Goal: Task Accomplishment & Management: Manage account settings

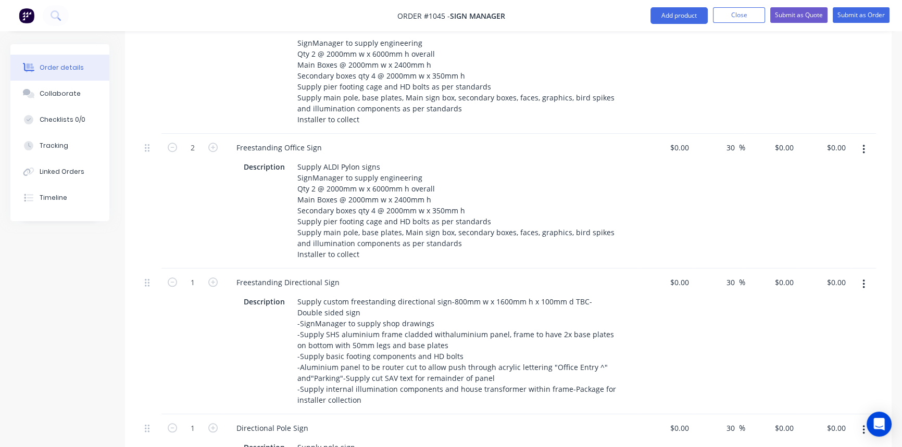
scroll to position [994, 0]
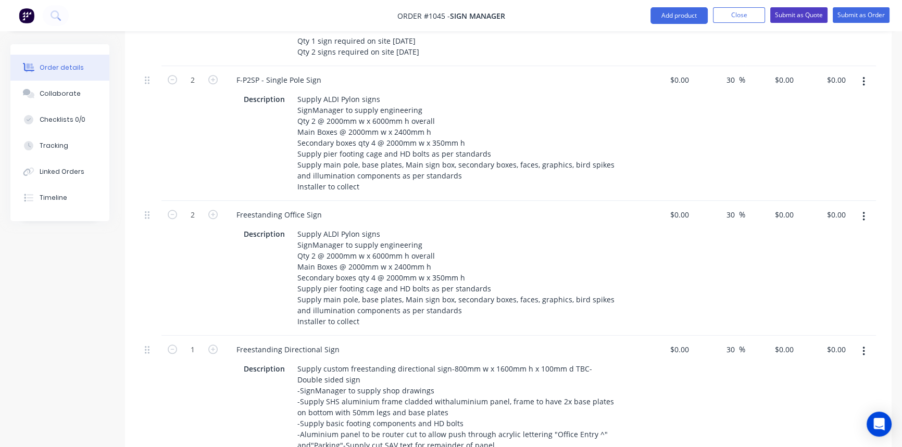
click at [786, 13] on button "Submit as Quote" at bounding box center [798, 15] width 57 height 16
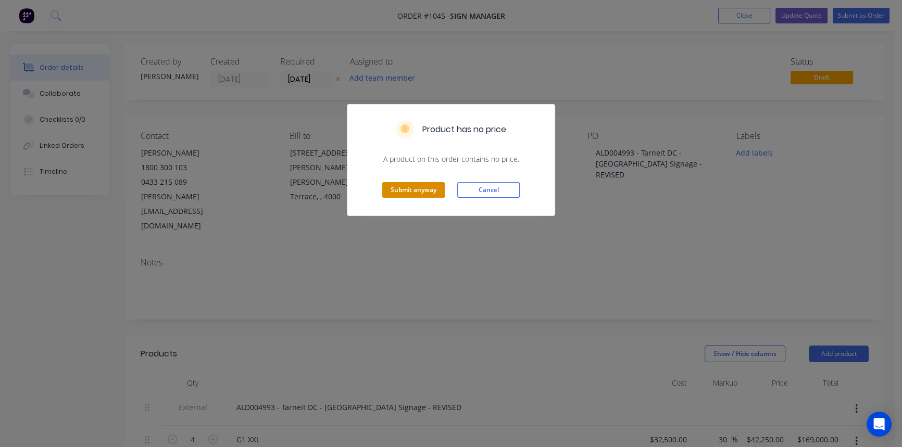
click at [419, 188] on button "Submit anyway" at bounding box center [413, 190] width 62 height 16
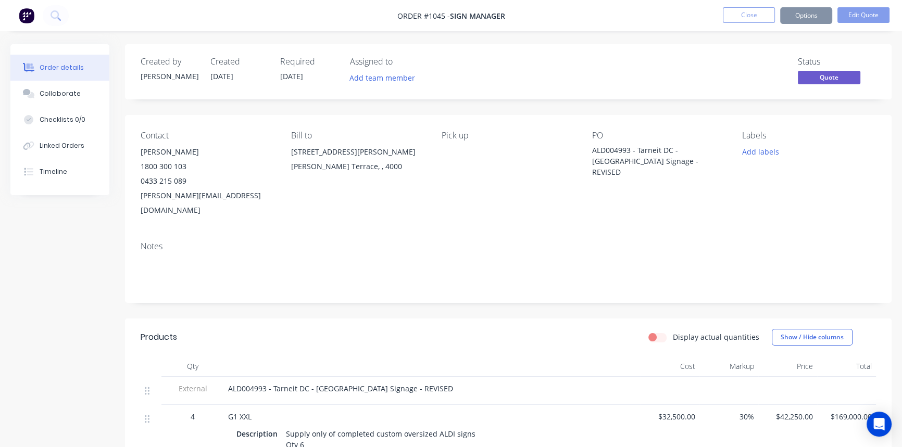
click at [746, 17] on button "Close" at bounding box center [749, 15] width 52 height 16
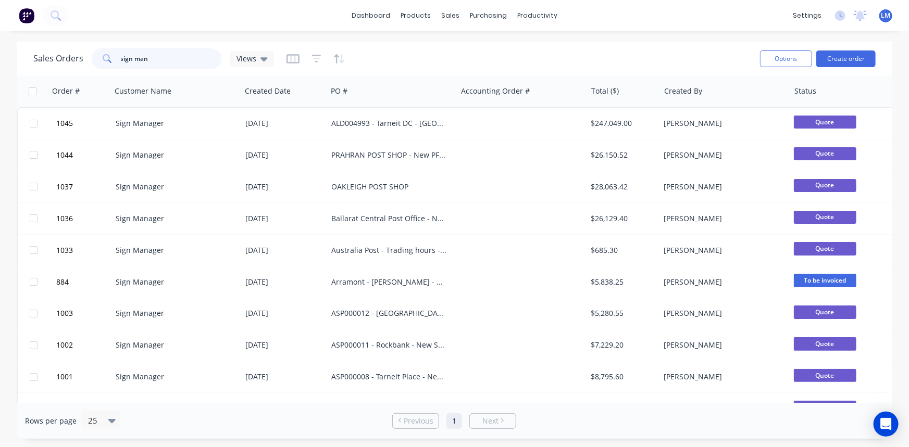
drag, startPoint x: 163, startPoint y: 57, endPoint x: 90, endPoint y: 57, distance: 73.4
click at [90, 57] on div "Sales Orders sign man Views" at bounding box center [153, 58] width 241 height 21
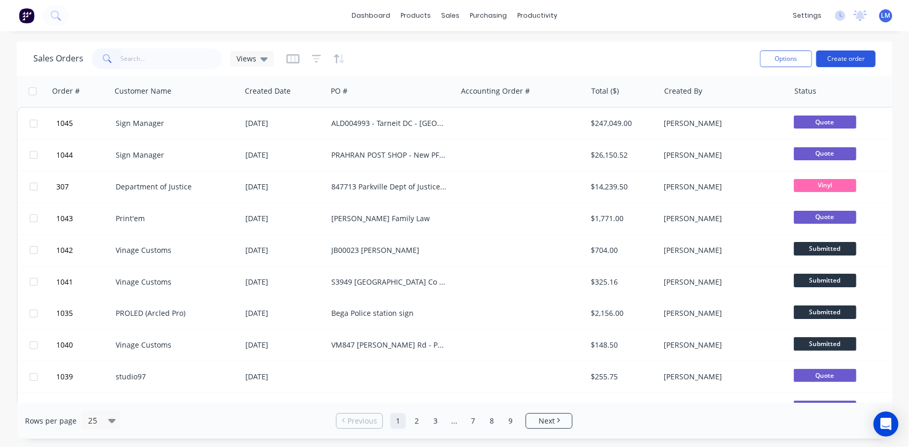
click at [838, 53] on button "Create order" at bounding box center [845, 59] width 59 height 17
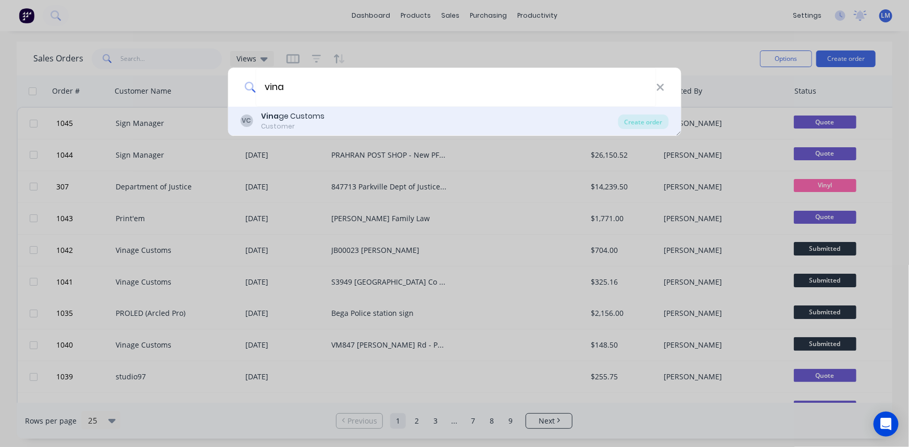
type input "vina"
click at [289, 124] on div "Customer" at bounding box center [293, 126] width 64 height 9
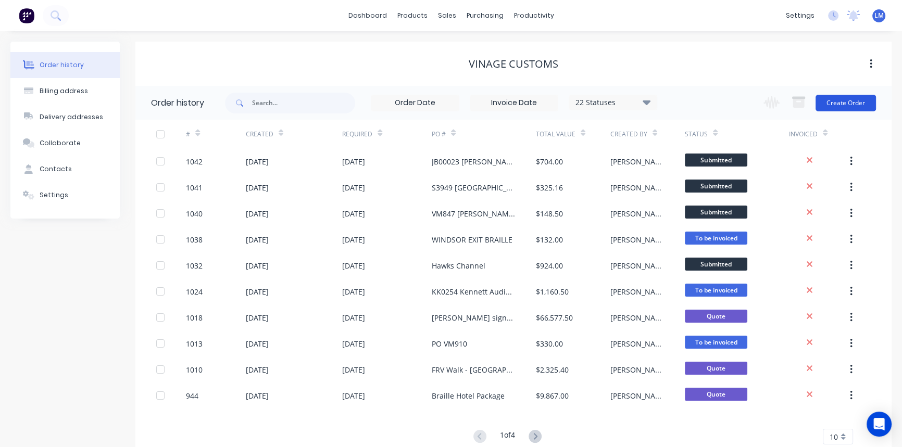
click at [831, 104] on button "Create Order" at bounding box center [846, 103] width 60 height 17
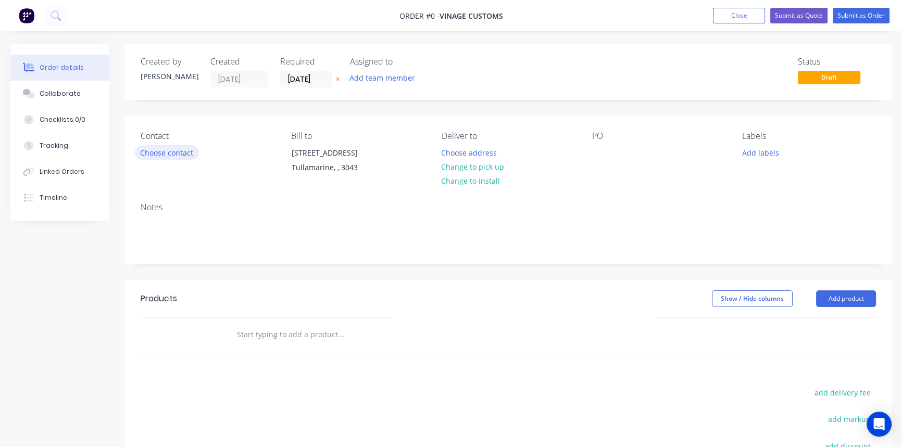
click at [145, 151] on button "Choose contact" at bounding box center [167, 152] width 64 height 14
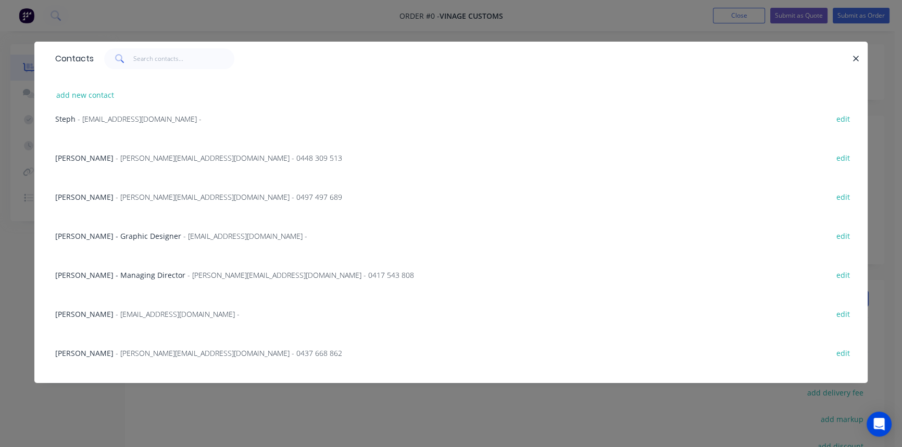
scroll to position [94, 0]
click at [150, 317] on span "- [EMAIL_ADDRESS][DOMAIN_NAME] -" at bounding box center [178, 314] width 124 height 10
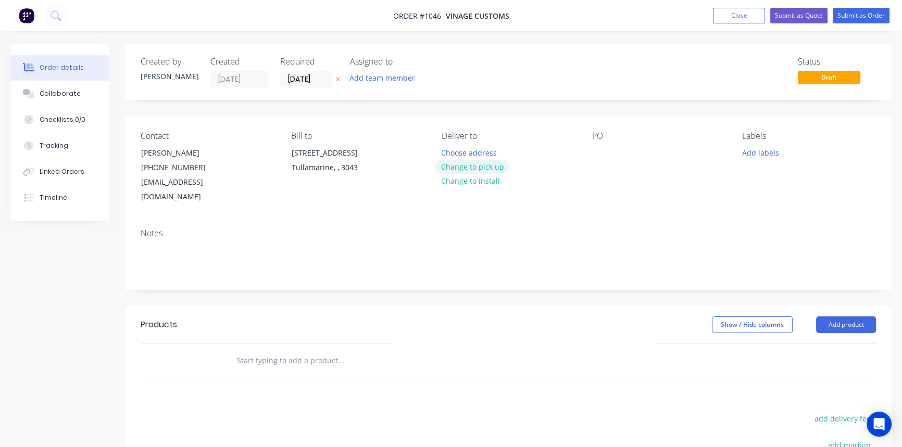
click at [475, 161] on button "Change to pick up" at bounding box center [472, 167] width 74 height 14
click at [608, 156] on div at bounding box center [600, 152] width 17 height 15
paste div
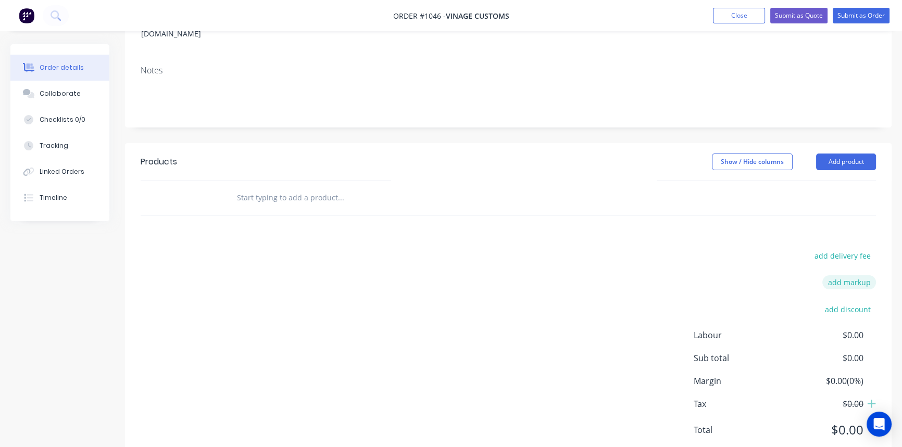
scroll to position [182, 0]
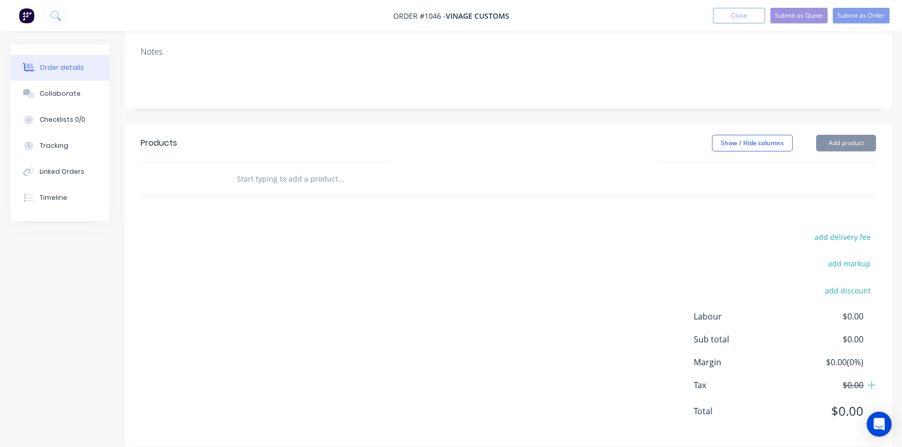
click at [288, 169] on input "text" at bounding box center [340, 179] width 208 height 21
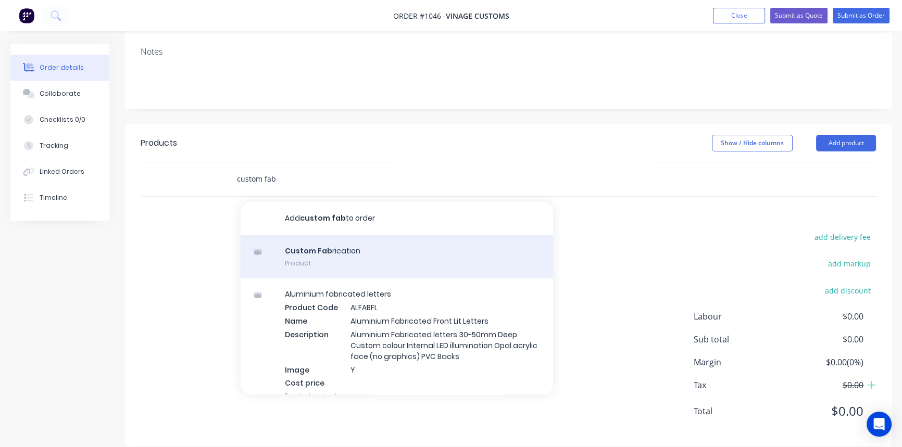
type input "custom fab"
click at [340, 242] on div "Custom Fab rication Product" at bounding box center [397, 257] width 312 height 44
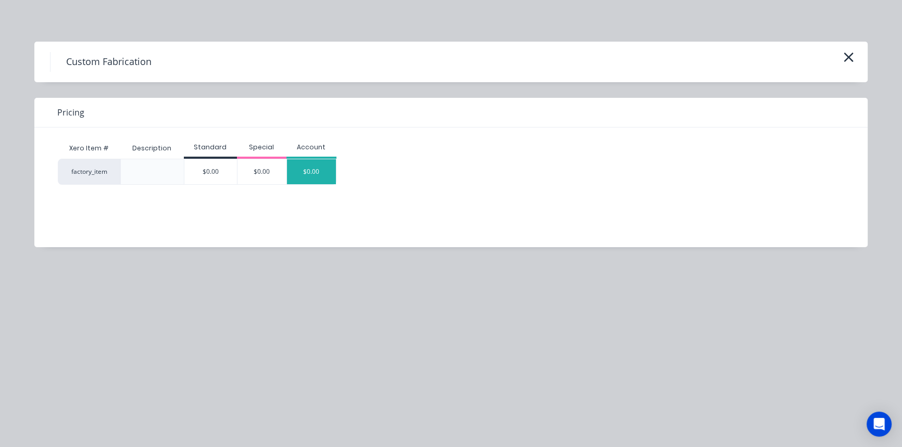
click at [317, 170] on div "$0.00" at bounding box center [311, 171] width 49 height 25
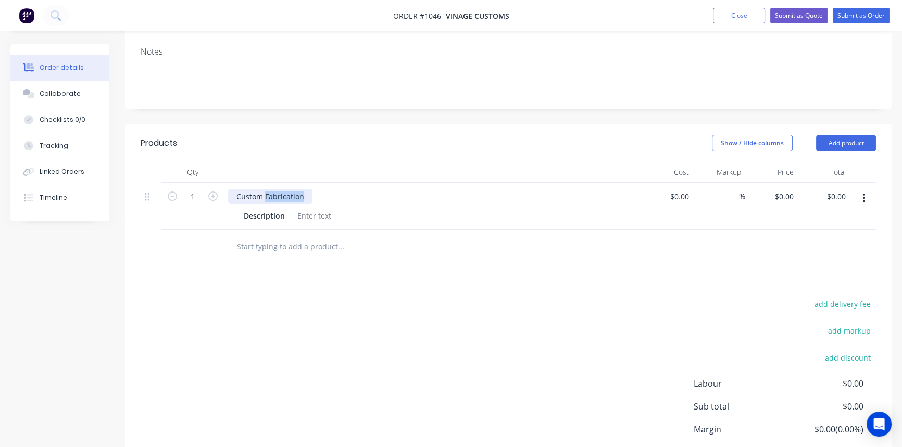
drag, startPoint x: 305, startPoint y: 182, endPoint x: 265, endPoint y: 184, distance: 40.7
click at [265, 189] on div "Custom Fabrication" at bounding box center [270, 196] width 84 height 15
click at [307, 208] on div at bounding box center [314, 215] width 42 height 15
click at [319, 208] on div at bounding box center [314, 215] width 42 height 15
paste div
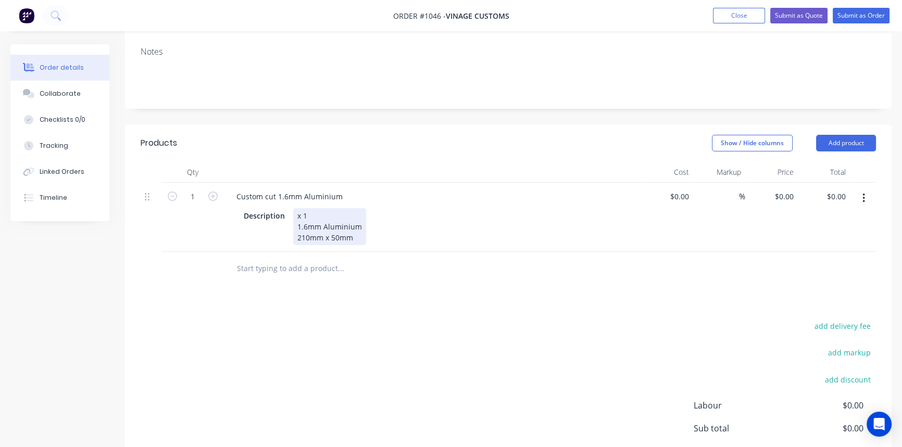
click at [401, 232] on div "Qty Cost Markup Price Total 1 Custom cut 1.6mm Aluminium Description x 1 1.6mm …" at bounding box center [508, 224] width 767 height 124
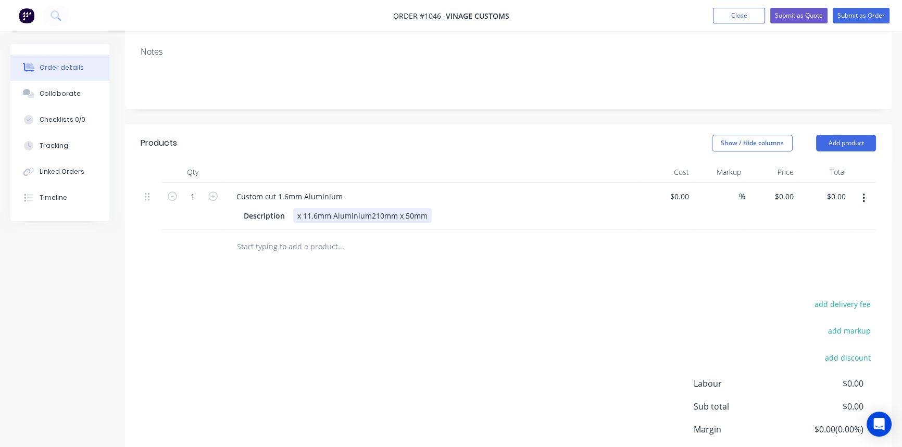
click at [307, 208] on div "x 11.6mm Aluminium210mm x 50mm" at bounding box center [362, 215] width 139 height 15
click at [376, 208] on div "x 1 - 1.6mm Aluminium210mm x 50mm" at bounding box center [365, 215] width 145 height 15
click at [294, 208] on div "x 11.6mm Aluminium210mm x 50mm" at bounding box center [362, 215] width 139 height 15
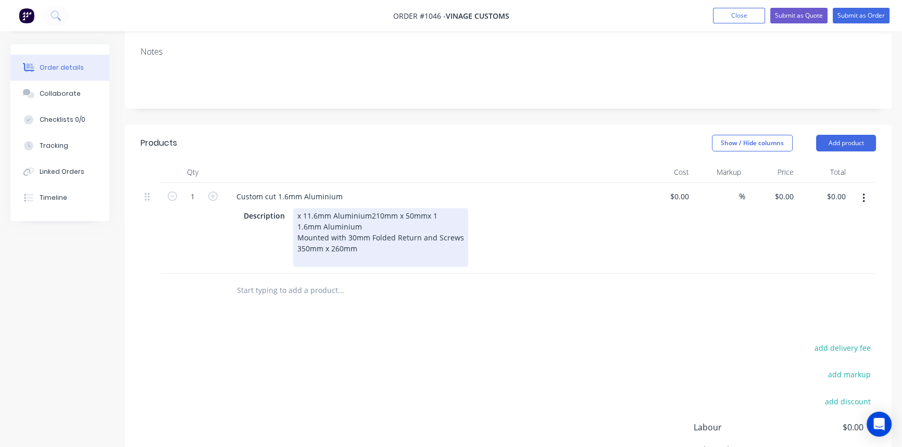
click at [307, 208] on div "x 11.6mm Aluminium210mm x 50mmx 1 1.6mm Aluminium Mounted with 30mm Folded Retu…" at bounding box center [380, 237] width 175 height 59
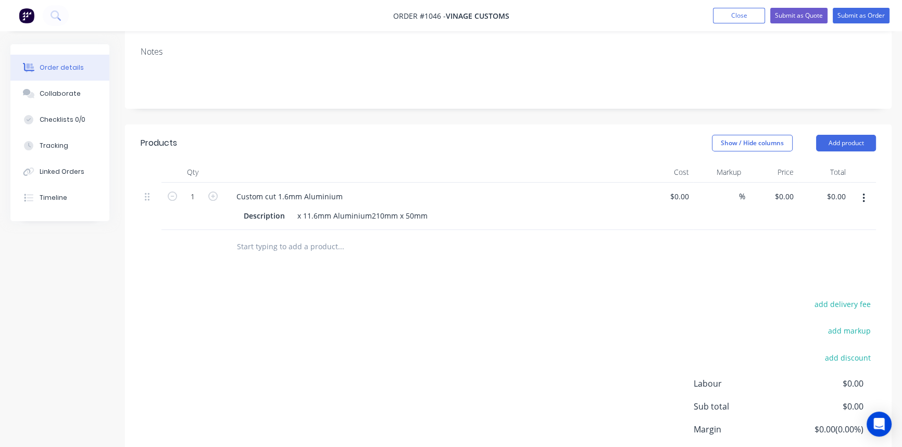
click at [430, 208] on div "Description x 11.6mm Aluminium210mm x 50mm" at bounding box center [430, 215] width 381 height 15
click at [425, 208] on div "x 11.6mm Aluminium210mm x 50mm" at bounding box center [362, 215] width 139 height 15
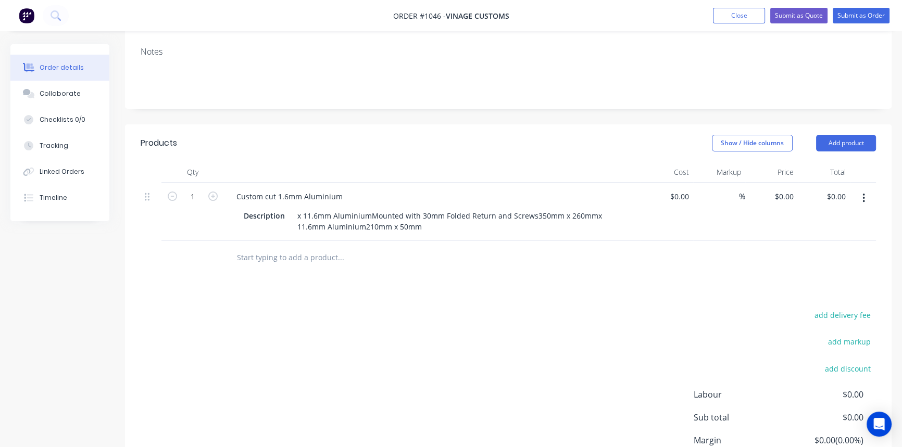
click at [462, 308] on div "Products Show / Hide columns Add product Qty Cost Markup Price Total 1 Custom c…" at bounding box center [508, 324] width 767 height 400
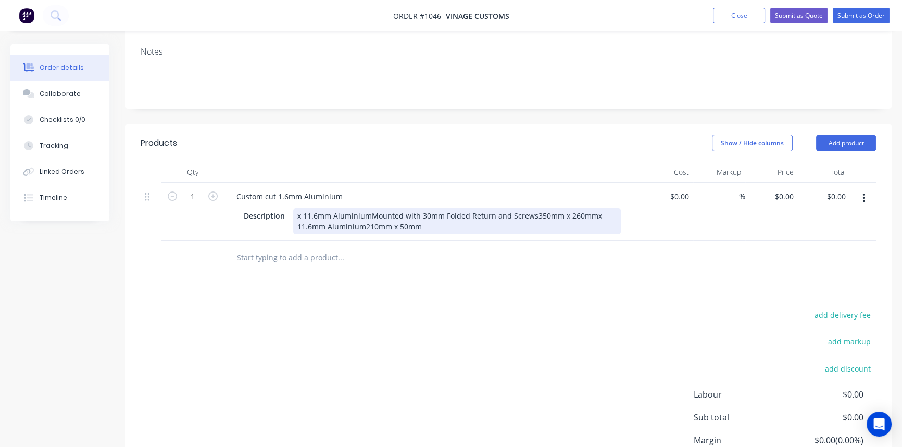
click at [422, 211] on div "x 11.6mm AluminiumMounted with 30mm Folded Return and Screws350mm x 260mmx 11.6…" at bounding box center [457, 221] width 328 height 26
click at [368, 208] on div "x 11.6mm AluminiumMounted with 30mm Folded Return and Screws350mm x 260mmx 11.6…" at bounding box center [457, 221] width 328 height 26
drag, startPoint x: 304, startPoint y: 199, endPoint x: 297, endPoint y: 199, distance: 7.3
click at [297, 208] on div "x 11.6mm AluminiumMounted with 30mm Folded Return and Screws350mm x 260mmx 11.6…" at bounding box center [457, 221] width 328 height 26
click at [294, 208] on div "x 11.6mm AluminiumMounted with 30mm Folded Return and Screws350mm x 260mmx 11.6…" at bounding box center [457, 221] width 328 height 26
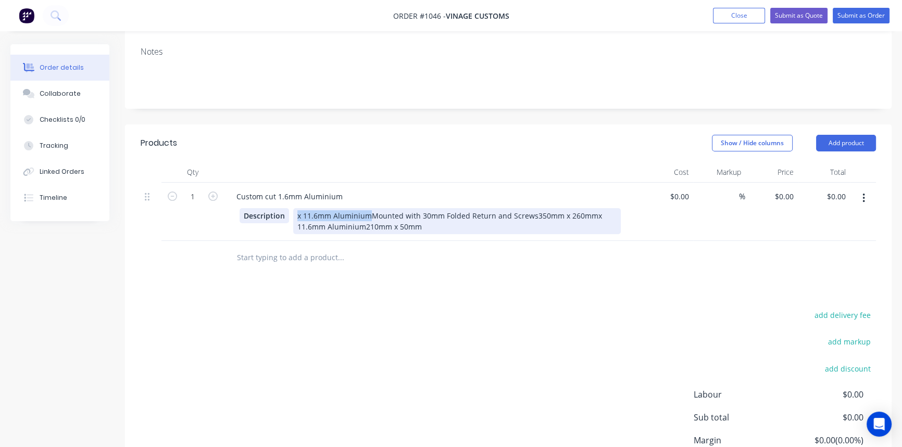
drag, startPoint x: 368, startPoint y: 202, endPoint x: 281, endPoint y: 199, distance: 87.0
click at [281, 208] on div "Description x 11.6mm AluminiumMounted with 30mm Folded Return and Screws350mm x…" at bounding box center [430, 221] width 381 height 26
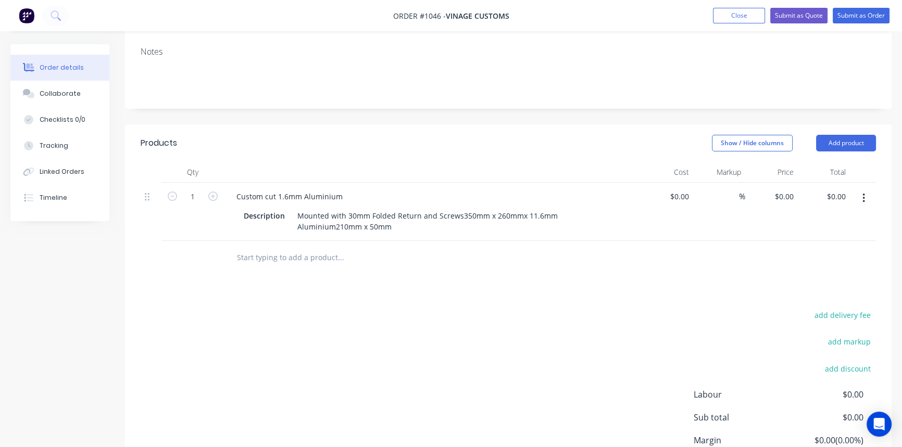
click at [417, 274] on div "Products Show / Hide columns Add product Qty Cost Markup Price Total 1 Custom c…" at bounding box center [508, 324] width 767 height 400
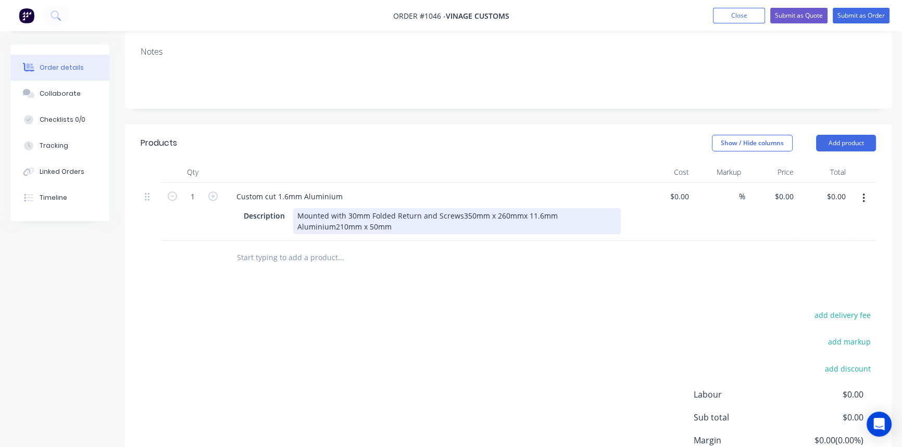
click at [458, 208] on div "Mounted with 30mm Folded Return and Screws350mm x 260mmx 11.6mm Aluminium210mm …" at bounding box center [457, 221] width 328 height 26
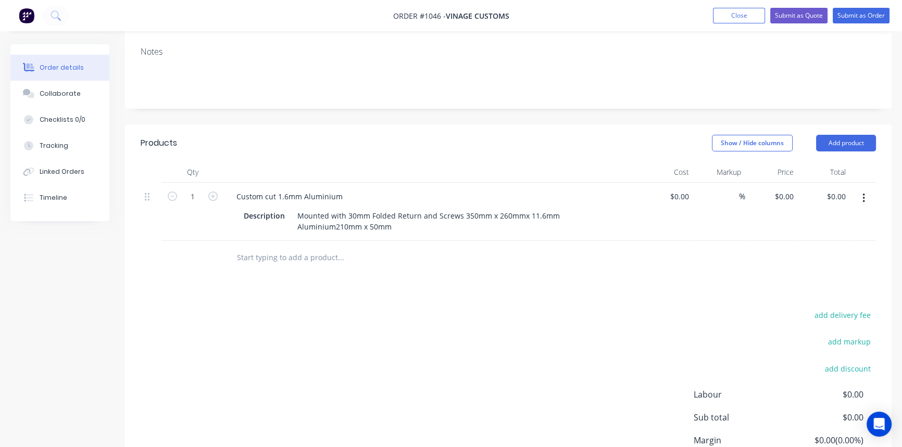
click at [631, 347] on div "add delivery fee add markup add discount Labour $0.00 Sub total $0.00 Margin $0…" at bounding box center [508, 408] width 735 height 201
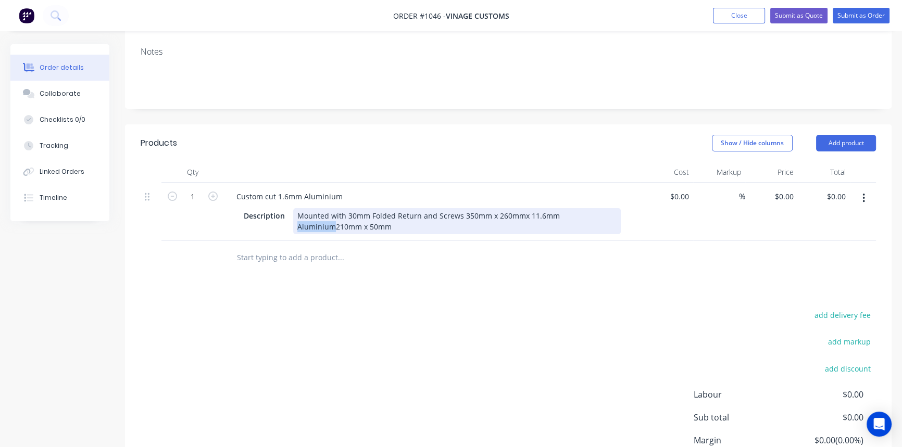
drag, startPoint x: 333, startPoint y: 214, endPoint x: 281, endPoint y: 213, distance: 52.1
click at [281, 213] on div "Description Mounted with 30mm Folded Return and Screws 350mm x 260mmx 11.6mm Al…" at bounding box center [430, 221] width 381 height 26
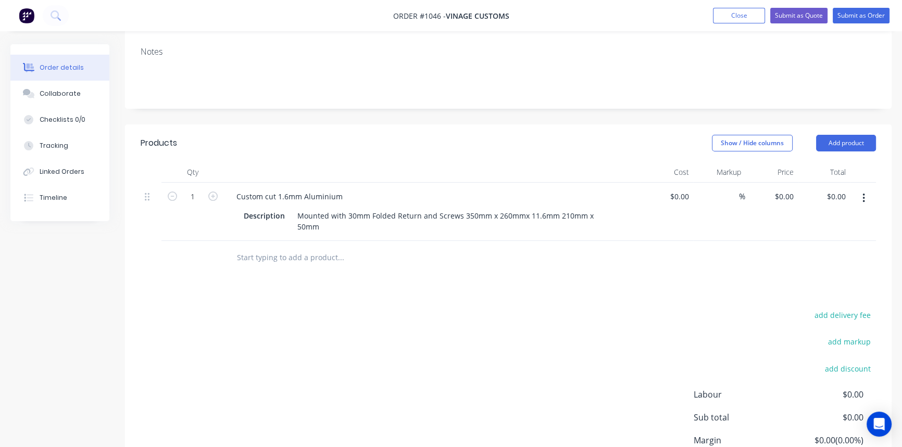
click at [458, 319] on div "add delivery fee add markup add discount Labour $0.00 Sub total $0.00 Margin $0…" at bounding box center [508, 408] width 735 height 201
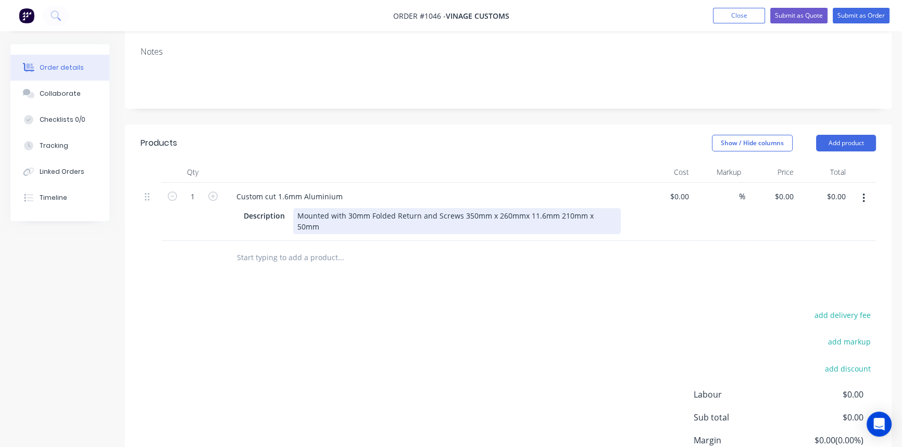
click at [520, 208] on div "Mounted with 30mm Folded Return and Screws 350mm x 260mmx 11.6mm 210mm x 50mm" at bounding box center [457, 221] width 328 height 26
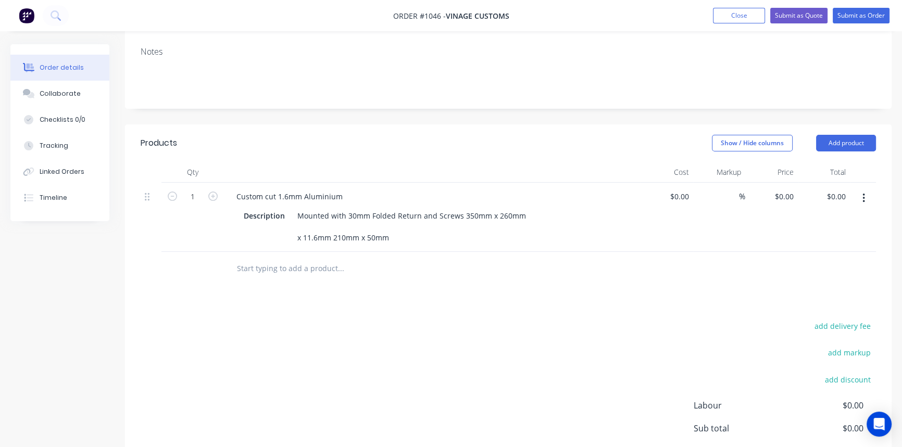
click at [465, 319] on div "add delivery fee add markup add discount Labour $0.00 Sub total $0.00 Margin $0…" at bounding box center [508, 419] width 735 height 201
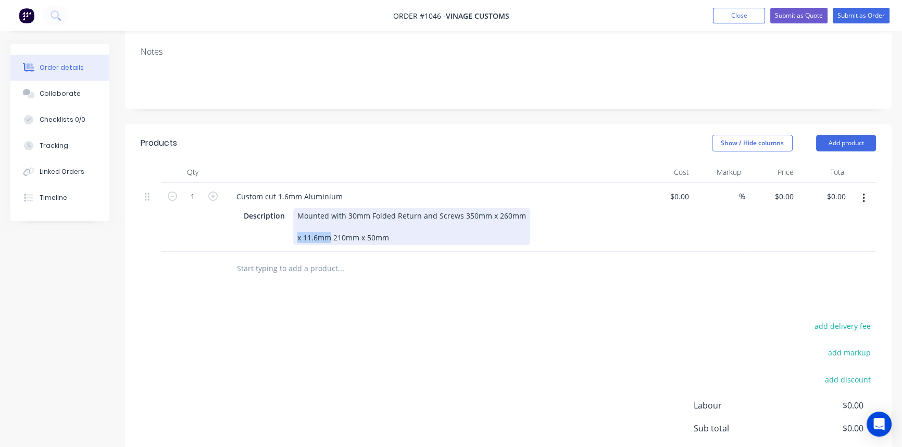
drag, startPoint x: 330, startPoint y: 222, endPoint x: 292, endPoint y: 222, distance: 38.0
click at [293, 222] on div "Mounted with 30mm Folded Return and Screws 350mm x 260mm x 11.6mm 210mm x 50mm" at bounding box center [411, 226] width 237 height 37
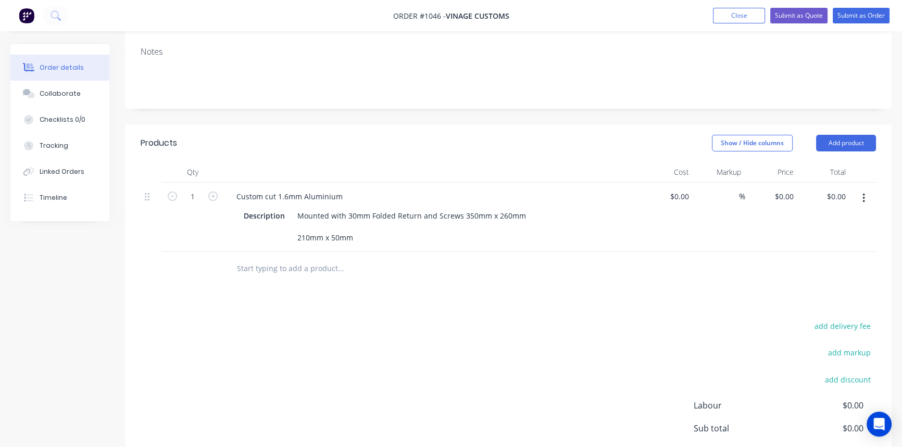
click at [373, 287] on div "Products Show / Hide columns Add product Qty Cost Markup Price Total 1 Custom c…" at bounding box center [508, 329] width 767 height 411
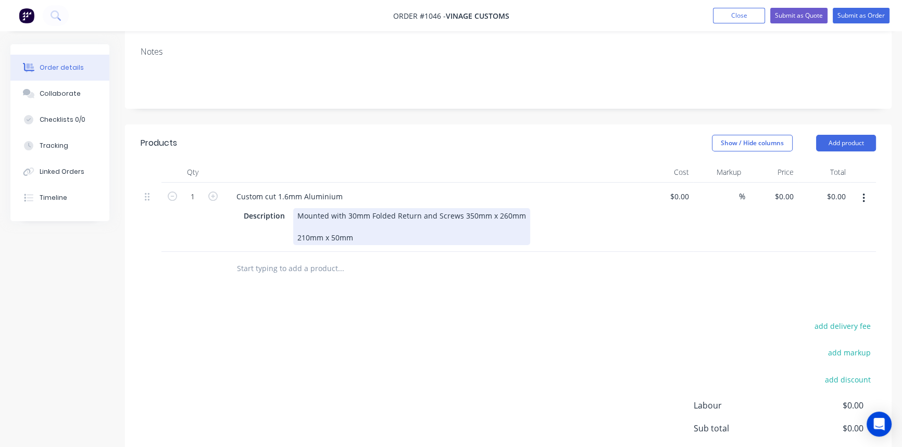
click at [299, 210] on div "Mounted with 30mm Folded Return and Screws 350mm x 260mm 210mm x 50mm" at bounding box center [411, 226] width 237 height 37
click at [295, 208] on div "Mounted with 30mm Folded Return and Screws 350mm x 260mm 210mm x 50mm" at bounding box center [411, 226] width 237 height 37
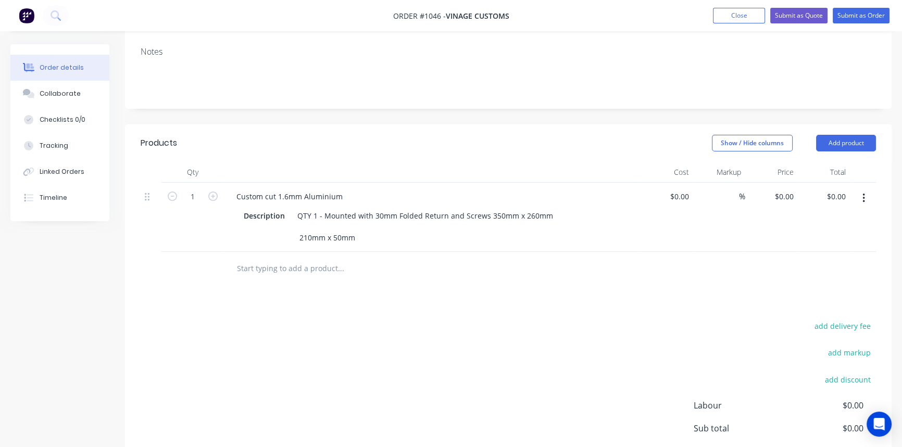
click at [372, 273] on div "Products Show / Hide columns Add product Qty Cost Markup Price Total 1 Custom c…" at bounding box center [508, 329] width 767 height 411
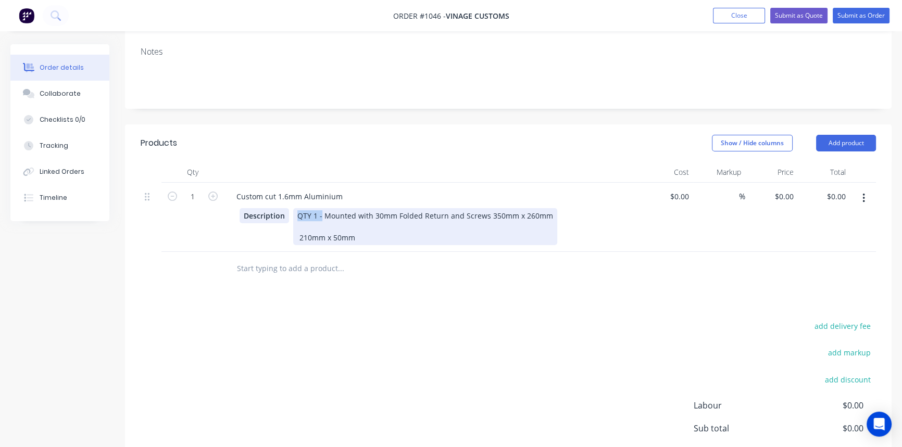
drag, startPoint x: 320, startPoint y: 199, endPoint x: 286, endPoint y: 198, distance: 34.4
click at [286, 208] on div "Description QTY 1 - Mounted with 30mm Folded Return and Screws 350mm x 260mm 21…" at bounding box center [430, 226] width 381 height 37
copy div "QTY 1 -"
click at [294, 224] on div "QTY 1 - Mounted with 30mm Folded Return and Screws 350mm x 260mm 210mm x 50mm" at bounding box center [425, 226] width 264 height 37
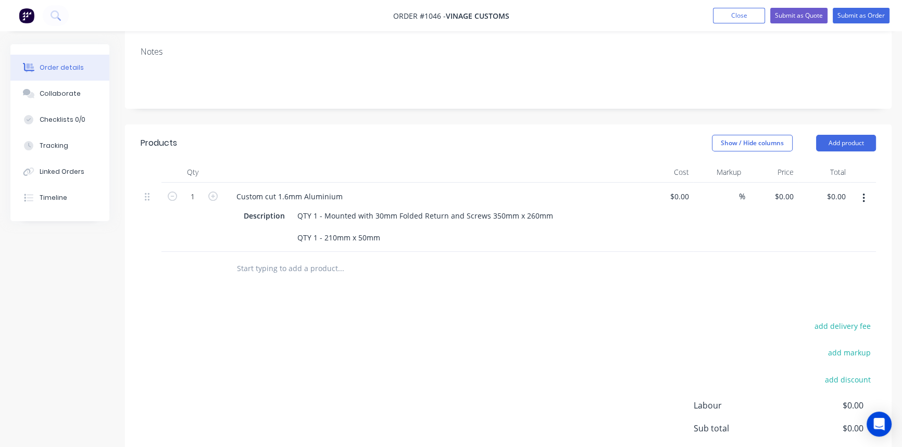
drag, startPoint x: 398, startPoint y: 295, endPoint x: 397, endPoint y: 285, distance: 10.0
click at [398, 291] on div "Products Show / Hide columns Add product Qty Cost Markup Price Total 1 Custom c…" at bounding box center [508, 329] width 767 height 411
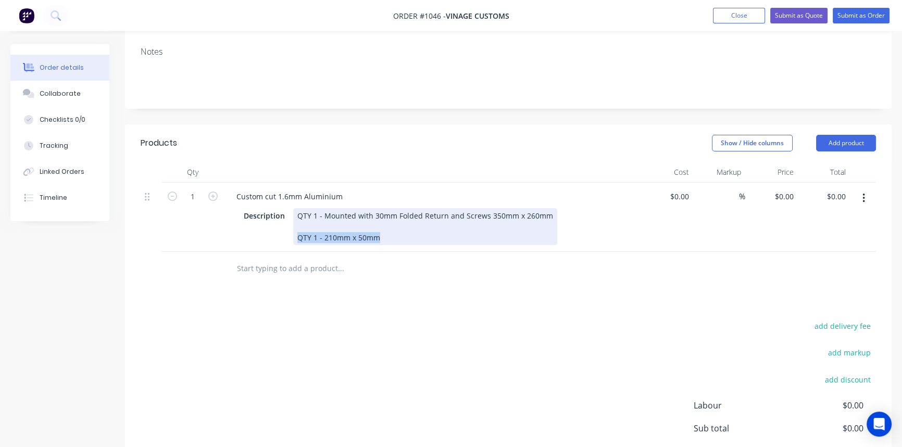
drag, startPoint x: 327, startPoint y: 223, endPoint x: 290, endPoint y: 224, distance: 36.5
click at [290, 224] on div "Description QTY 1 - Mounted with 30mm Folded Return and Screws 350mm x 260mm QT…" at bounding box center [430, 226] width 381 height 37
copy div "QTY 1 - 210mm x 50mm"
click at [418, 223] on div "QTY 1 - Mounted with 30mm Folded Return and Screws 350mm x 260mm QTY 1 - 210mm …" at bounding box center [425, 226] width 264 height 37
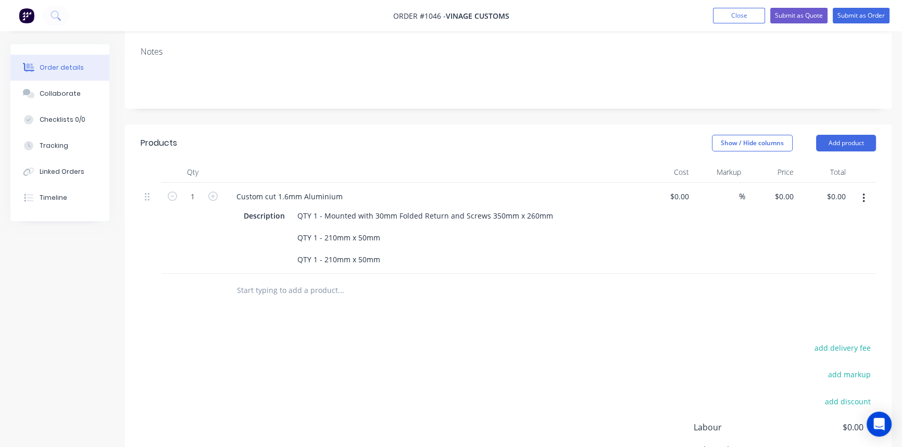
click at [421, 313] on div "Products Show / Hide columns Add product Qty Cost Markup Price Total 1 Custom c…" at bounding box center [508, 340] width 767 height 433
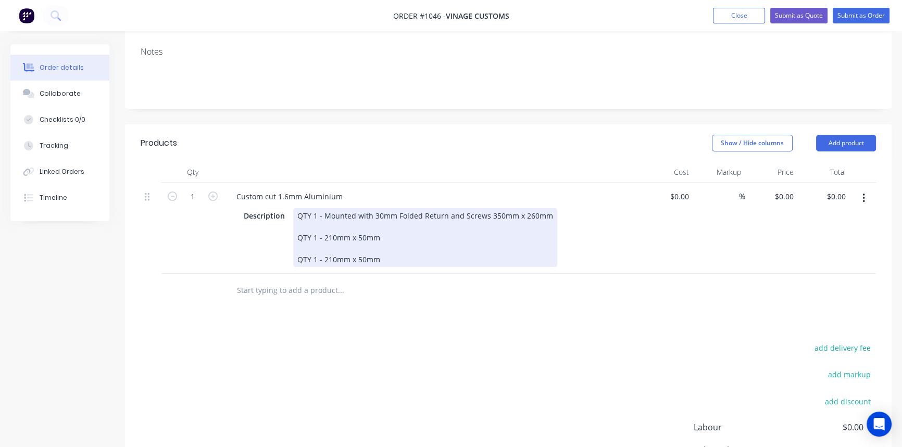
click at [392, 248] on div "QTY 1 - Mounted with 30mm Folded Return and Screws 350mm x 260mm QTY 1 - 210mm …" at bounding box center [425, 237] width 264 height 59
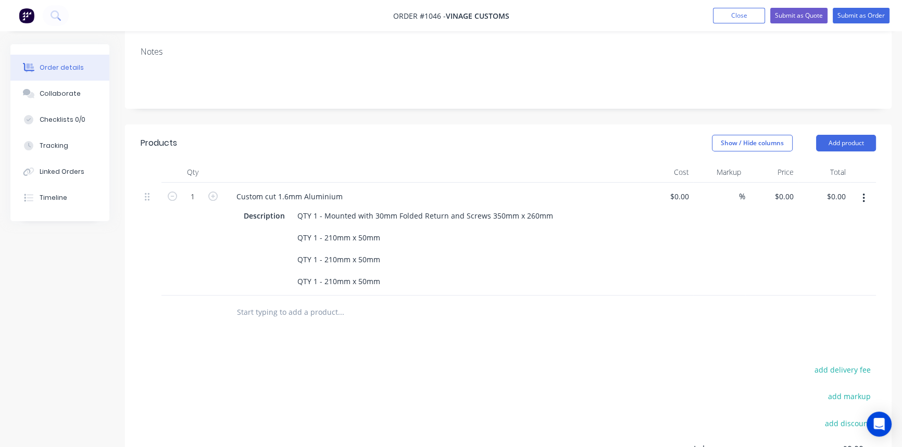
click at [402, 337] on div "Products Show / Hide columns Add product Qty Cost Markup Price Total 1 Custom c…" at bounding box center [508, 351] width 767 height 455
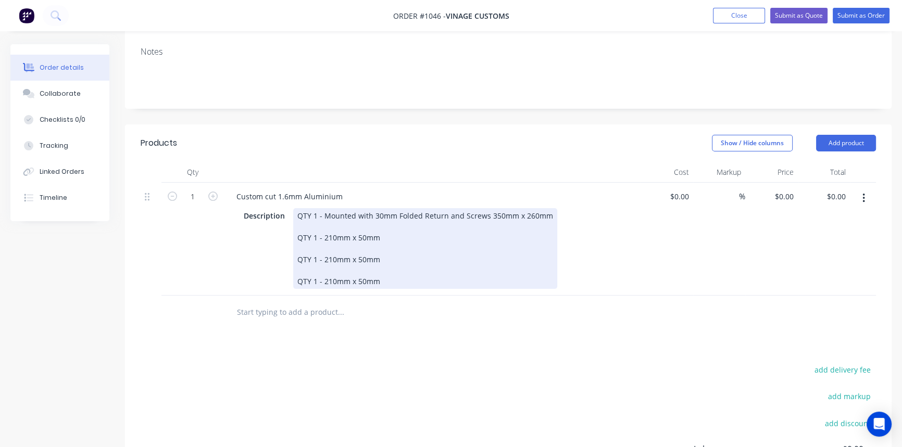
click at [383, 267] on div "QTY 1 - Mounted with 30mm Folded Return and Screws 350mm x 260mm QTY 1 - 210mm …" at bounding box center [425, 248] width 264 height 81
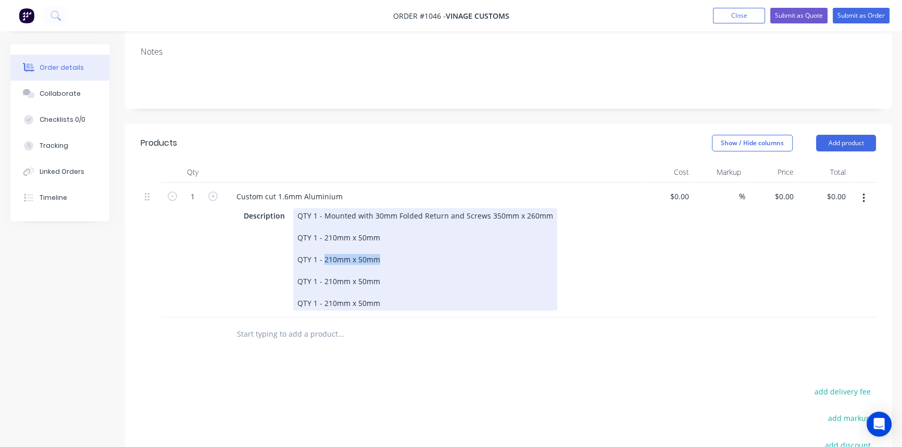
drag, startPoint x: 323, startPoint y: 245, endPoint x: 399, endPoint y: 242, distance: 75.6
click at [399, 242] on div "QTY 1 - Mounted with 30mm Folded Return and Screws 350mm x 260mm QTY 1 - 210mm …" at bounding box center [425, 259] width 264 height 103
click at [488, 291] on div "QTY 1 - Mounted with 30mm Folded Return and Screws 350mm x 260mm QTY 1 - 210mm …" at bounding box center [425, 259] width 264 height 103
click at [330, 244] on div "QTY 1 - Mounted with 30mm Folded Return and Screws 350mm x 260mm QTY 1 - 210mm …" at bounding box center [425, 259] width 264 height 103
drag, startPoint x: 323, startPoint y: 243, endPoint x: 395, endPoint y: 243, distance: 72.4
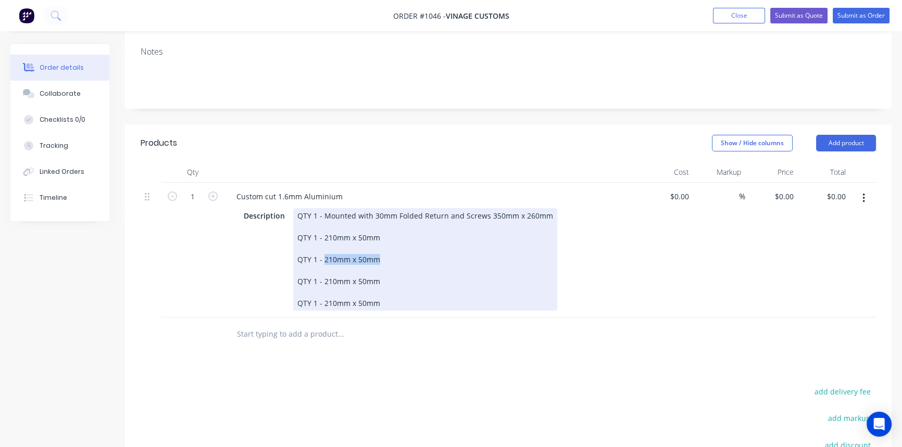
click at [395, 243] on div "QTY 1 - Mounted with 30mm Folded Return and Screws 350mm x 260mm QTY 1 - 210mm …" at bounding box center [425, 259] width 264 height 103
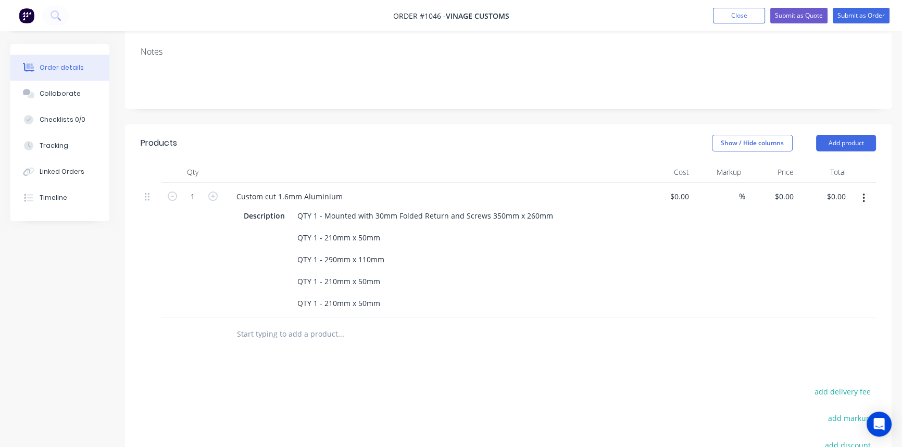
click at [474, 343] on div "Products Show / Hide columns Add product Qty Cost Markup Price Total 1 Custom c…" at bounding box center [508, 362] width 767 height 477
click at [422, 353] on div "Products Show / Hide columns Add product Qty Cost Markup Price Total 1 Custom c…" at bounding box center [508, 362] width 767 height 477
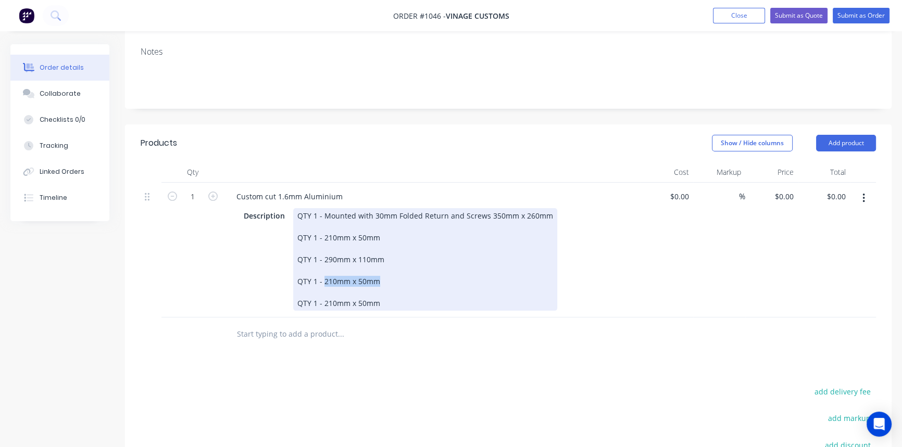
drag, startPoint x: 322, startPoint y: 267, endPoint x: 396, endPoint y: 271, distance: 73.5
click at [396, 271] on div "QTY 1 - Mounted with 30mm Folded Return and Screws 350mm x 260mm QTY 1 - 210mm …" at bounding box center [425, 259] width 264 height 103
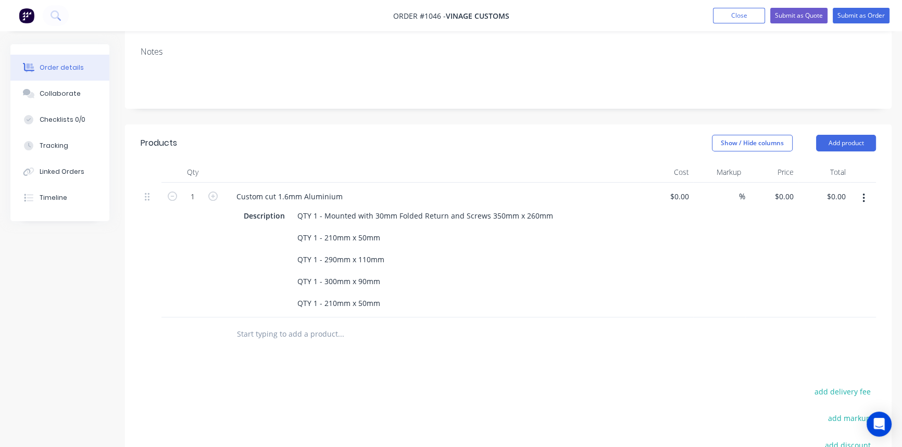
drag, startPoint x: 522, startPoint y: 404, endPoint x: 516, endPoint y: 394, distance: 11.0
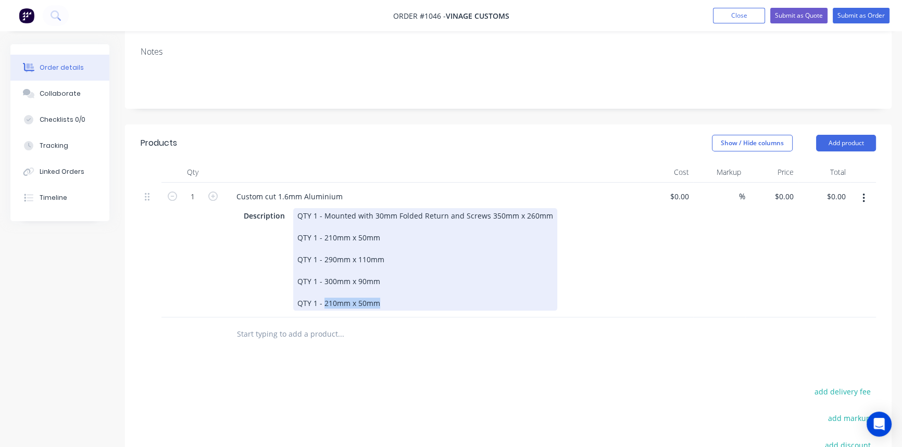
drag, startPoint x: 323, startPoint y: 290, endPoint x: 425, endPoint y: 289, distance: 102.6
click at [425, 289] on div "QTY 1 - Mounted with 30mm Folded Return and Screws 350mm x 260mm QTY 1 - 210mm …" at bounding box center [425, 259] width 264 height 103
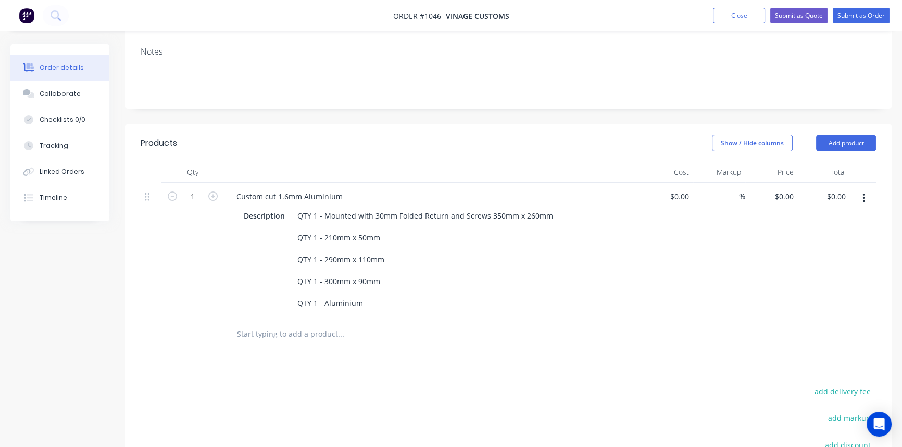
click at [442, 339] on div "Products Show / Hide columns Add product Qty Cost Markup Price Total 1 Custom c…" at bounding box center [508, 362] width 767 height 477
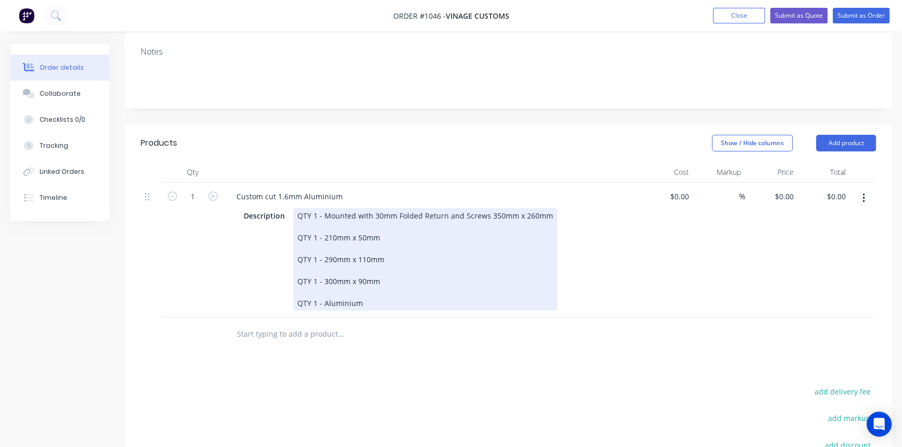
click at [372, 287] on div "QTY 1 - Mounted with 30mm Folded Return and Screws 350mm x 260mm QTY 1 - 210mm …" at bounding box center [425, 259] width 264 height 103
drag, startPoint x: 321, startPoint y: 289, endPoint x: 393, endPoint y: 293, distance: 72.0
click at [393, 293] on div "QTY 1 - Mounted with 30mm Folded Return and Screws 350mm x 260mm QTY 1 - 210mm …" at bounding box center [425, 259] width 264 height 103
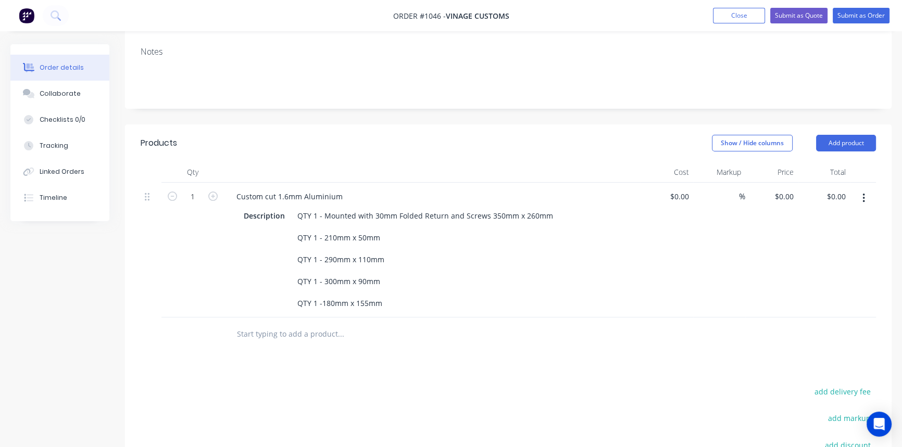
click at [428, 367] on div "Products Show / Hide columns Add product Qty Cost Markup Price Total 1 Custom c…" at bounding box center [508, 362] width 767 height 477
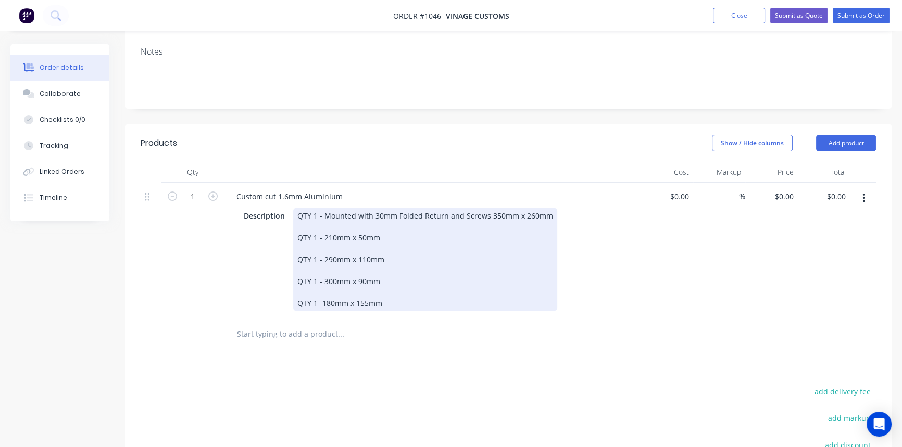
click at [393, 287] on div "QTY 1 - Mounted with 30mm Folded Return and Screws 350mm x 260mm QTY 1 - 210mm …" at bounding box center [425, 259] width 264 height 103
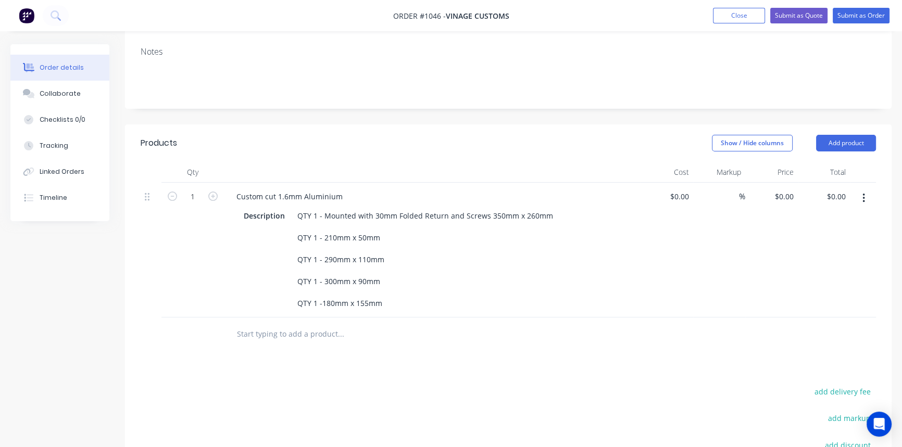
click at [490, 344] on div "Products Show / Hide columns Add product Qty Cost Markup Price Total 1 Custom c…" at bounding box center [508, 362] width 767 height 477
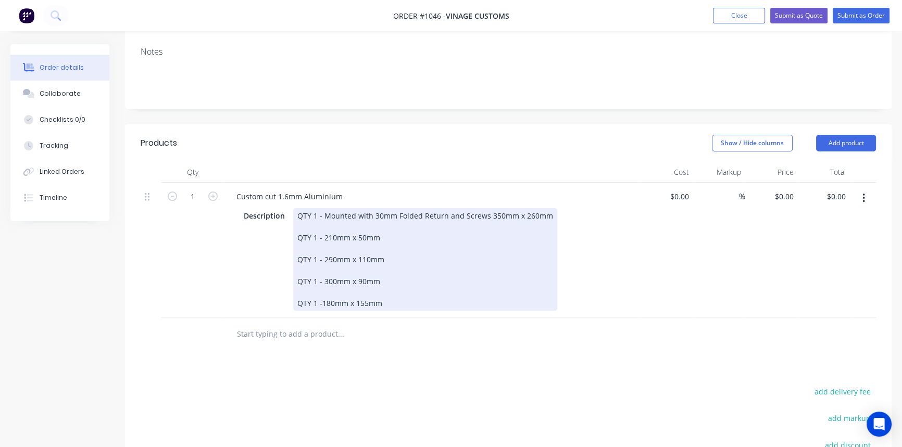
click at [398, 287] on div "QTY 1 - Mounted with 30mm Folded Return and Screws 350mm x 260mm QTY 1 - 210mm …" at bounding box center [425, 259] width 264 height 103
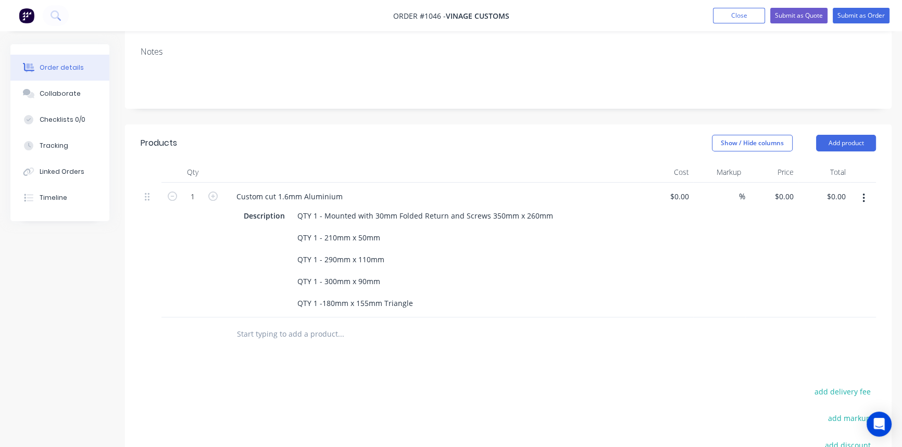
click at [478, 339] on div "Products Show / Hide columns Add product Qty Cost Markup Price Total 1 Custom c…" at bounding box center [508, 362] width 767 height 477
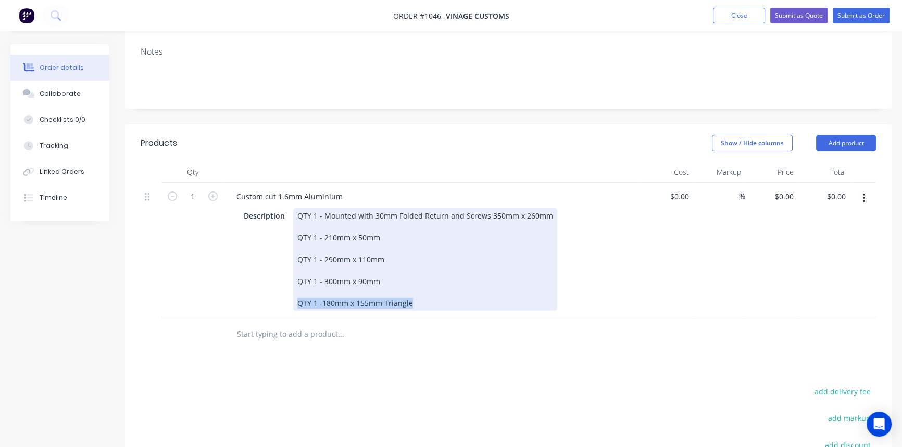
drag, startPoint x: 427, startPoint y: 289, endPoint x: 293, endPoint y: 292, distance: 133.4
click at [293, 292] on div "QTY 1 - Mounted with 30mm Folded Return and Screws 350mm x 260mm QTY 1 - 210mm …" at bounding box center [425, 259] width 264 height 103
copy div "QTY 1 -180mm x 155mm Triangle"
drag, startPoint x: 459, startPoint y: 348, endPoint x: 429, endPoint y: 290, distance: 65.7
click at [457, 345] on div "Products Show / Hide columns Add product Qty Cost Markup Price Total 1 Custom c…" at bounding box center [508, 362] width 767 height 477
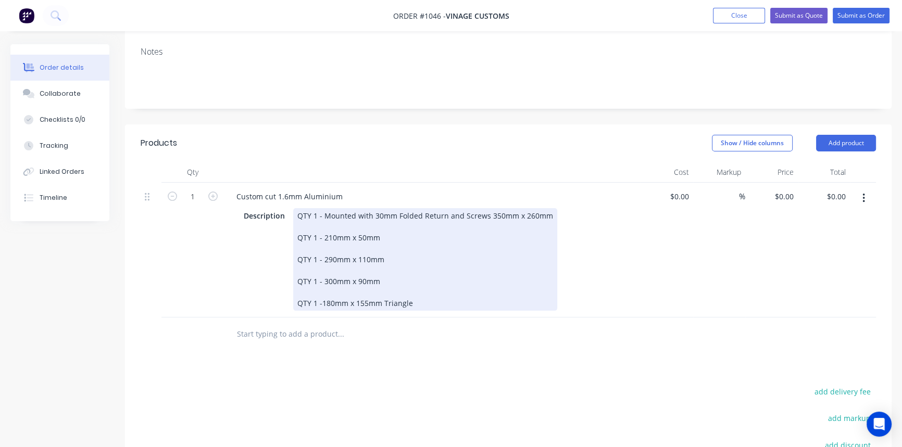
click at [428, 289] on div "QTY 1 - Mounted with 30mm Folded Return and Screws 350mm x 260mm QTY 1 - 210mm …" at bounding box center [425, 259] width 264 height 103
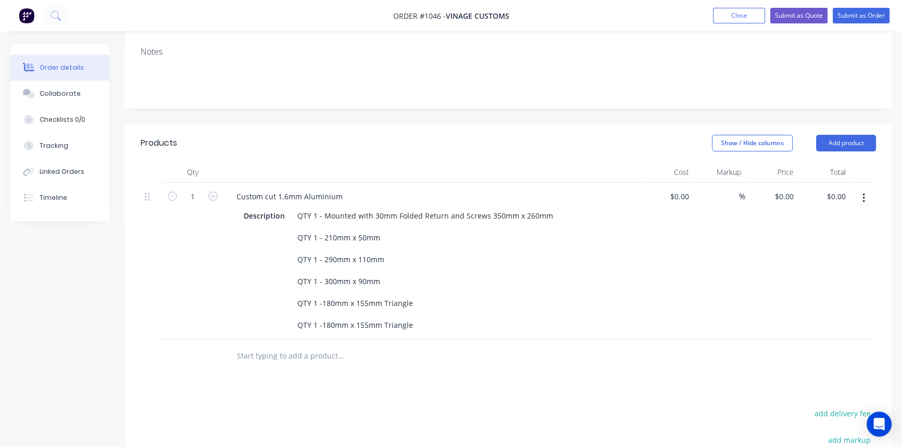
click at [442, 346] on input "text" at bounding box center [340, 356] width 208 height 21
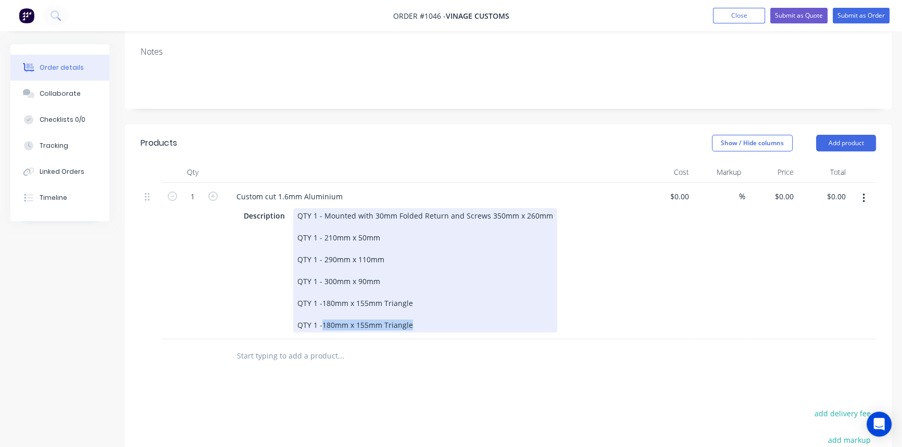
drag, startPoint x: 319, startPoint y: 308, endPoint x: 469, endPoint y: 312, distance: 149.5
click at [469, 312] on div "QTY 1 - Mounted with 30mm Folded Return and Screws 350mm x 260mm QTY 1 - 210mm …" at bounding box center [425, 270] width 264 height 124
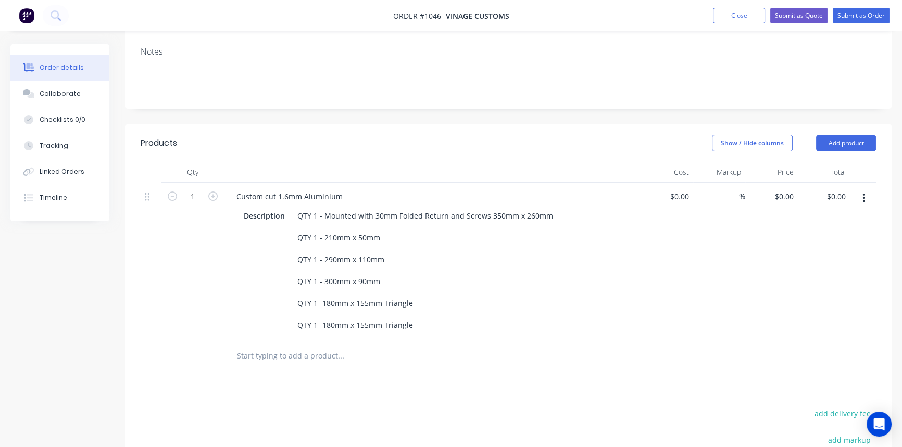
drag, startPoint x: 482, startPoint y: 374, endPoint x: 478, endPoint y: 358, distance: 16.8
click at [478, 358] on div "Products Show / Hide columns Add product Qty Cost Markup Price Total 1 Custom c…" at bounding box center [508, 373] width 767 height 499
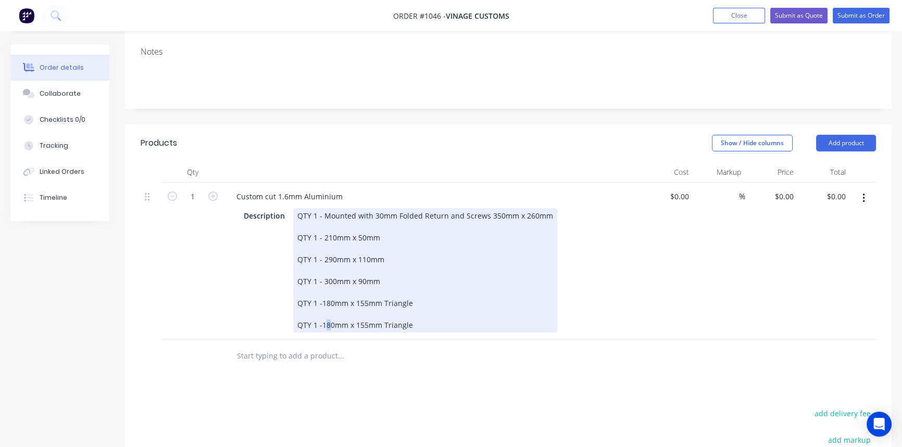
click at [328, 309] on div "QTY 1 - Mounted with 30mm Folded Return and Screws 350mm x 260mm QTY 1 - 210mm …" at bounding box center [425, 270] width 264 height 124
drag, startPoint x: 348, startPoint y: 312, endPoint x: 473, endPoint y: 310, distance: 125.0
click at [473, 311] on div "QTY 1 - Mounted with 30mm Folded Return and Screws 350mm x 260mm QTY 1 - 210mm …" at bounding box center [425, 270] width 264 height 124
click at [328, 312] on div "QTY 1 - Mounted with 30mm Folded Return and Screws 350mm x 260mm QTY 1 - 210mm …" at bounding box center [425, 270] width 264 height 124
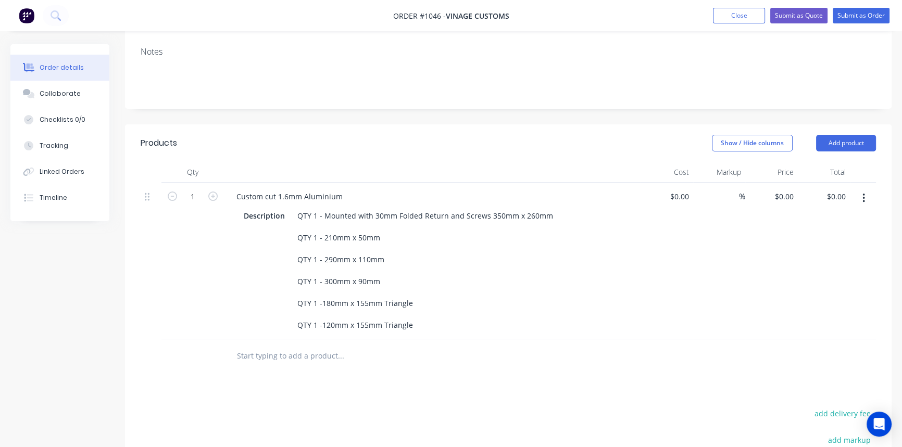
click at [404, 350] on input "text" at bounding box center [340, 356] width 208 height 21
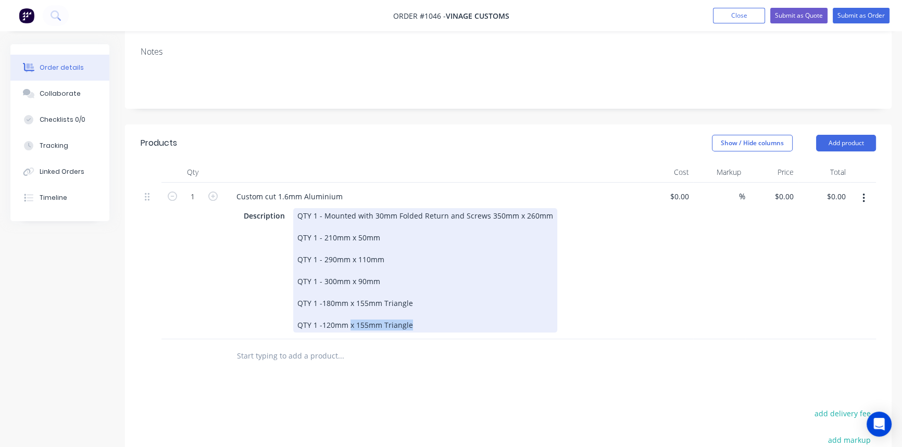
drag, startPoint x: 397, startPoint y: 307, endPoint x: 481, endPoint y: 306, distance: 83.3
click at [481, 306] on div "QTY 1 - Mounted with 30mm Folded Return and Screws 350mm x 260mm QTY 1 - 210mm …" at bounding box center [425, 270] width 264 height 124
click at [486, 302] on div "QTY 1 - Mounted with 30mm Folded Return and Screws 350mm x 260mm QTY 1 - 210mm …" at bounding box center [425, 270] width 264 height 124
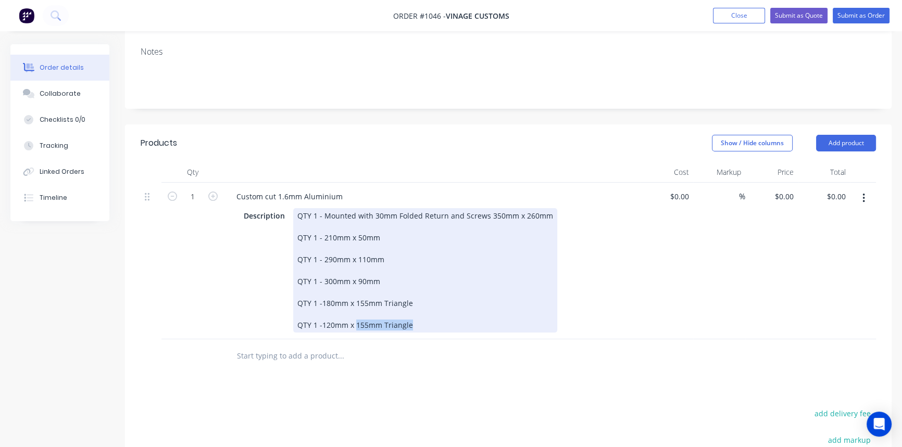
drag, startPoint x: 354, startPoint y: 311, endPoint x: 481, endPoint y: 311, distance: 126.6
click at [481, 311] on div "QTY 1 - Mounted with 30mm Folded Return and Screws 350mm x 260mm QTY 1 - 210mm …" at bounding box center [425, 270] width 264 height 124
click at [513, 349] on div "Qty Cost Markup Price Total 1 Custom cut 1.6mm Aluminium Description QTY 1 - Mo…" at bounding box center [508, 267] width 767 height 211
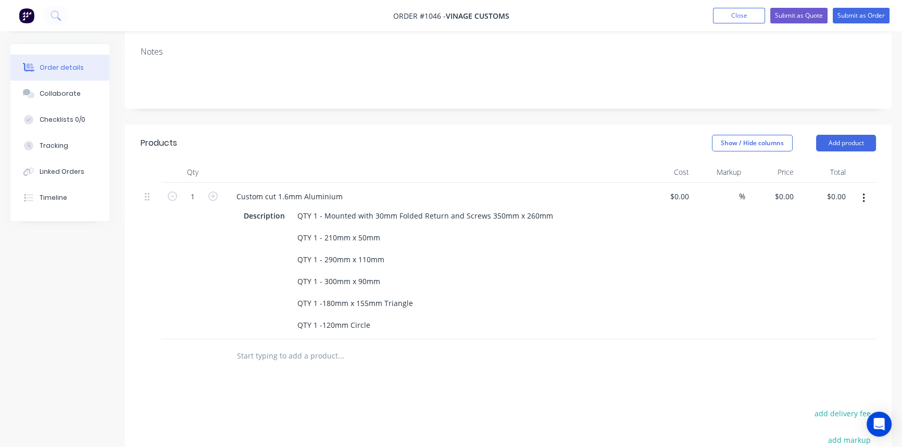
drag, startPoint x: 513, startPoint y: 349, endPoint x: 526, endPoint y: 327, distance: 25.9
click at [525, 340] on div at bounding box center [411, 357] width 375 height 34
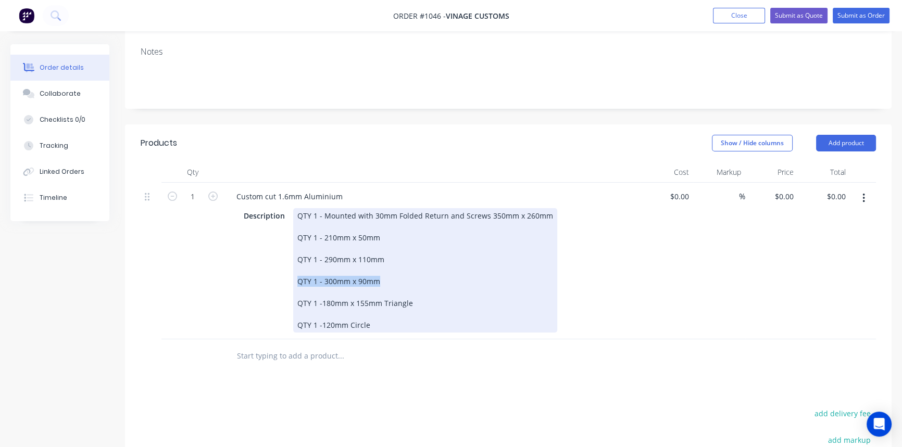
drag, startPoint x: 378, startPoint y: 265, endPoint x: 286, endPoint y: 266, distance: 92.2
click at [286, 266] on div "Description QTY 1 - Mounted with 30mm Folded Return and Screws 350mm x 260mm QT…" at bounding box center [430, 270] width 381 height 124
copy div "QTY 1 - 300mm x 90mm"
click at [387, 306] on div "QTY 1 - Mounted with 30mm Folded Return and Screws 350mm x 260mm QTY 1 - 210mm …" at bounding box center [425, 270] width 264 height 124
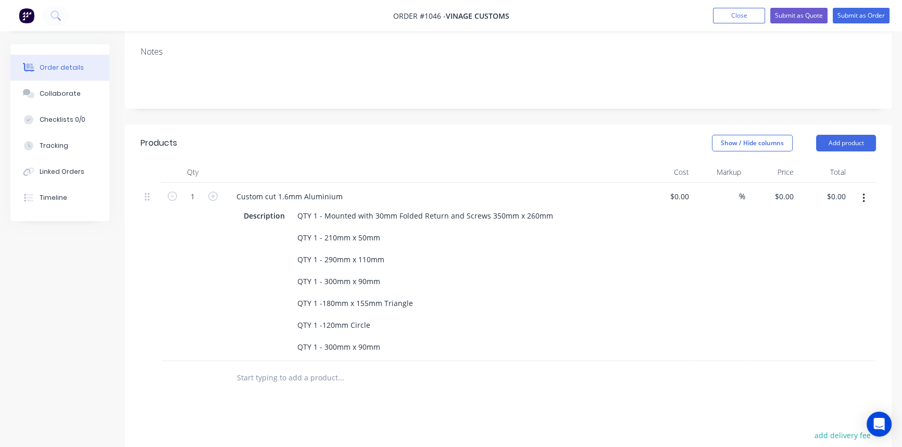
click at [444, 391] on div "Products Show / Hide columns Add product Qty Cost Markup Price Total 1 Custom c…" at bounding box center [508, 384] width 767 height 521
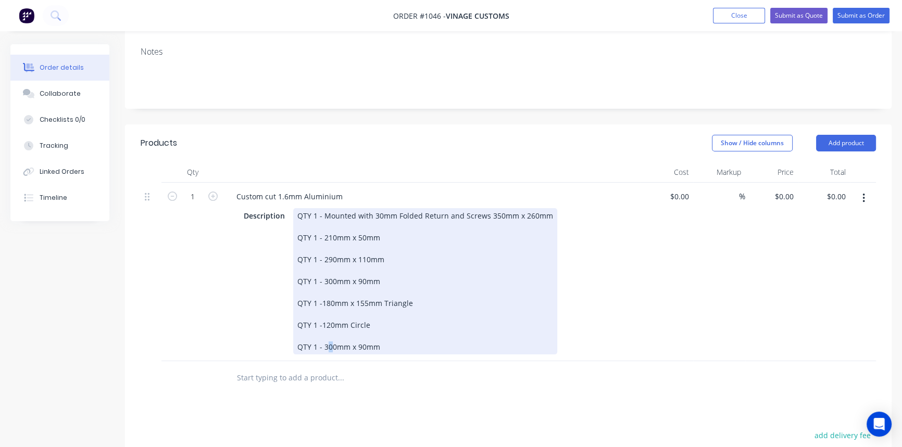
click at [330, 333] on div "QTY 1 - Mounted with 30mm Folded Return and Screws 350mm x 260mm QTY 1 - 210mm …" at bounding box center [425, 281] width 264 height 146
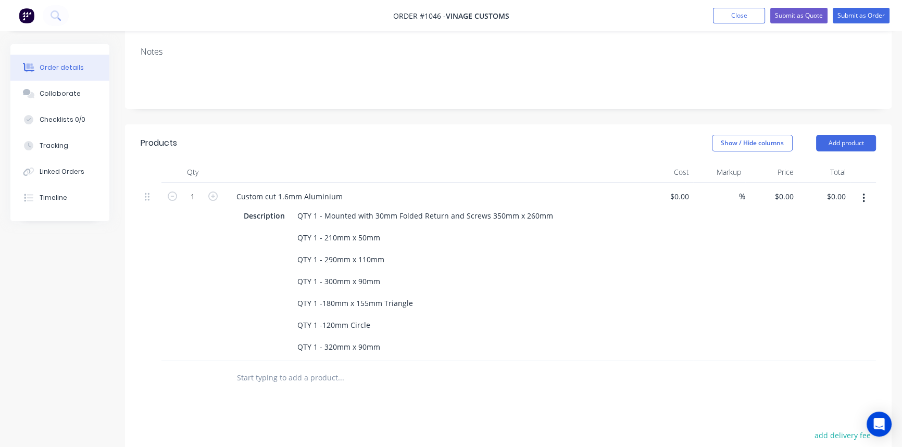
click at [414, 390] on div "Products Show / Hide columns Add product Qty Cost Markup Price Total 1 Custom c…" at bounding box center [508, 384] width 767 height 521
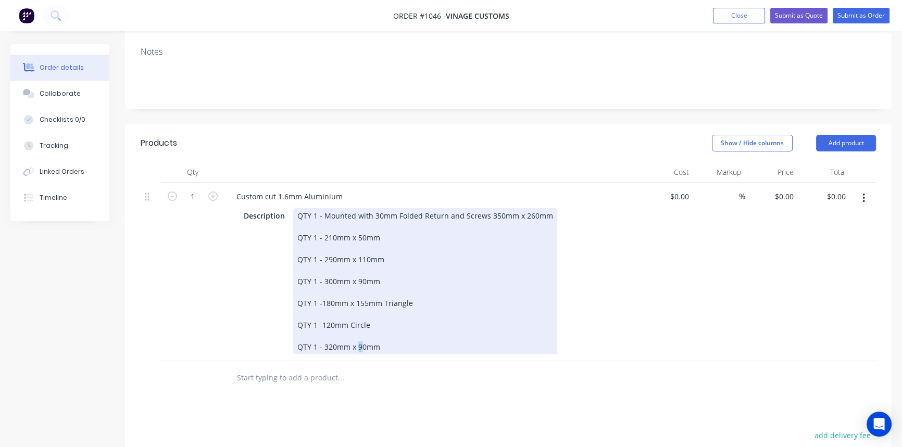
click at [359, 330] on div "QTY 1 - Mounted with 30mm Folded Return and Screws 350mm x 260mm QTY 1 - 210mm …" at bounding box center [425, 281] width 264 height 146
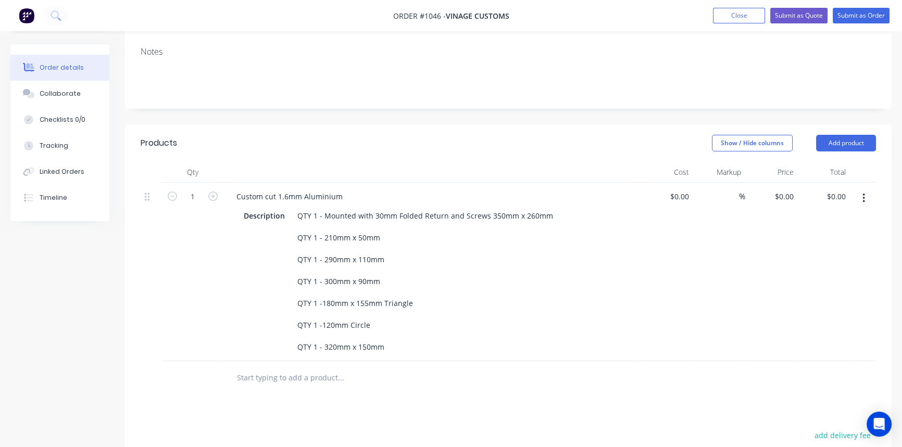
click at [390, 397] on div "Products Show / Hide columns Add product Qty Cost Markup Price Total 1 Custom c…" at bounding box center [508, 384] width 767 height 521
click at [782, 189] on div "0 0" at bounding box center [790, 196] width 16 height 15
type input "$150.00"
click at [770, 252] on div "$150.00 150" at bounding box center [771, 272] width 53 height 179
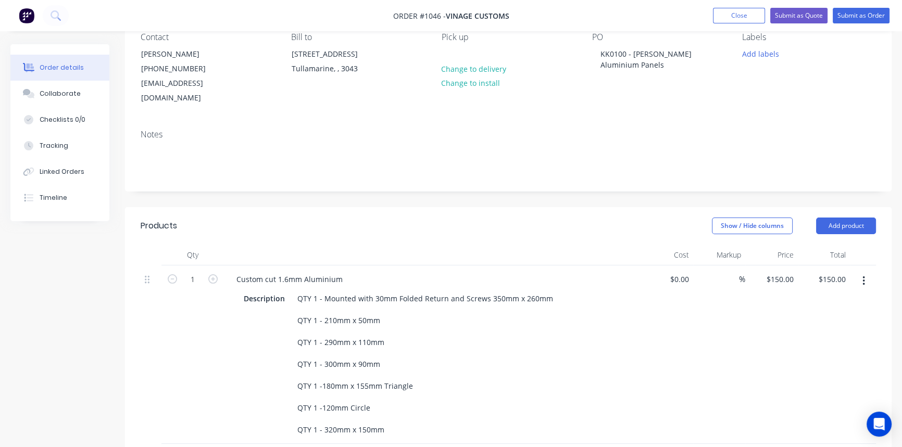
scroll to position [87, 0]
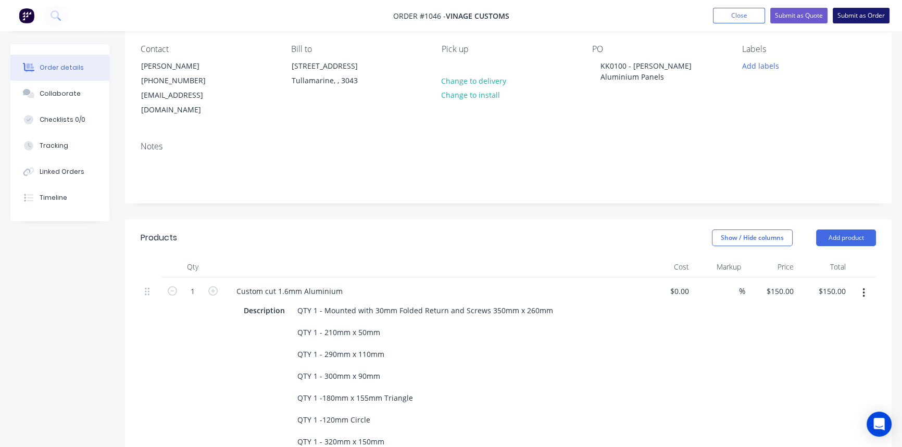
click at [853, 18] on button "Submit as Order" at bounding box center [861, 16] width 57 height 16
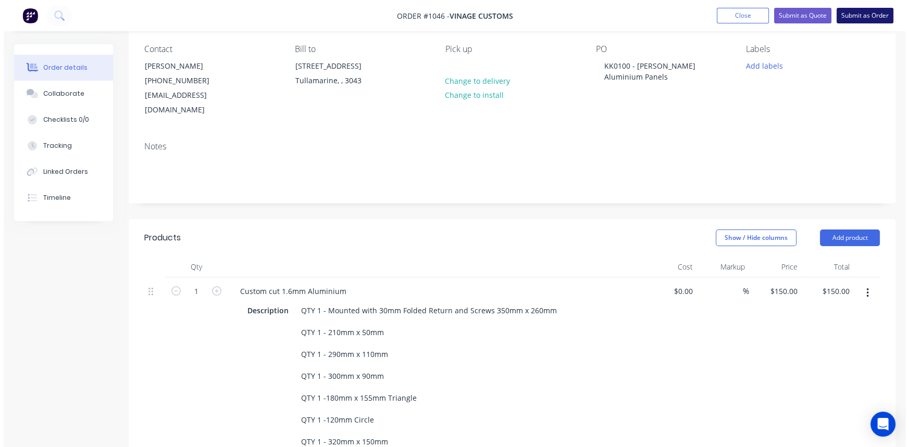
scroll to position [0, 0]
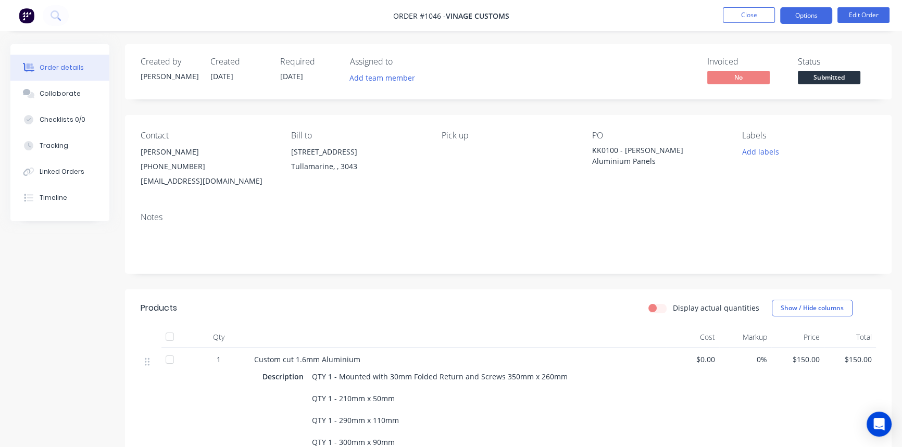
click at [806, 20] on button "Options" at bounding box center [806, 15] width 52 height 17
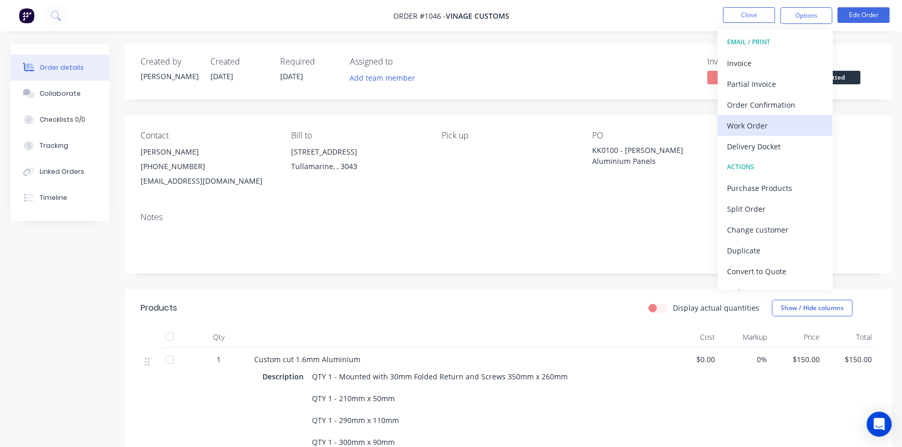
click at [786, 120] on div "Work Order" at bounding box center [775, 125] width 96 height 15
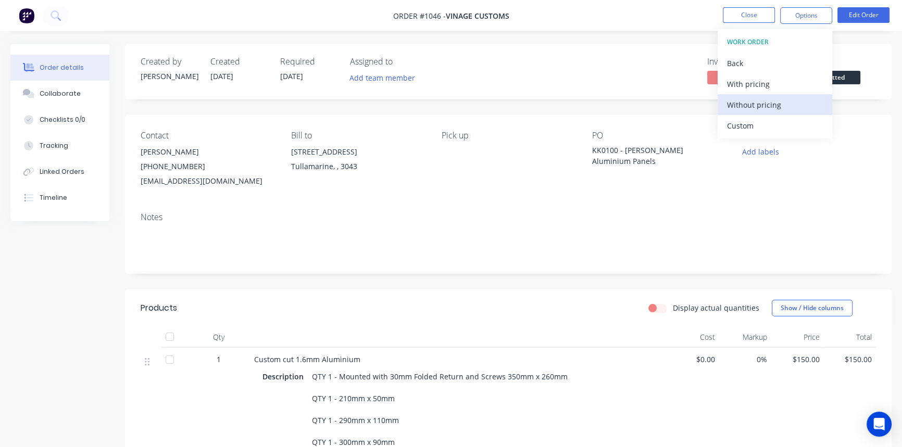
click at [776, 103] on div "Without pricing" at bounding box center [775, 104] width 96 height 15
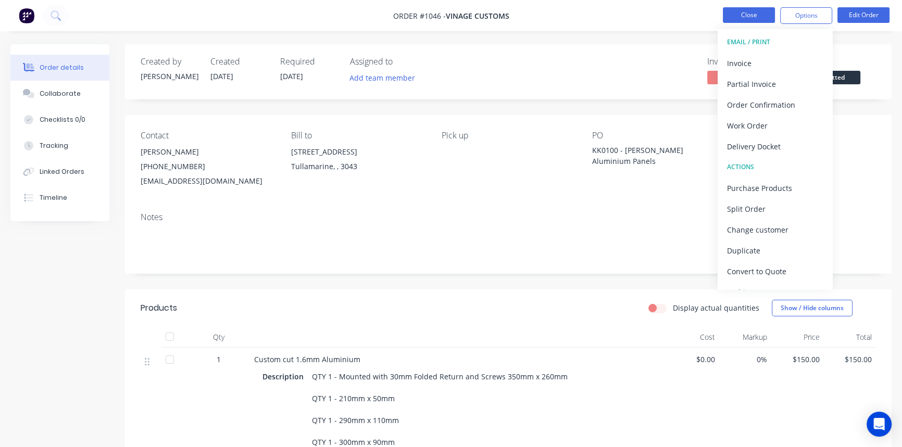
click at [754, 15] on button "Close" at bounding box center [749, 15] width 52 height 16
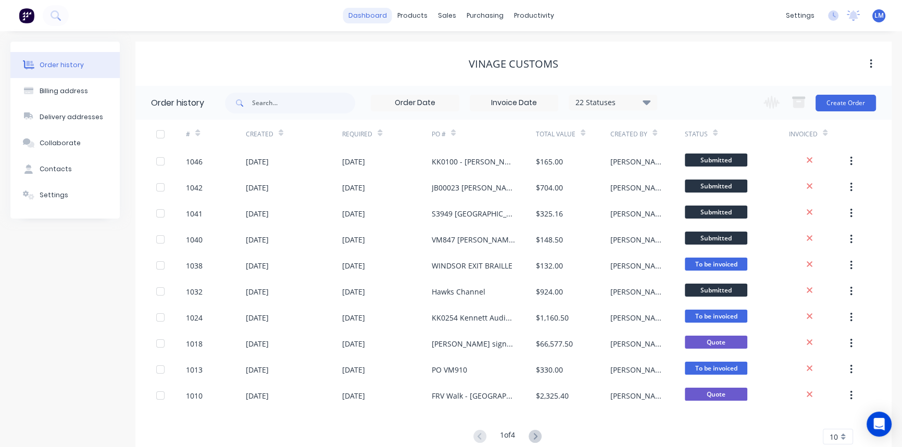
click at [366, 15] on link "dashboard" at bounding box center [367, 16] width 49 height 16
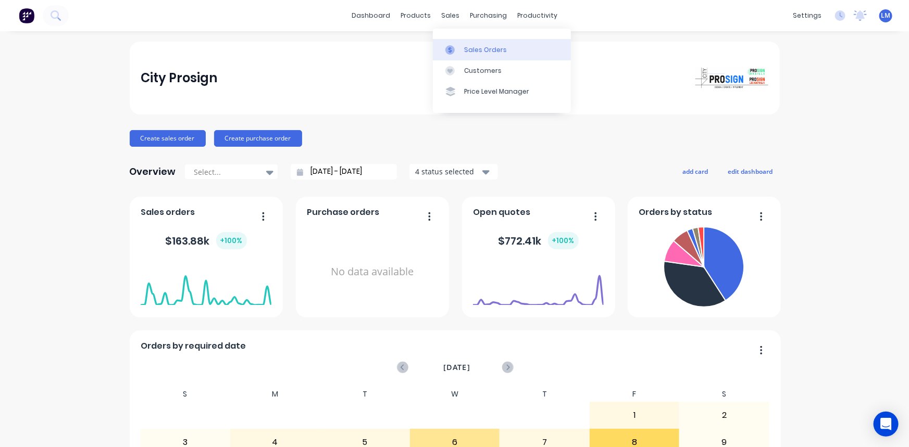
click at [479, 48] on div "Sales Orders" at bounding box center [485, 49] width 43 height 9
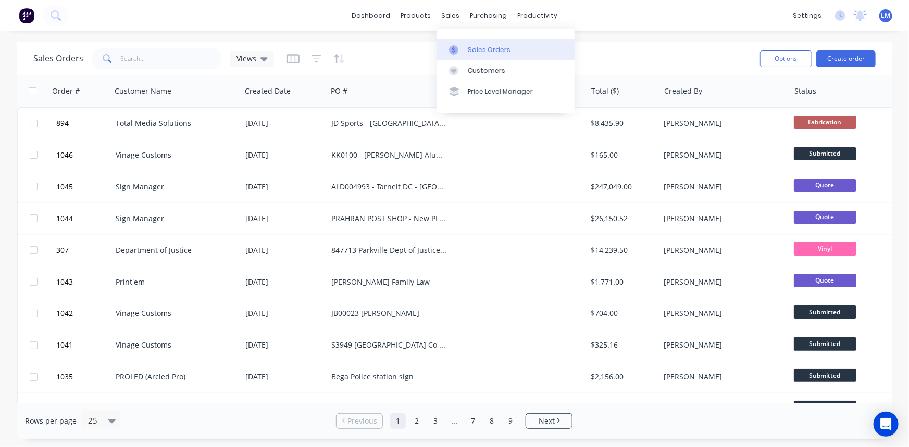
click at [480, 50] on div "Sales Orders" at bounding box center [489, 49] width 43 height 9
click at [484, 52] on div "Sales Orders" at bounding box center [489, 49] width 43 height 9
click at [848, 59] on button "Create order" at bounding box center [845, 59] width 59 height 17
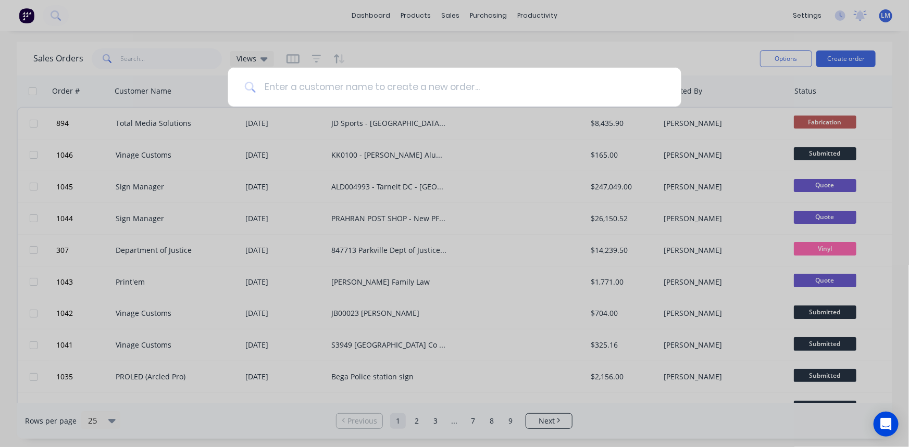
click at [458, 84] on input at bounding box center [460, 87] width 409 height 39
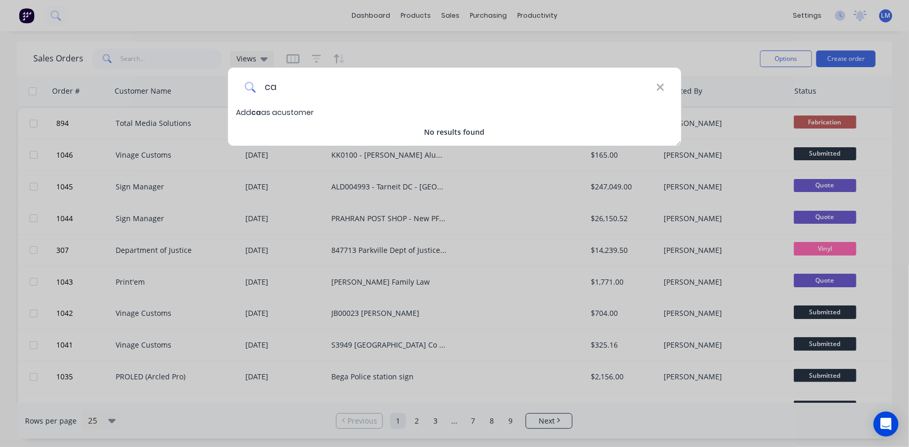
type input "c"
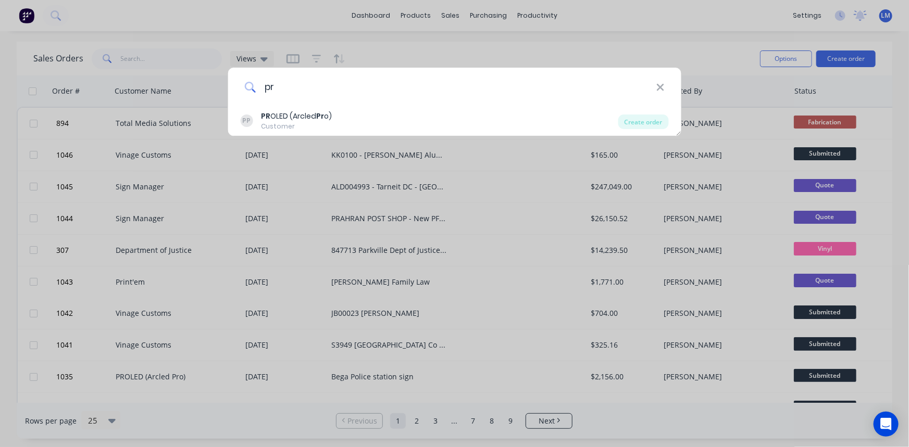
type input "p"
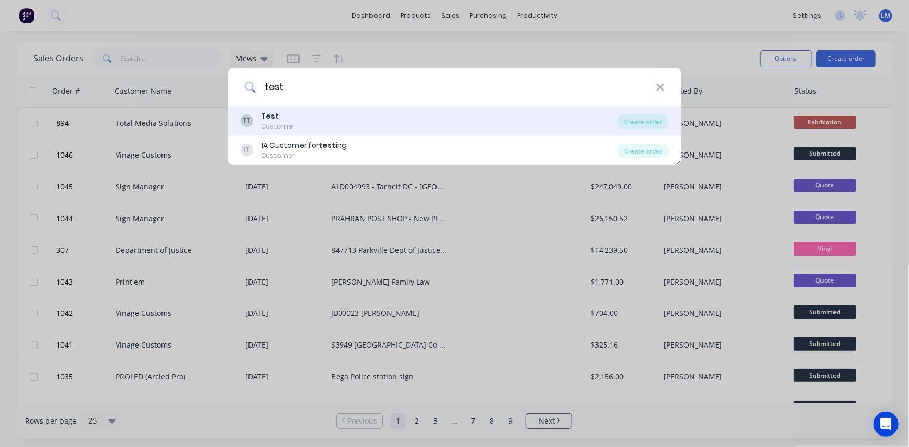
type input "test"
click at [305, 115] on div "TT Test Customer" at bounding box center [429, 121] width 378 height 20
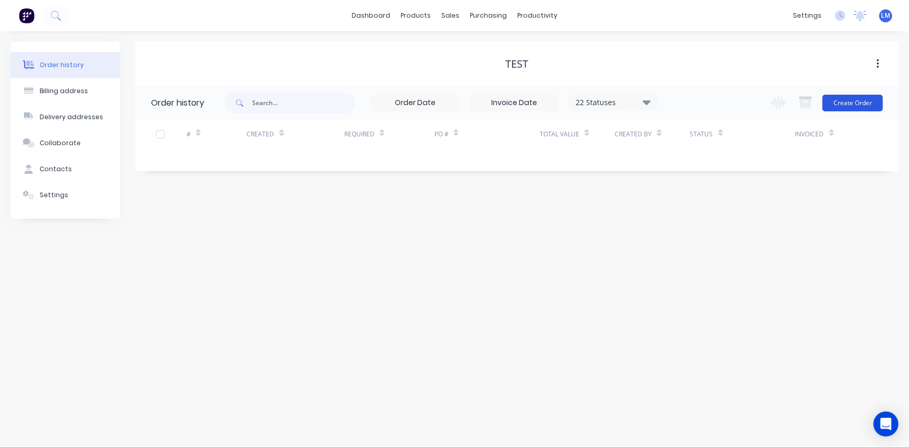
click at [845, 101] on button "Create Order" at bounding box center [852, 103] width 60 height 17
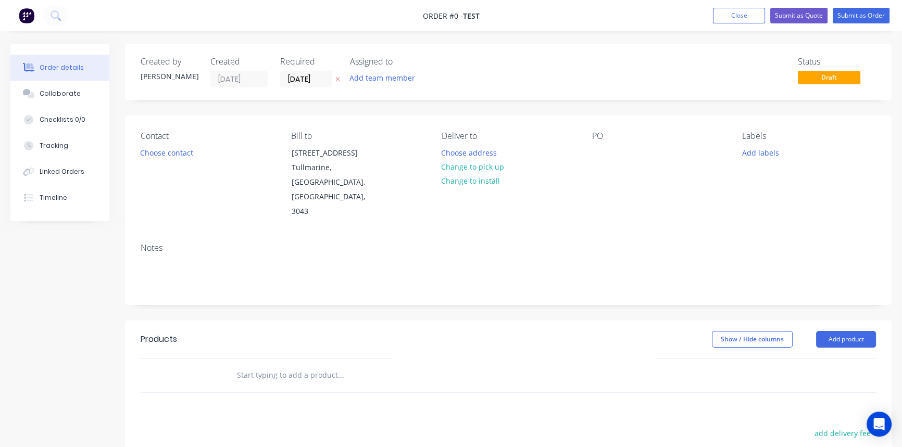
click at [280, 365] on input "text" at bounding box center [340, 375] width 208 height 21
click at [269, 365] on input "text" at bounding box center [340, 375] width 208 height 21
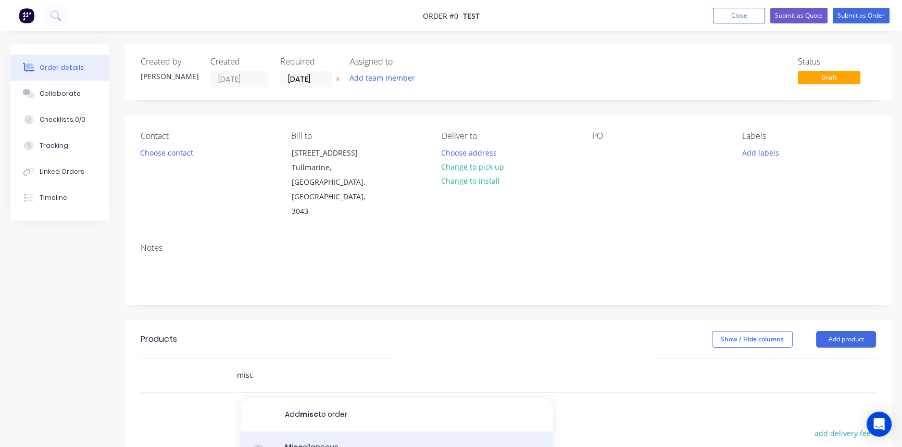
type input "misc"
click at [306, 432] on div "Misc ellaneous Product" at bounding box center [397, 454] width 312 height 44
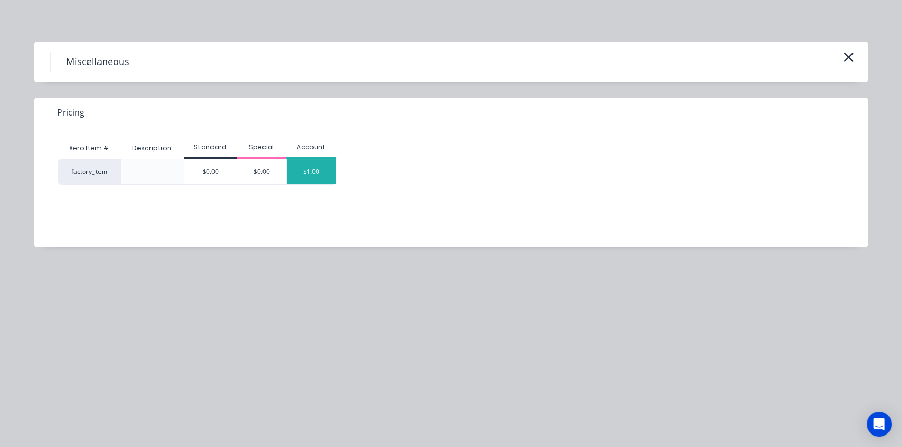
click at [323, 171] on div "$1.00" at bounding box center [311, 171] width 49 height 25
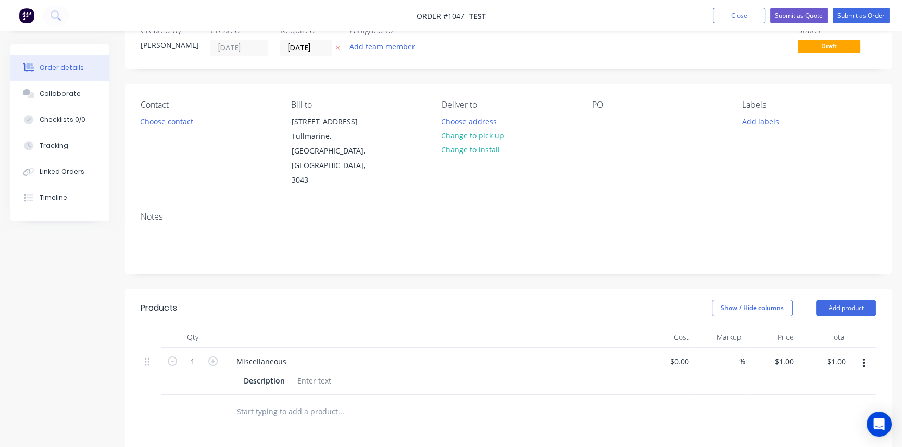
scroll to position [47, 0]
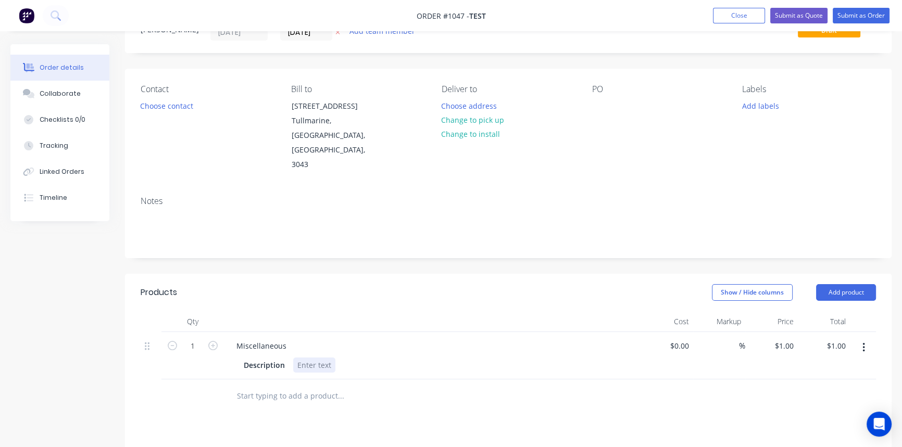
click at [316, 358] on div at bounding box center [314, 365] width 42 height 15
paste div
click at [446, 348] on div "Miscellaneous Description x 1 1.6mm Aluminium 210mm x 50mm" at bounding box center [432, 366] width 417 height 69
click at [425, 358] on div "x 11.6mm Aluminium210mm x 50mm" at bounding box center [362, 365] width 139 height 15
drag, startPoint x: 502, startPoint y: 360, endPoint x: 523, endPoint y: 351, distance: 22.6
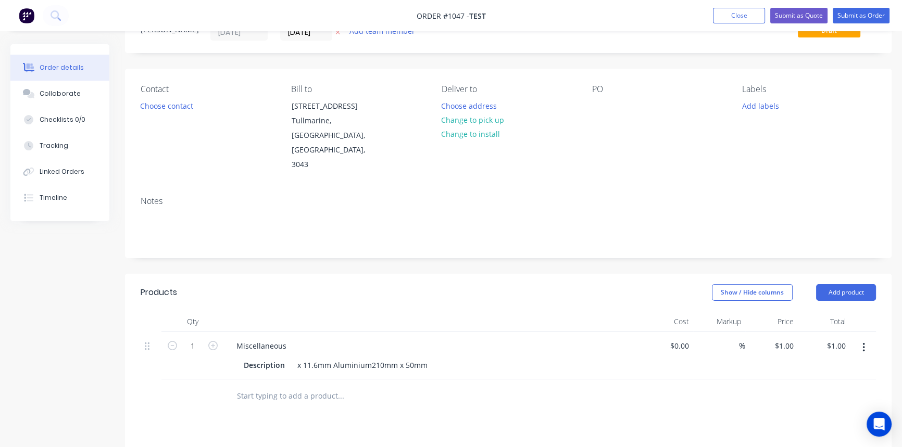
click at [503, 386] on div at bounding box center [384, 396] width 312 height 21
click at [866, 339] on button "button" at bounding box center [863, 348] width 24 height 19
click at [825, 389] on div "Duplicate" at bounding box center [826, 396] width 80 height 15
drag, startPoint x: 295, startPoint y: 385, endPoint x: 510, endPoint y: 380, distance: 214.6
click at [510, 405] on div "Description x 11.6mm Aluminium210mm x 50mm" at bounding box center [430, 412] width 381 height 15
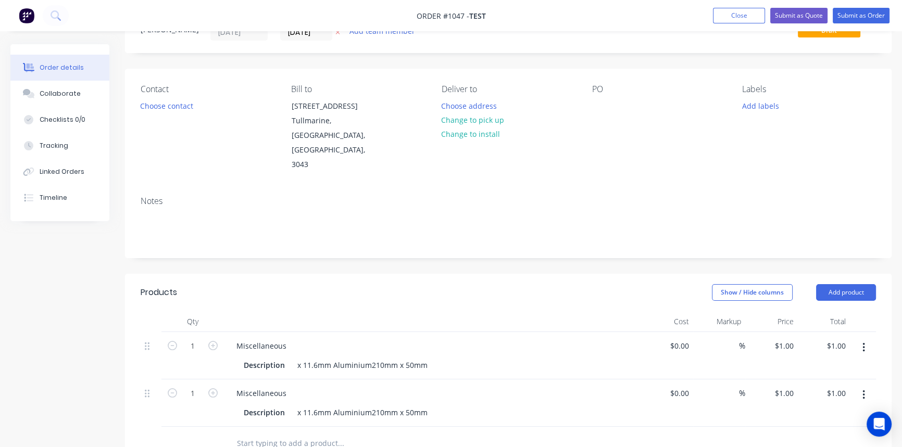
click at [259, 433] on input "text" at bounding box center [340, 443] width 208 height 21
type input "f"
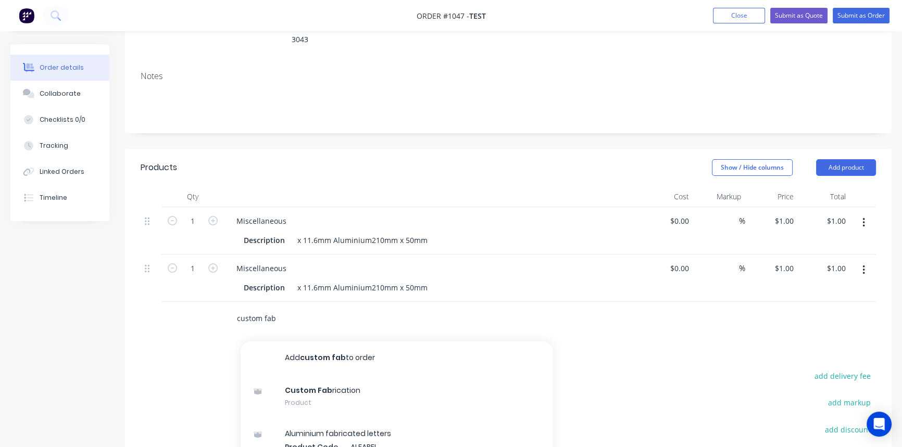
scroll to position [189, 0]
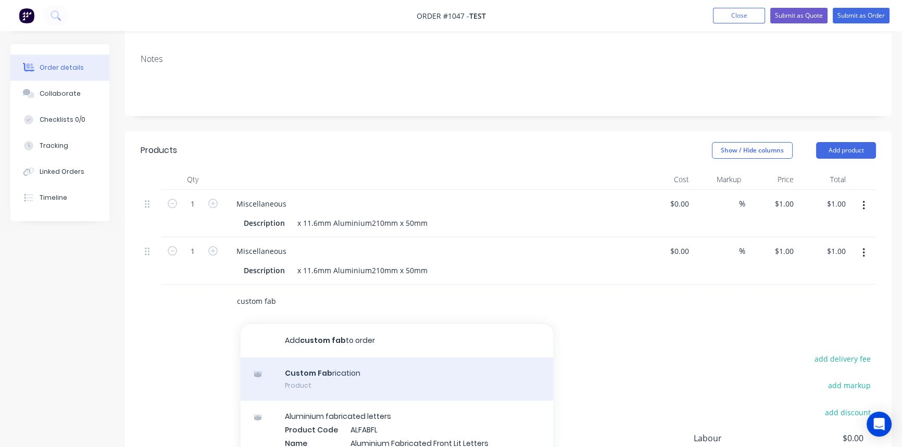
type input "custom fab"
click at [359, 358] on div "Custom Fab rication Product" at bounding box center [397, 380] width 312 height 44
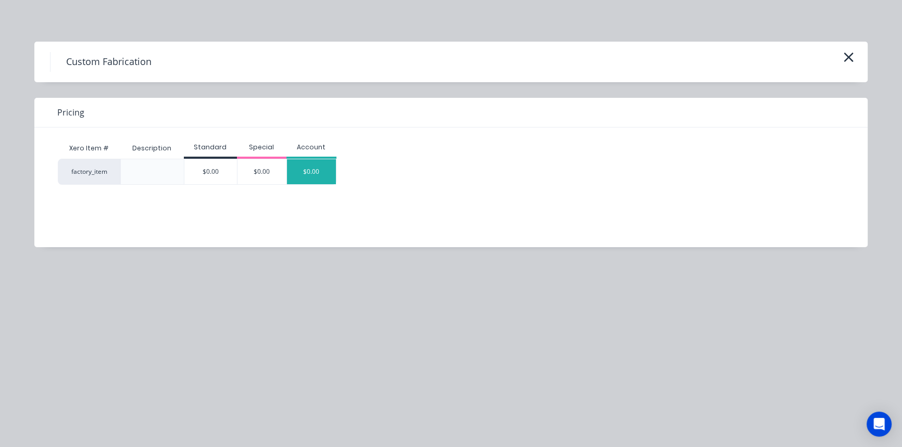
click at [309, 176] on div "$0.00" at bounding box center [311, 171] width 49 height 25
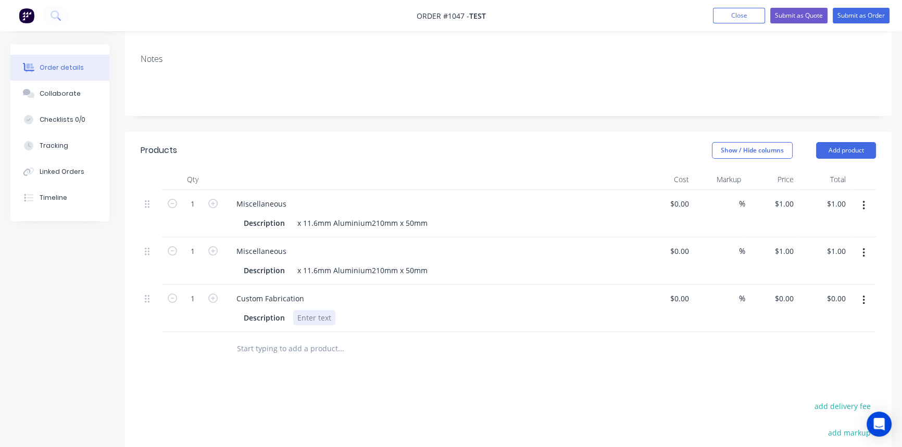
click at [312, 310] on div at bounding box center [314, 317] width 42 height 15
click at [447, 339] on div "Products Show / Hide columns Add product Qty Cost Markup Price Total 1 Miscella…" at bounding box center [508, 374] width 767 height 484
click at [310, 310] on div at bounding box center [314, 317] width 42 height 15
click at [797, 17] on button "Submit as Quote" at bounding box center [798, 16] width 57 height 16
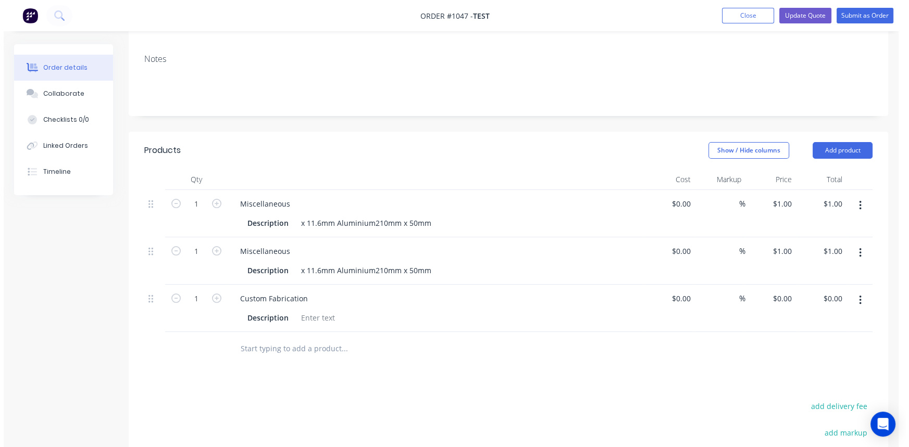
scroll to position [0, 0]
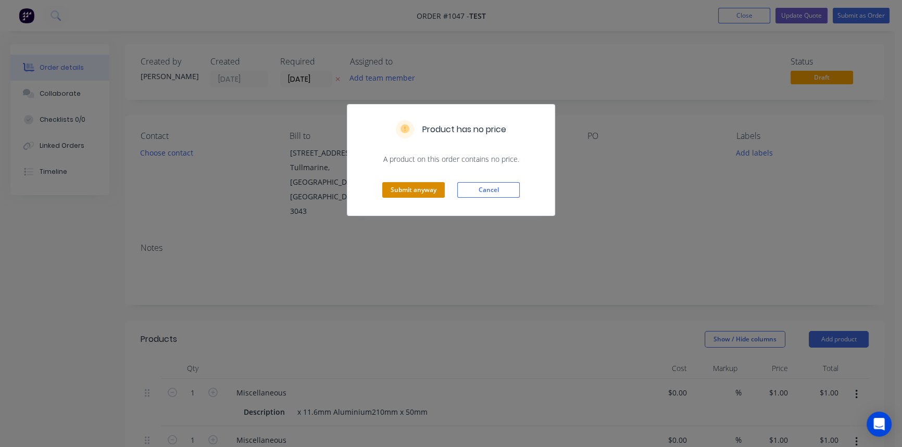
click at [403, 187] on button "Submit anyway" at bounding box center [413, 190] width 62 height 16
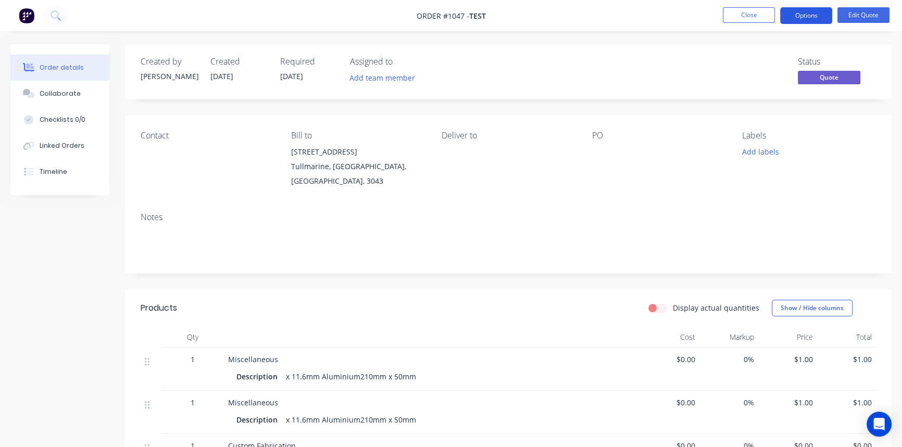
click at [800, 12] on button "Options" at bounding box center [806, 15] width 52 height 17
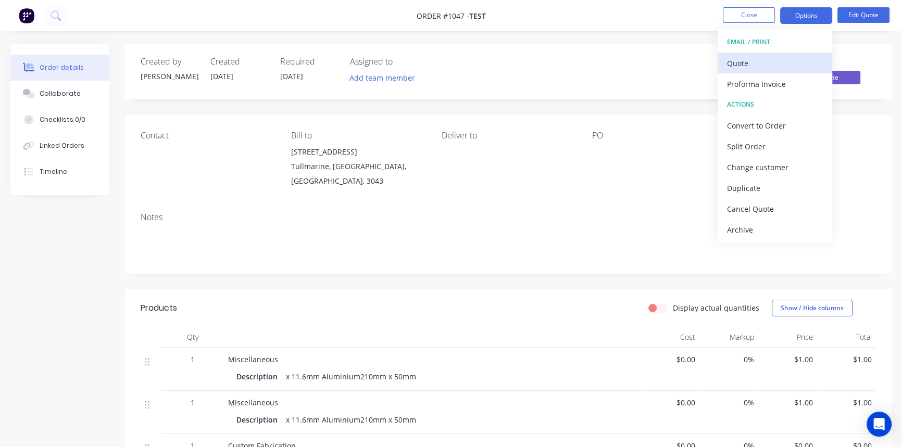
click at [755, 64] on div "Quote" at bounding box center [775, 63] width 96 height 15
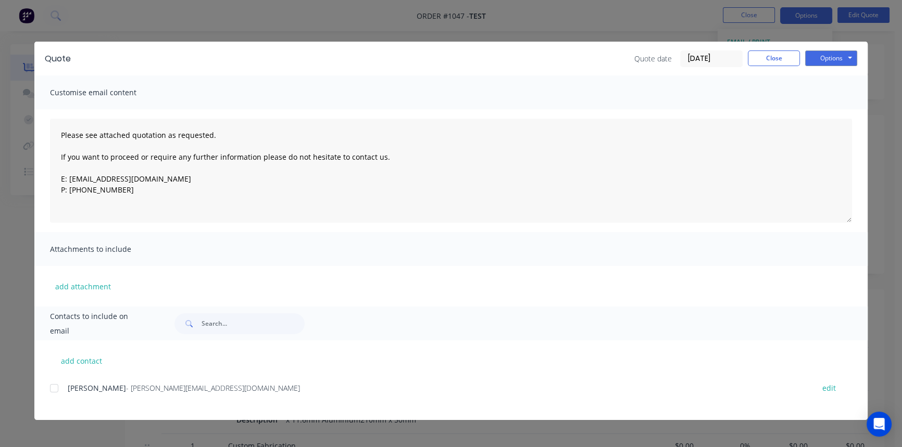
click at [55, 389] on div at bounding box center [54, 388] width 21 height 21
click at [833, 59] on button "Options" at bounding box center [831, 59] width 52 height 16
click at [832, 115] on button "Email" at bounding box center [838, 111] width 67 height 17
click at [776, 62] on button "Close" at bounding box center [774, 59] width 52 height 16
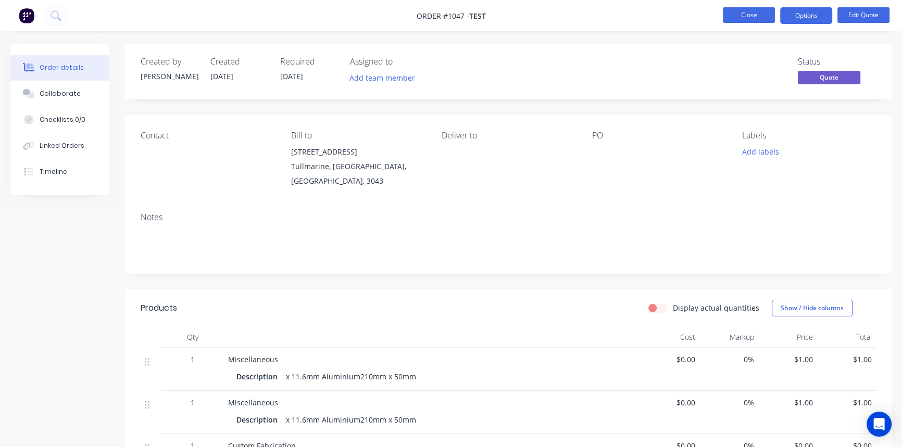
click at [740, 18] on button "Close" at bounding box center [749, 15] width 52 height 16
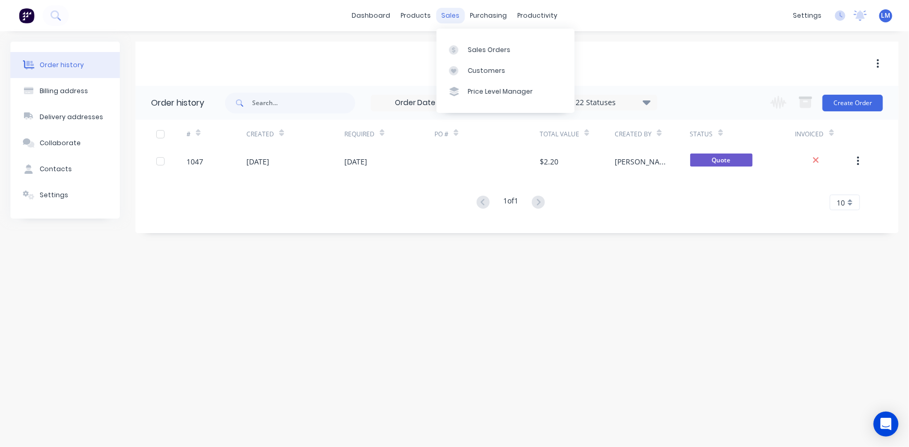
click at [445, 14] on div "sales" at bounding box center [450, 16] width 29 height 16
click at [486, 53] on div "Sales Orders" at bounding box center [489, 49] width 43 height 9
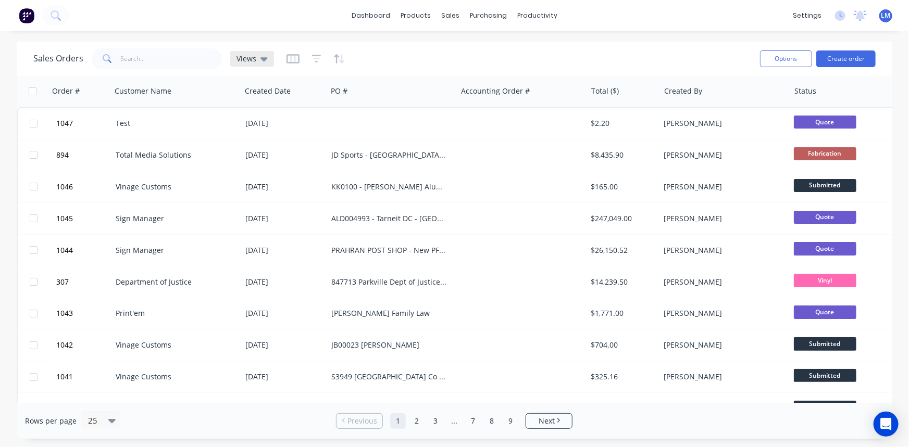
click at [264, 58] on icon at bounding box center [263, 59] width 7 height 4
click at [545, 60] on div "Sales Orders Views" at bounding box center [392, 59] width 718 height 26
click at [888, 427] on icon "Open Intercom Messenger" at bounding box center [886, 425] width 14 height 14
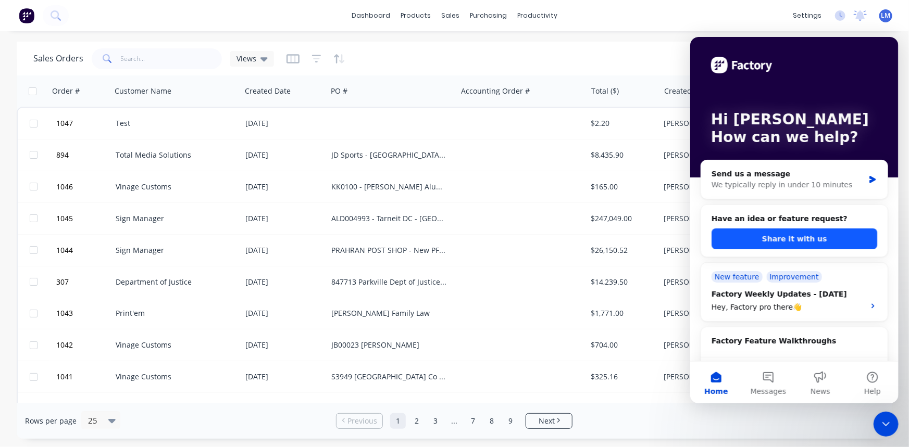
click at [750, 238] on button "Share it with us" at bounding box center [794, 238] width 166 height 21
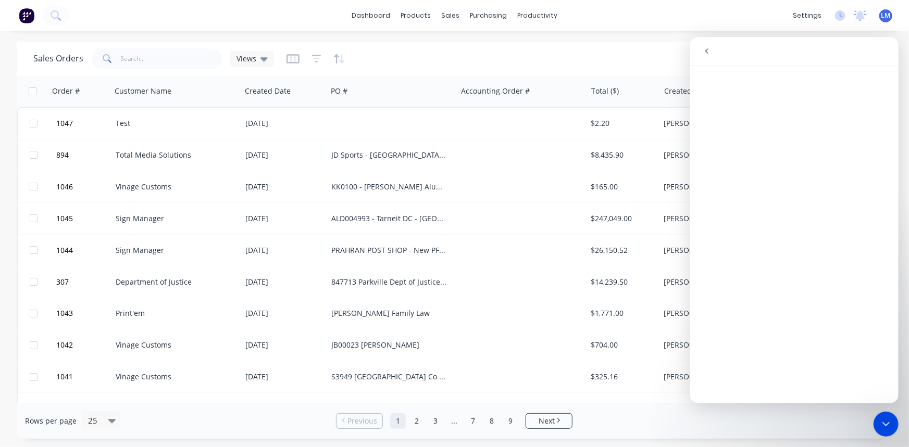
click at [707, 51] on icon "go back" at bounding box center [706, 50] width 8 height 8
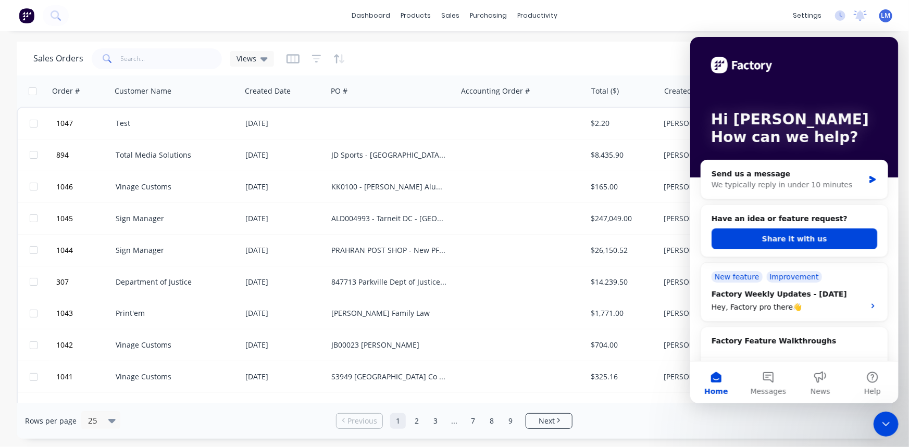
click at [644, 47] on div "Sales Orders Views" at bounding box center [392, 59] width 718 height 26
click at [651, 20] on div "dashboard products sales purchasing productivity dashboard products Product Cat…" at bounding box center [454, 15] width 909 height 31
click at [705, 10] on div "dashboard products sales purchasing productivity dashboard products Product Cat…" at bounding box center [454, 15] width 909 height 31
click at [889, 420] on icon "Close Intercom Messenger" at bounding box center [885, 424] width 12 height 12
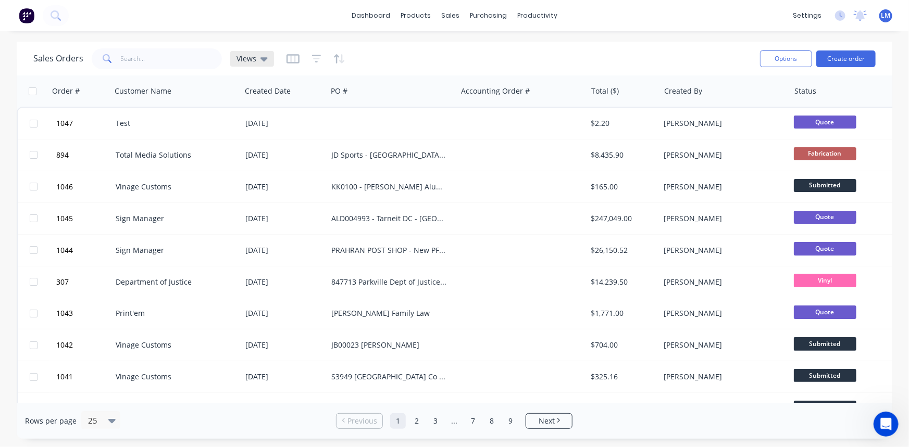
click at [263, 61] on icon at bounding box center [263, 58] width 7 height 11
click at [331, 102] on input "text" at bounding box center [311, 98] width 113 height 21
click at [390, 54] on div "Sales Orders Views" at bounding box center [392, 59] width 718 height 26
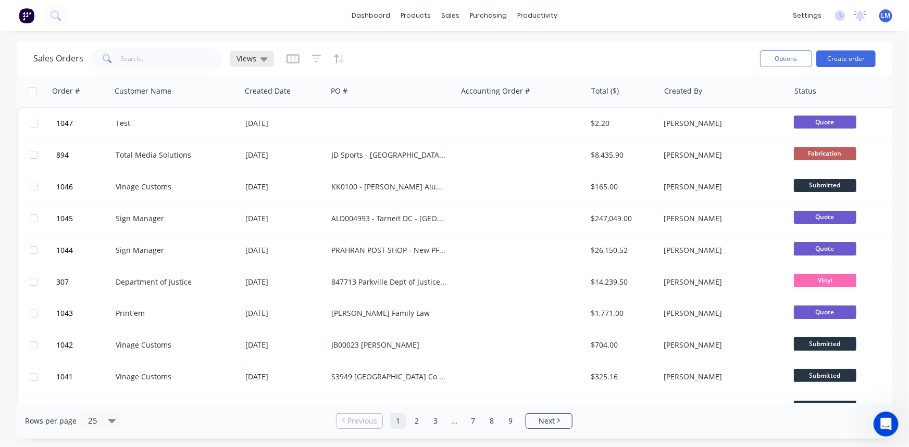
click at [260, 56] on icon at bounding box center [263, 58] width 7 height 11
click at [427, 53] on div "Sales Orders Views" at bounding box center [392, 59] width 718 height 26
click at [317, 61] on icon "button" at bounding box center [316, 59] width 9 height 10
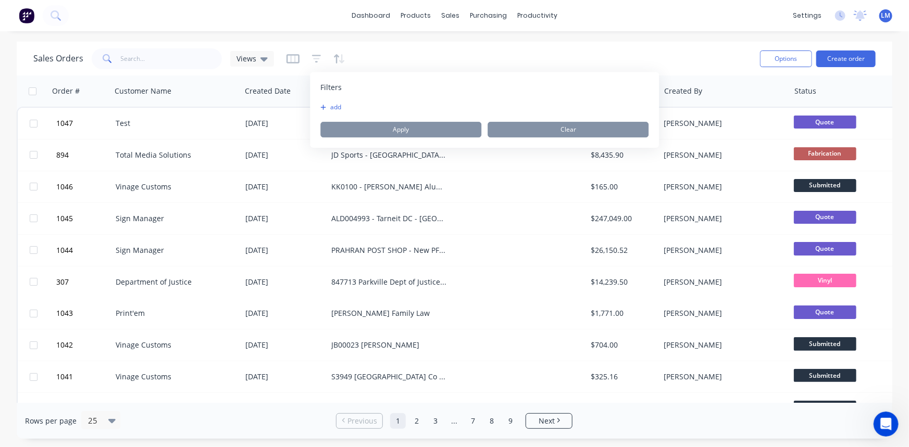
click at [325, 106] on icon "button" at bounding box center [323, 107] width 6 height 6
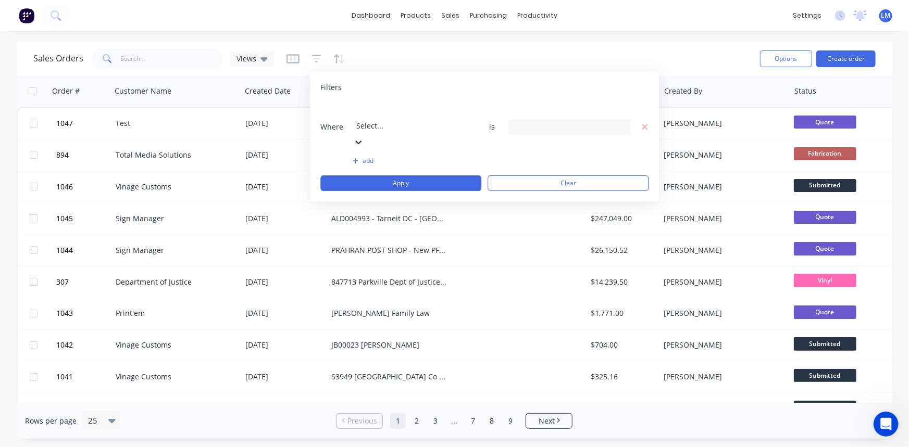
click at [364, 137] on icon at bounding box center [358, 142] width 10 height 10
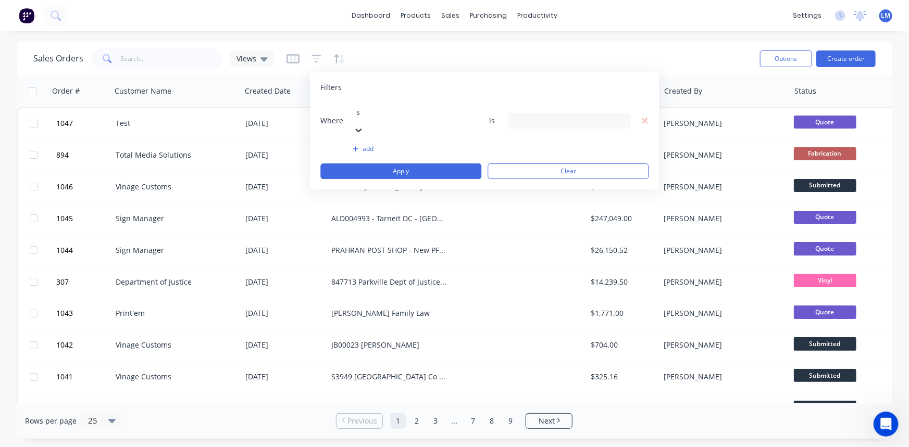
type input "st"
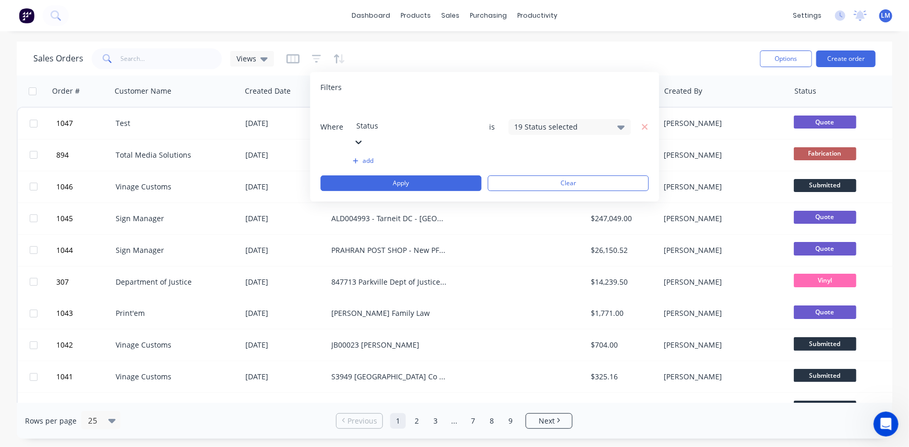
click at [615, 119] on div "19 Status selected" at bounding box center [569, 127] width 122 height 16
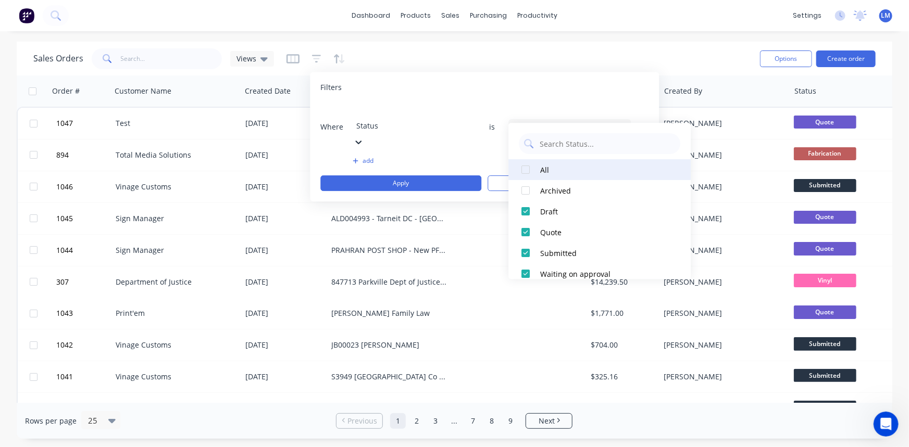
click at [523, 170] on div at bounding box center [525, 169] width 21 height 21
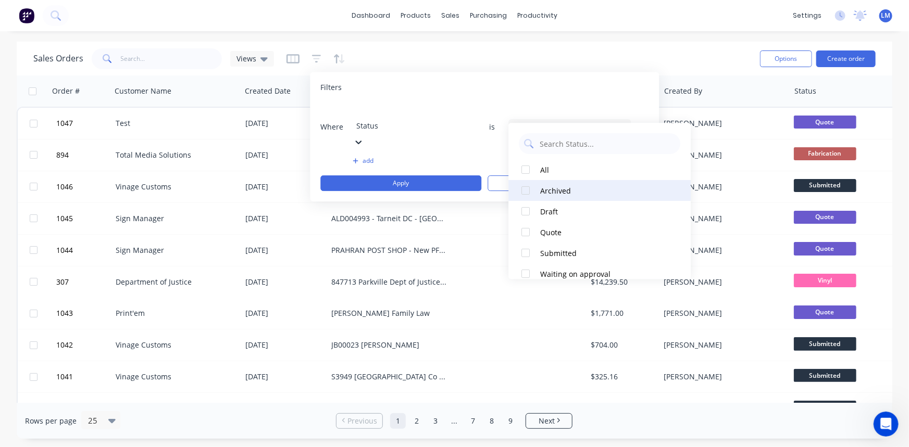
click at [525, 192] on div at bounding box center [525, 190] width 21 height 21
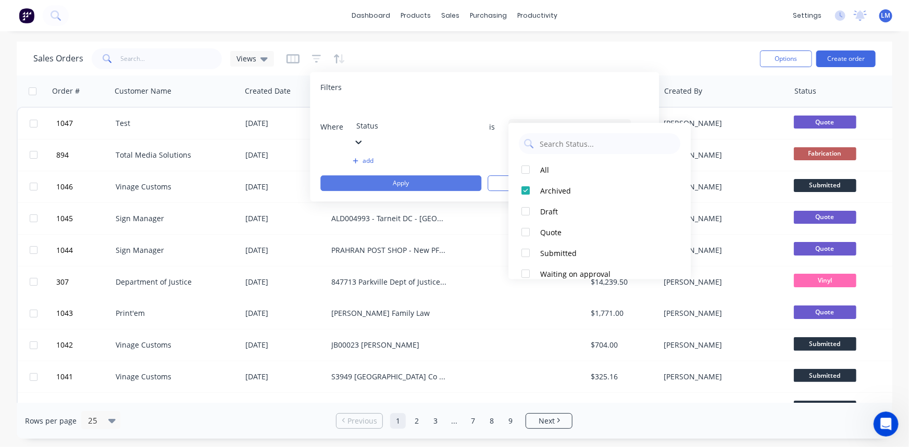
click at [422, 176] on button "Apply" at bounding box center [400, 184] width 161 height 16
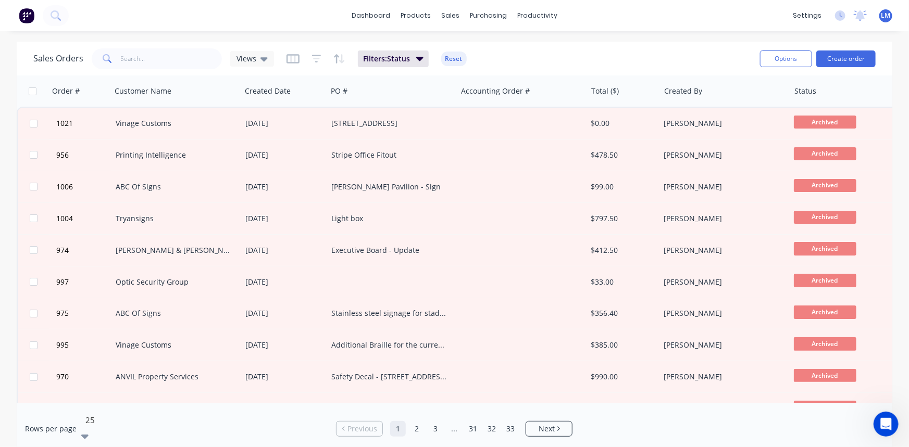
click at [89, 431] on icon at bounding box center [84, 436] width 7 height 11
click at [264, 59] on icon at bounding box center [263, 59] width 7 height 4
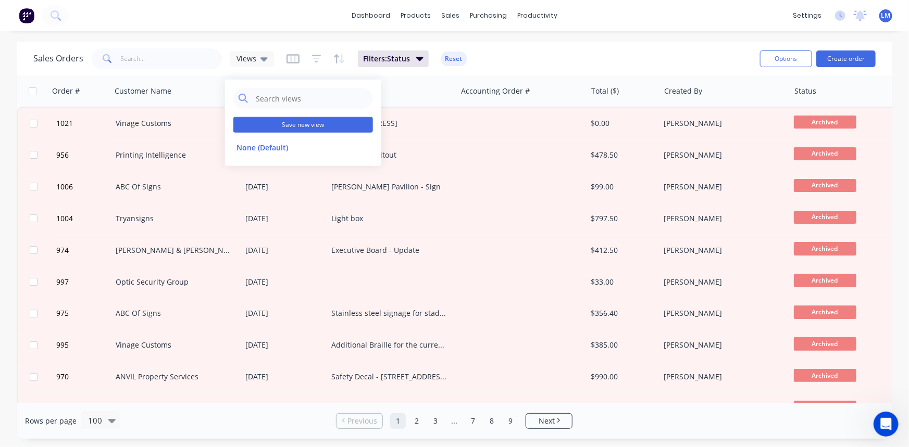
click at [310, 124] on button "Save new view" at bounding box center [303, 125] width 140 height 16
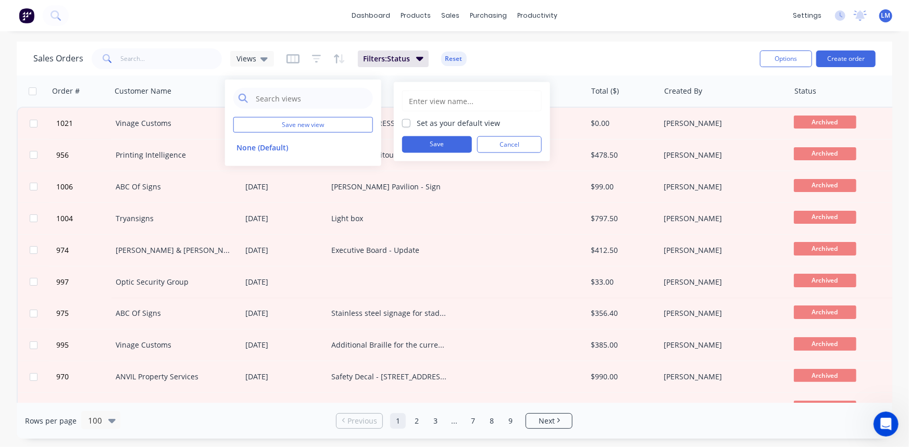
click at [419, 95] on input "text" at bounding box center [472, 101] width 128 height 20
type input "Archived"
click at [447, 141] on button "Save" at bounding box center [437, 144] width 70 height 17
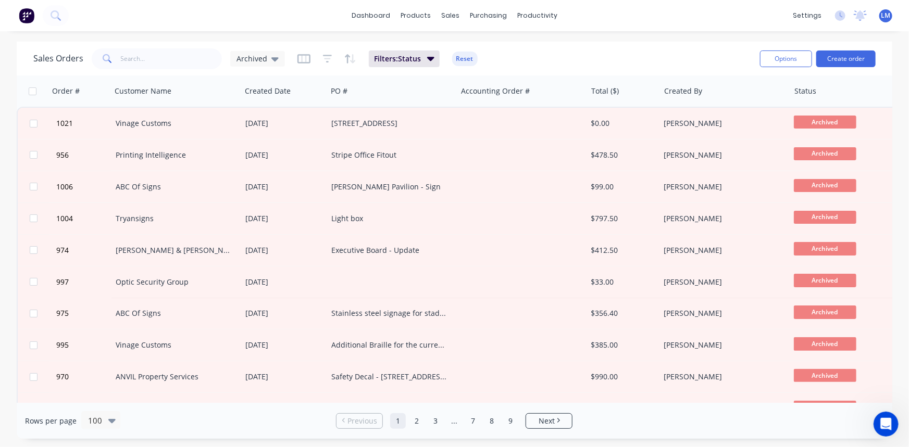
click at [547, 54] on div "Sales Orders Archived Filters: Status Reset" at bounding box center [392, 59] width 718 height 26
click at [260, 62] on span "Archived" at bounding box center [251, 58] width 31 height 11
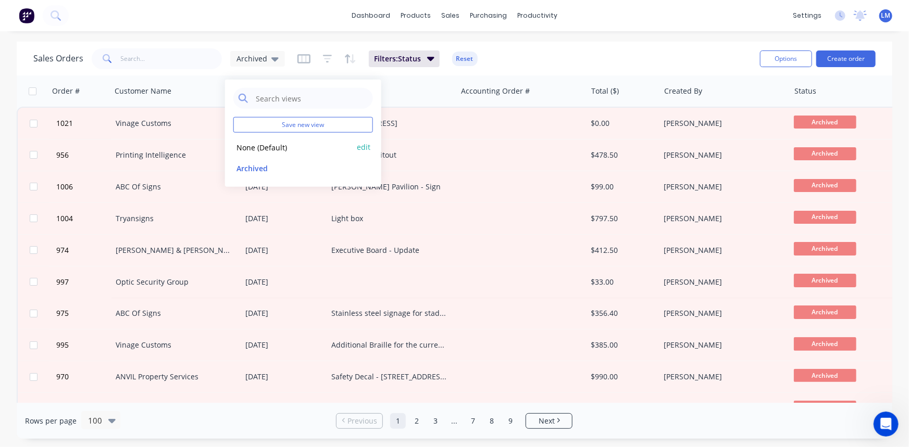
click at [267, 145] on button "None (Default)" at bounding box center [292, 147] width 119 height 12
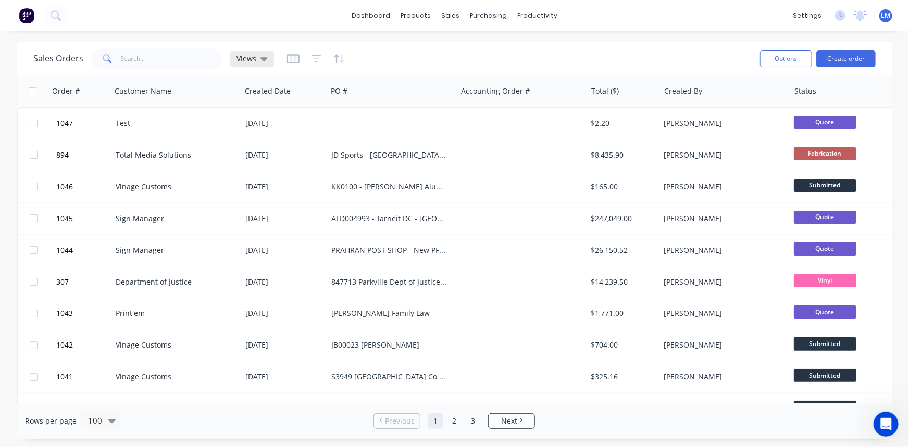
click at [249, 56] on span "Views" at bounding box center [246, 58] width 20 height 11
click at [256, 166] on button "Archived" at bounding box center [292, 168] width 119 height 12
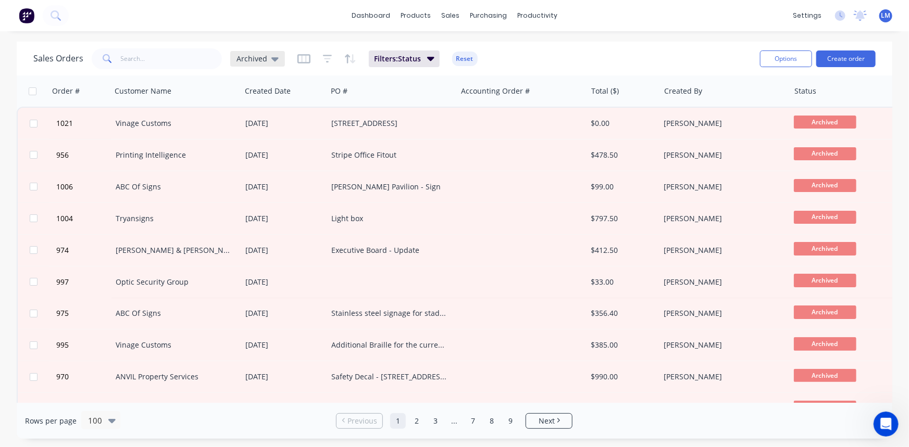
click at [273, 58] on icon at bounding box center [274, 59] width 7 height 4
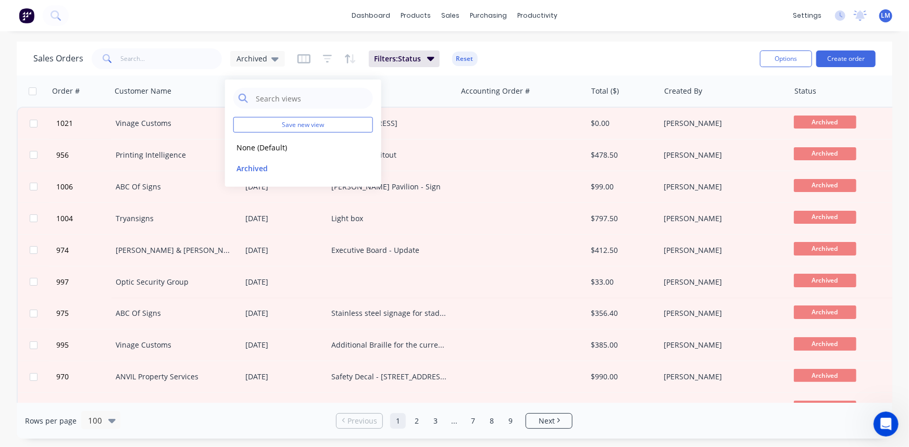
click at [556, 62] on div "Sales Orders Archived Filters: Status Reset" at bounding box center [392, 59] width 718 height 26
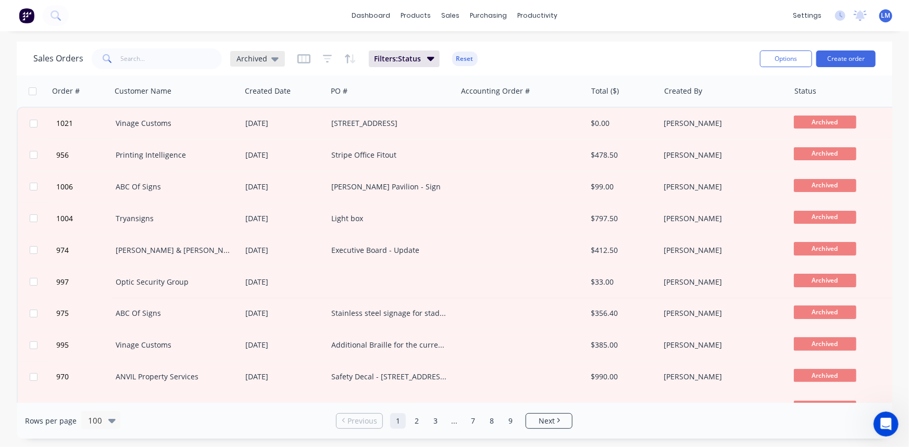
click at [264, 56] on span "Archived" at bounding box center [251, 58] width 31 height 11
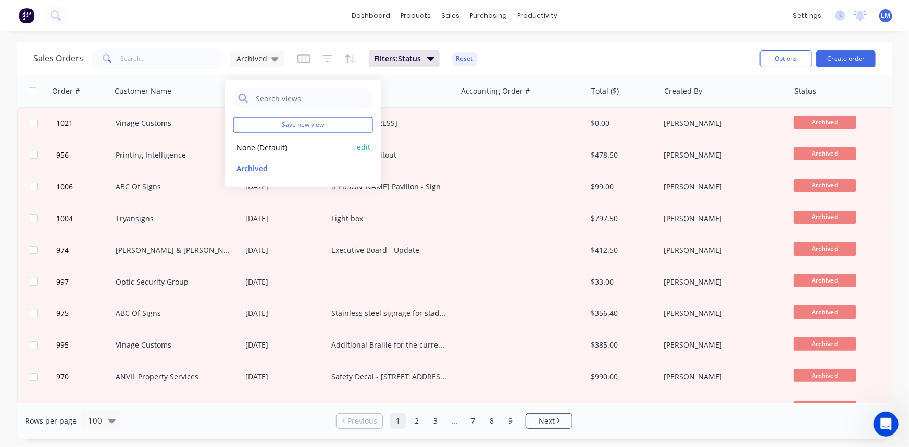
click at [265, 149] on button "None (Default)" at bounding box center [292, 147] width 119 height 12
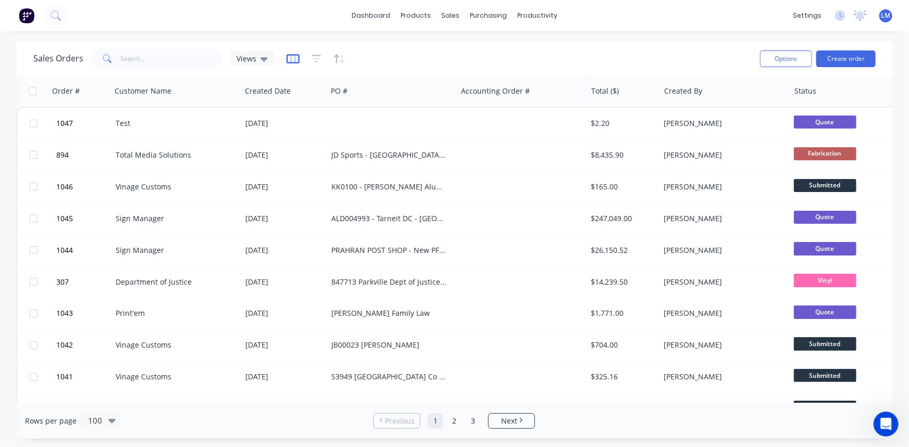
click at [293, 58] on icon "button" at bounding box center [292, 58] width 5 height 7
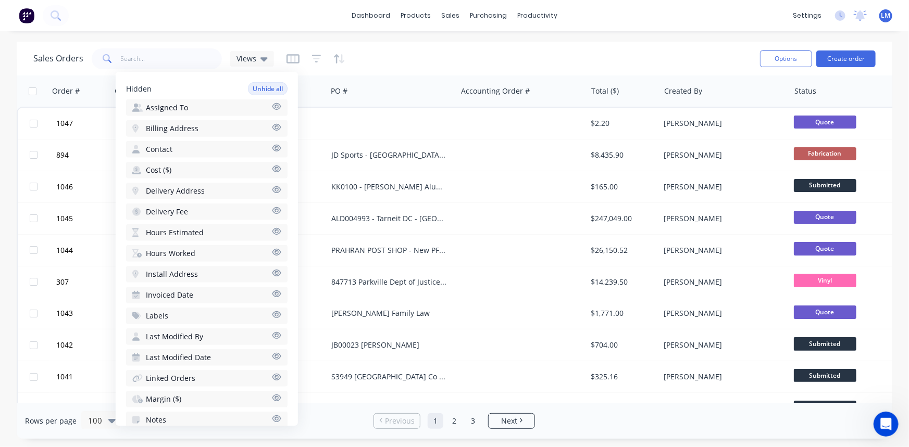
scroll to position [284, 0]
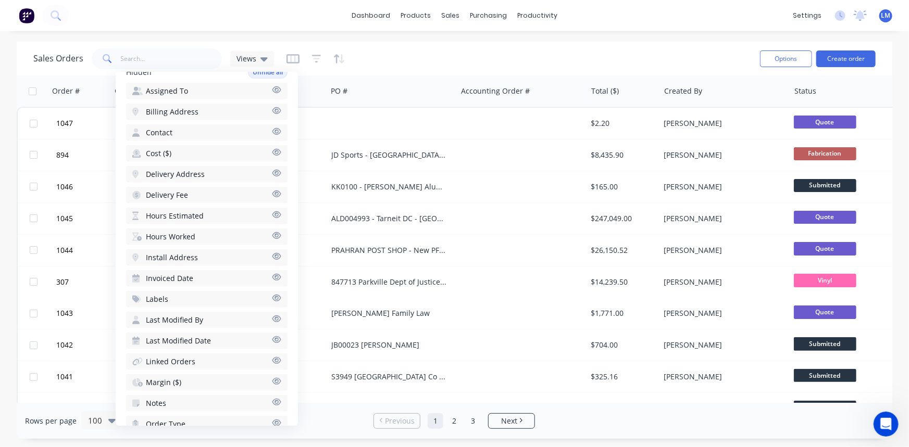
click at [272, 148] on icon "button" at bounding box center [276, 152] width 9 height 8
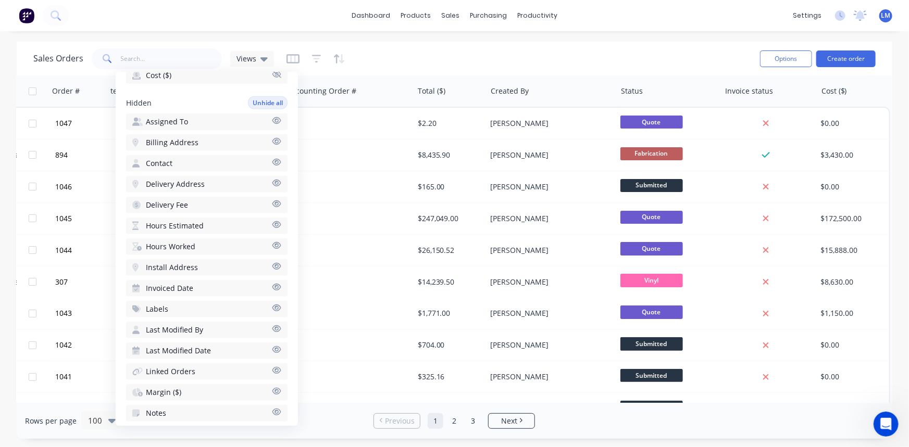
scroll to position [257, 0]
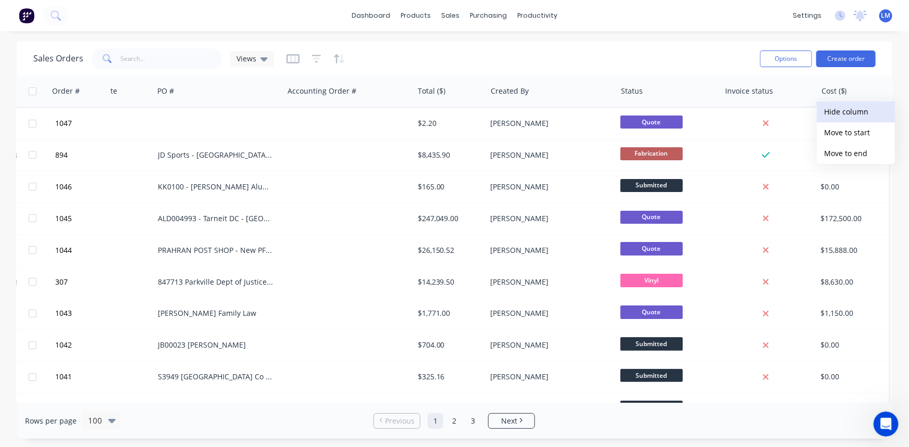
click at [837, 114] on button "Hide column" at bounding box center [856, 112] width 78 height 21
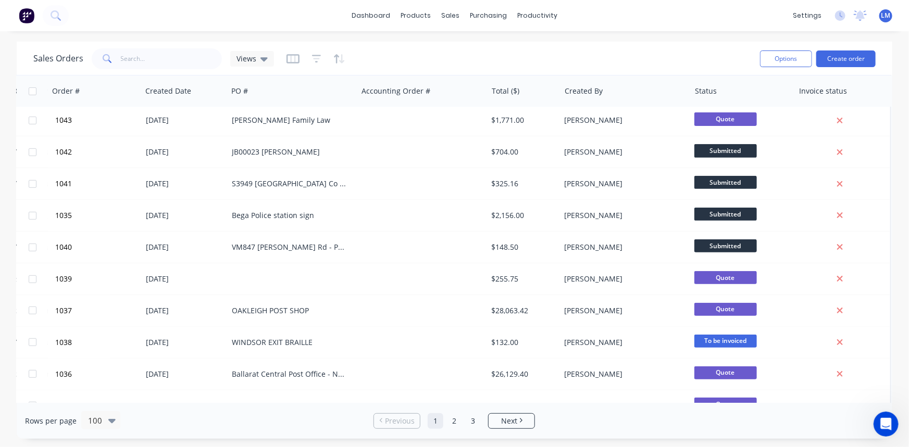
scroll to position [0, 99]
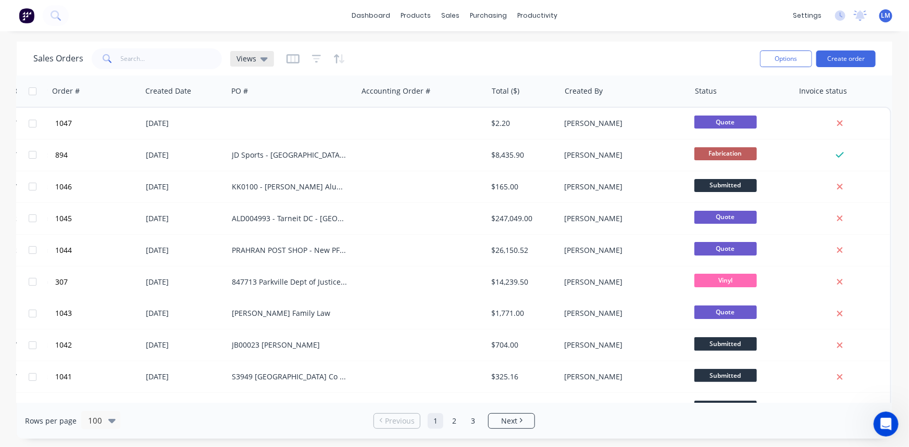
click at [260, 59] on icon at bounding box center [263, 59] width 7 height 4
click at [260, 144] on button "None (Default)" at bounding box center [292, 147] width 119 height 12
click at [314, 61] on icon "button" at bounding box center [316, 59] width 9 height 8
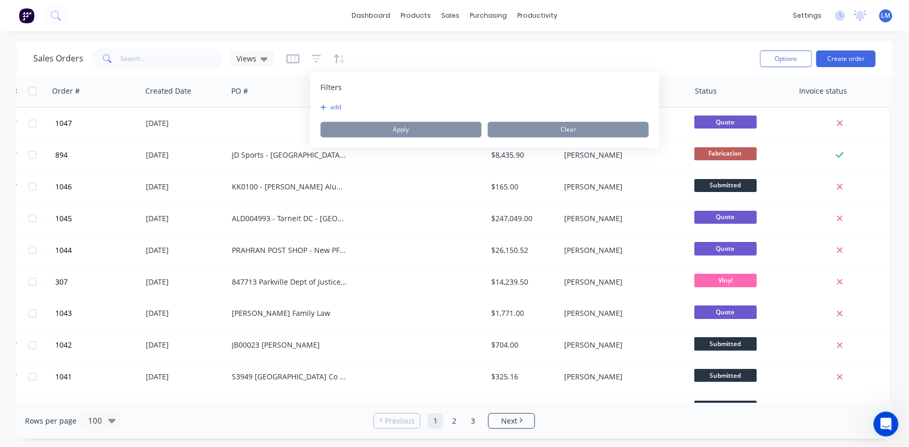
click at [325, 107] on icon "button" at bounding box center [323, 107] width 5 height 5
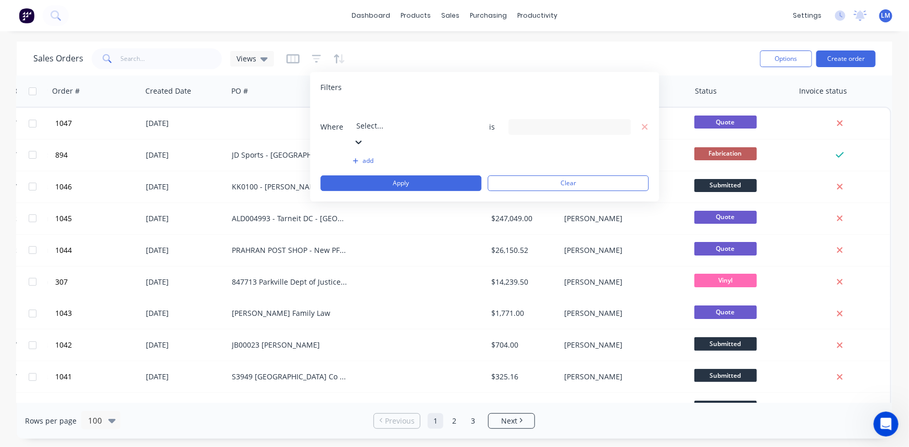
click at [401, 117] on div at bounding box center [431, 111] width 150 height 13
click at [621, 121] on icon at bounding box center [621, 126] width 7 height 11
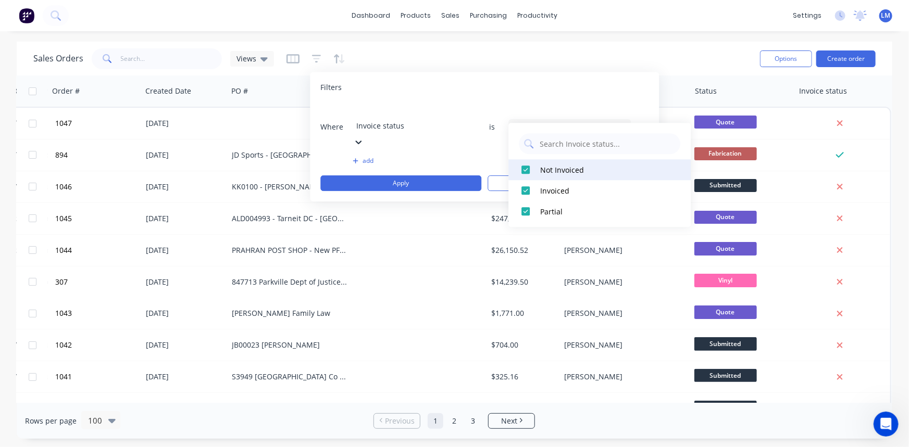
click at [525, 167] on div at bounding box center [525, 169] width 21 height 21
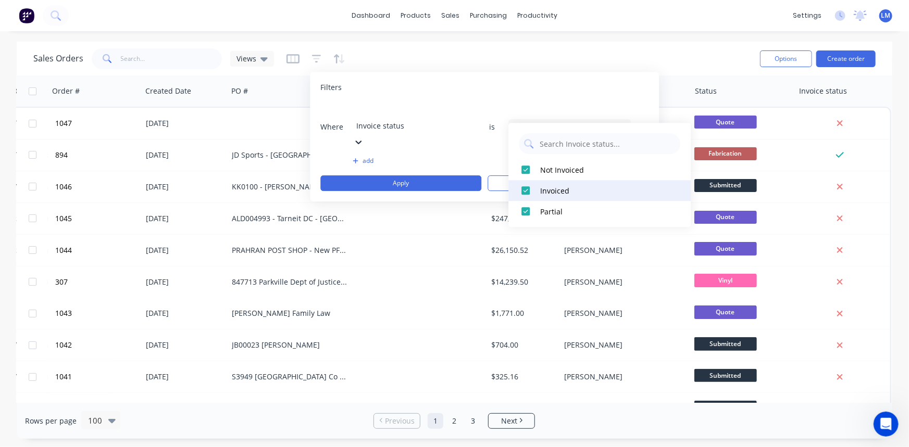
click at [527, 191] on div at bounding box center [525, 190] width 21 height 21
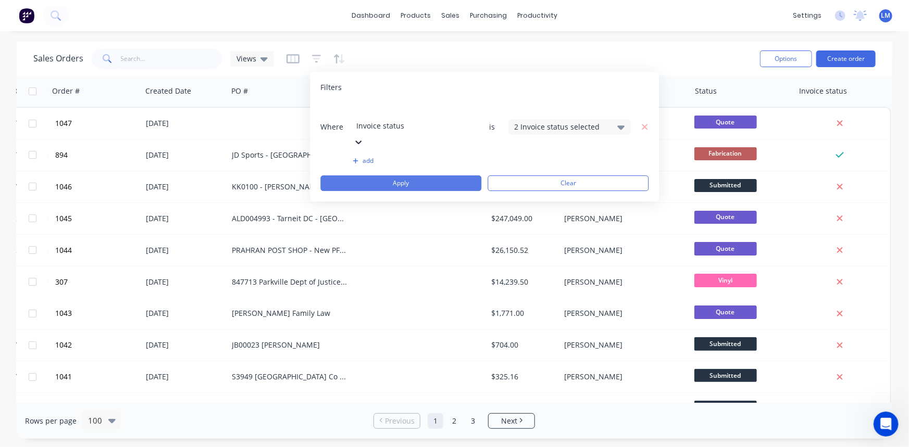
click at [449, 176] on button "Apply" at bounding box center [400, 184] width 161 height 16
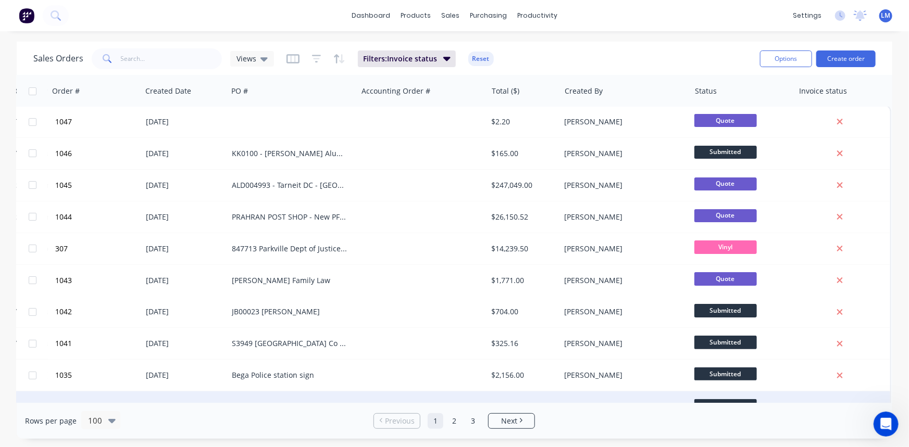
scroll to position [0, 99]
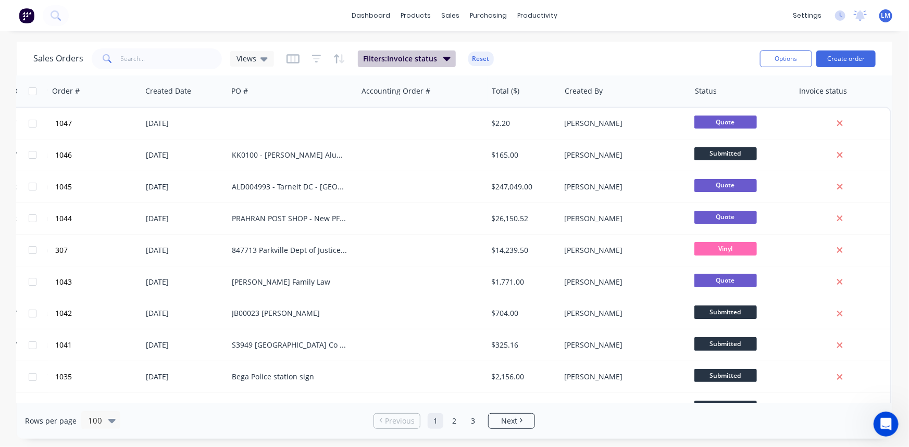
click at [443, 62] on icon "button" at bounding box center [446, 58] width 7 height 11
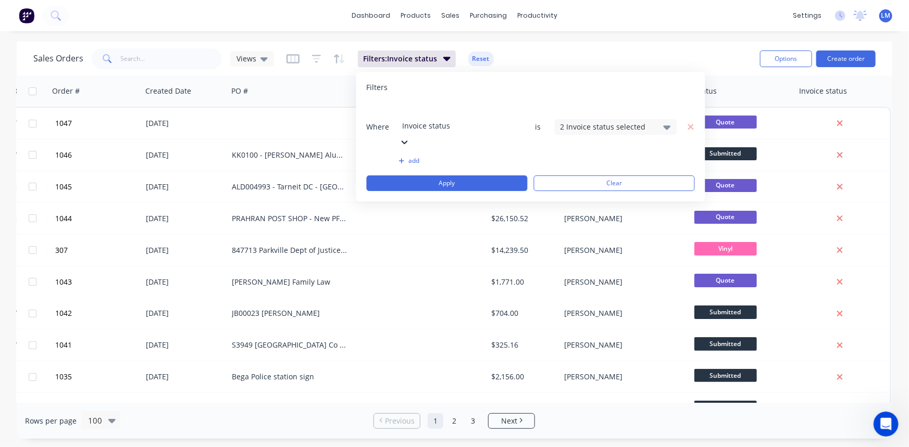
click at [410, 136] on div at bounding box center [404, 141] width 10 height 11
click at [542, 157] on div "add" at bounding box center [531, 161] width 328 height 8
click at [401, 158] on icon "button" at bounding box center [401, 160] width 5 height 5
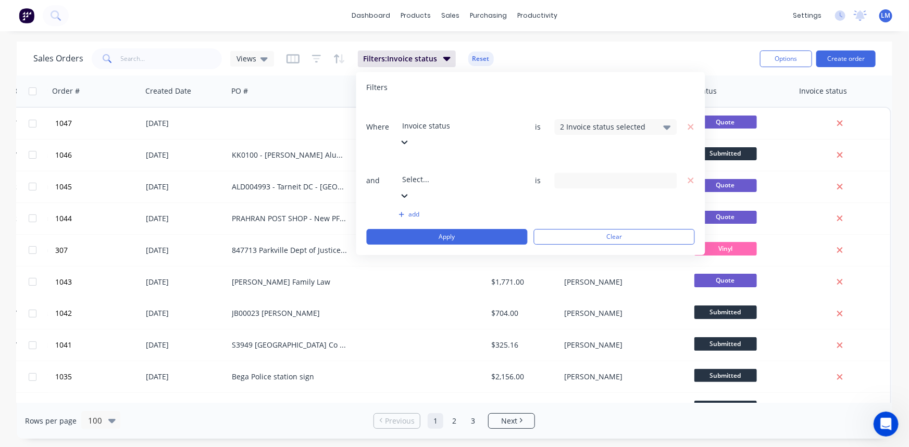
click at [431, 159] on div at bounding box center [478, 165] width 150 height 13
click at [635, 175] on div "19 Status selected" at bounding box center [607, 180] width 94 height 11
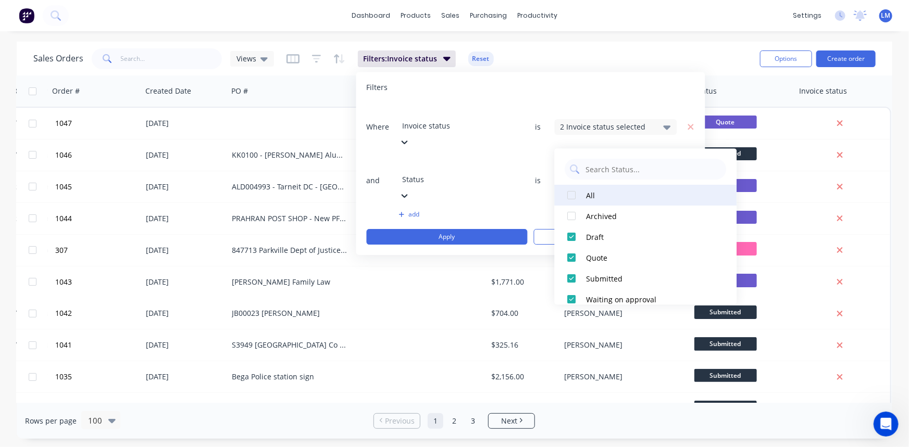
click at [575, 195] on div at bounding box center [571, 195] width 21 height 21
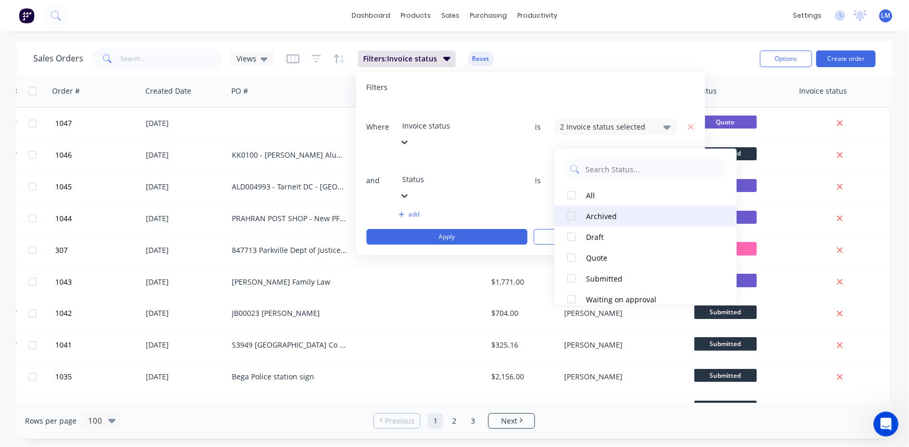
scroll to position [47, 0]
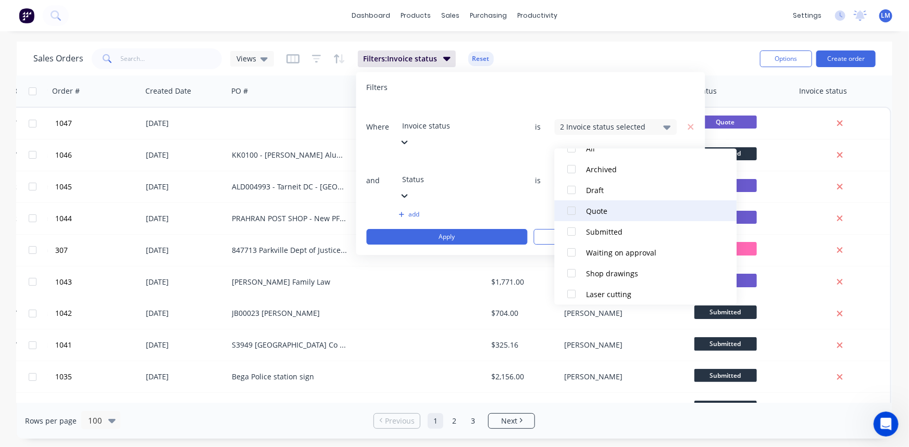
click at [573, 209] on div at bounding box center [571, 211] width 21 height 21
click at [688, 124] on icon "button" at bounding box center [690, 127] width 6 height 6
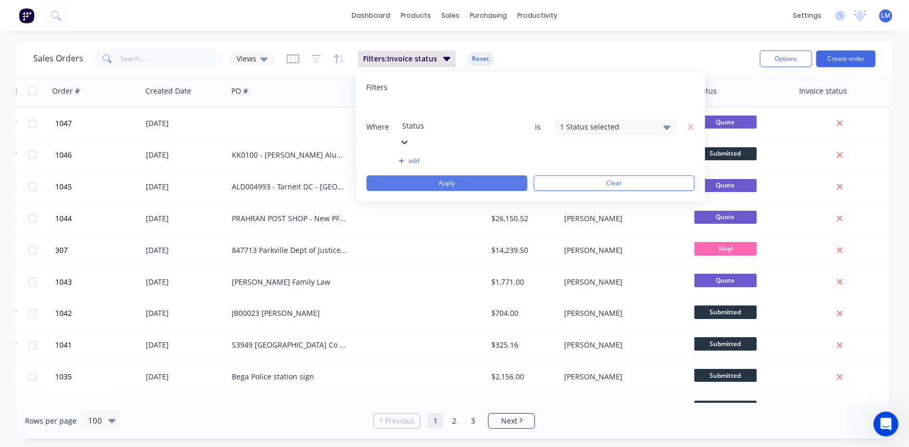
click at [444, 176] on button "Apply" at bounding box center [447, 184] width 161 height 16
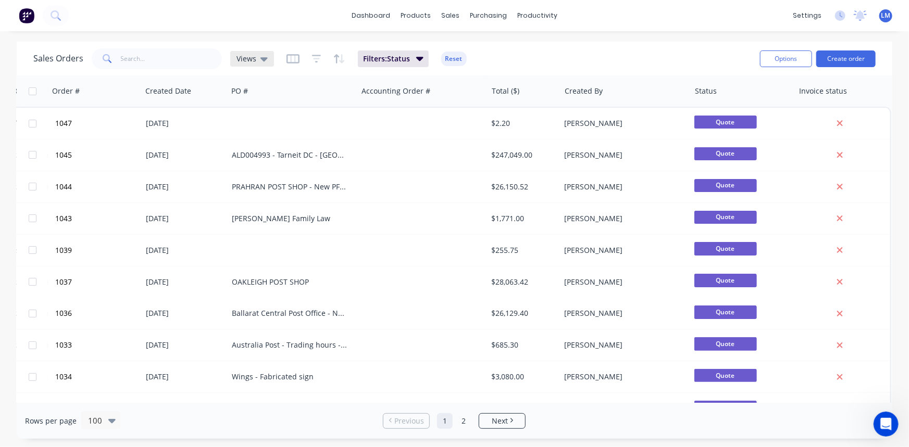
click at [256, 62] on div "Views" at bounding box center [251, 58] width 31 height 9
click at [574, 56] on div "Sales Orders Views Filters: Status Reset" at bounding box center [392, 59] width 718 height 26
click at [263, 57] on icon at bounding box center [263, 58] width 7 height 11
click at [616, 60] on div "Sales Orders Views Filters: Status Reset" at bounding box center [392, 59] width 718 height 26
click at [257, 61] on div "Views" at bounding box center [251, 58] width 31 height 9
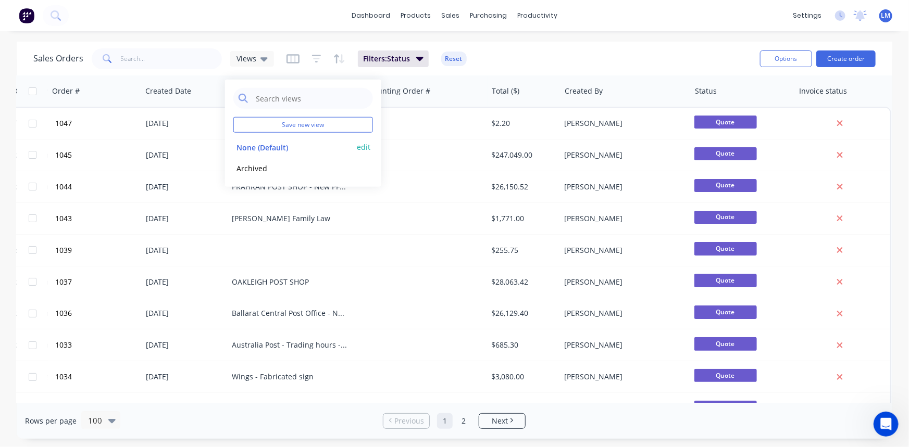
click at [284, 151] on button "None (Default)" at bounding box center [292, 147] width 119 height 12
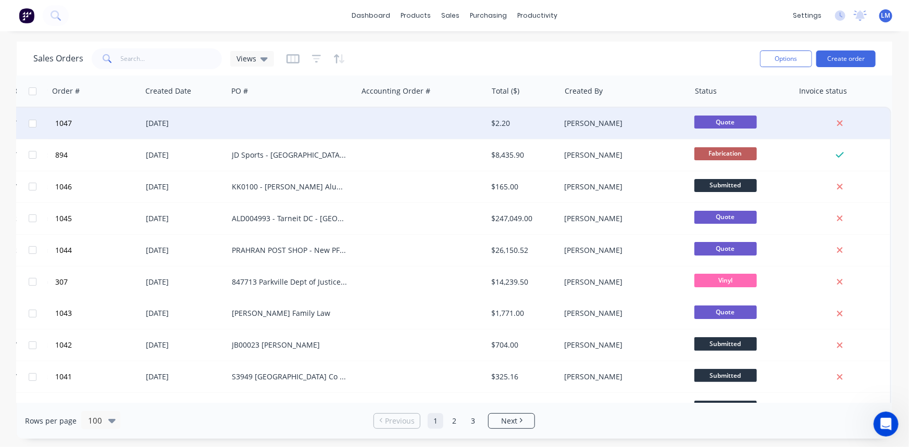
click at [728, 123] on span "Quote" at bounding box center [725, 122] width 62 height 13
click at [715, 120] on span "Quote" at bounding box center [725, 122] width 62 height 13
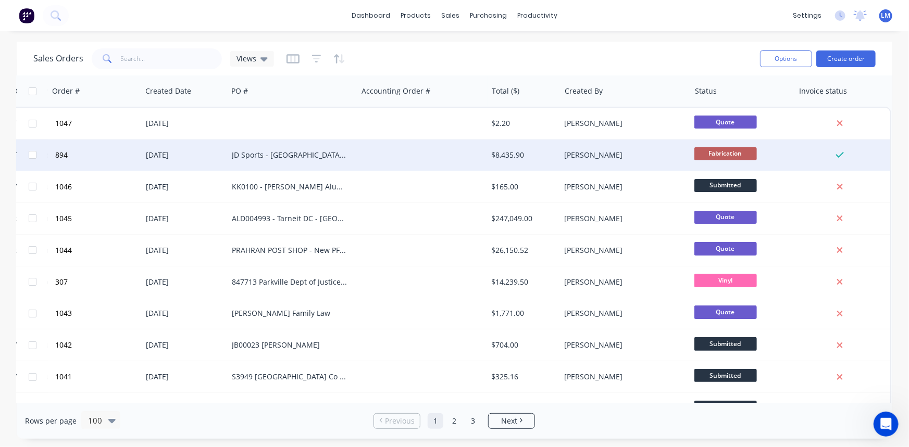
click at [723, 157] on span "Fabrication" at bounding box center [725, 153] width 62 height 13
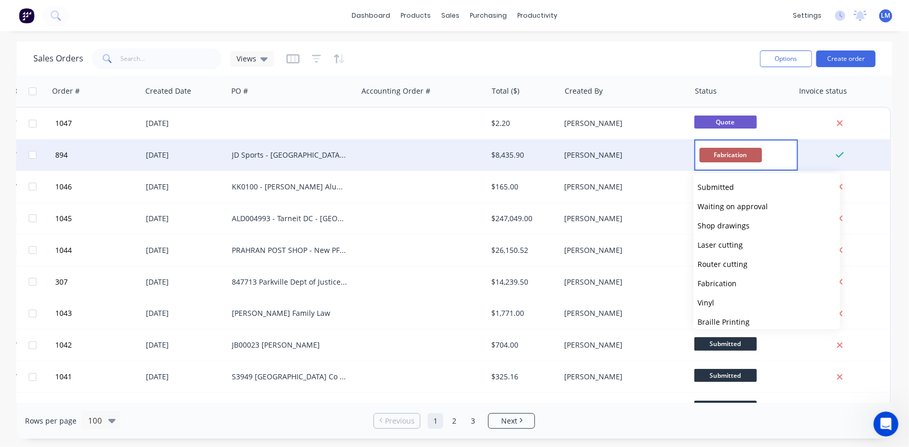
click at [723, 157] on span "Fabrication" at bounding box center [730, 155] width 62 height 14
click at [701, 48] on div "Sales Orders Views" at bounding box center [392, 59] width 718 height 26
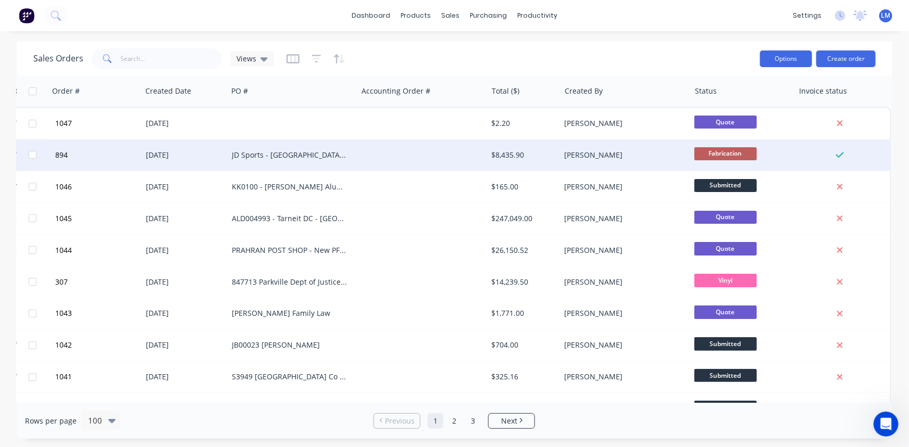
click at [790, 57] on button "Options" at bounding box center [786, 59] width 52 height 17
click at [685, 45] on div "Sales Orders Views Options Change Status Archive Export Create order" at bounding box center [454, 59] width 875 height 34
click at [782, 57] on button "Options" at bounding box center [786, 59] width 52 height 17
click at [750, 124] on div "Export" at bounding box center [755, 126] width 96 height 15
click at [648, 43] on div "Sales Orders Views Options Create order" at bounding box center [454, 59] width 875 height 34
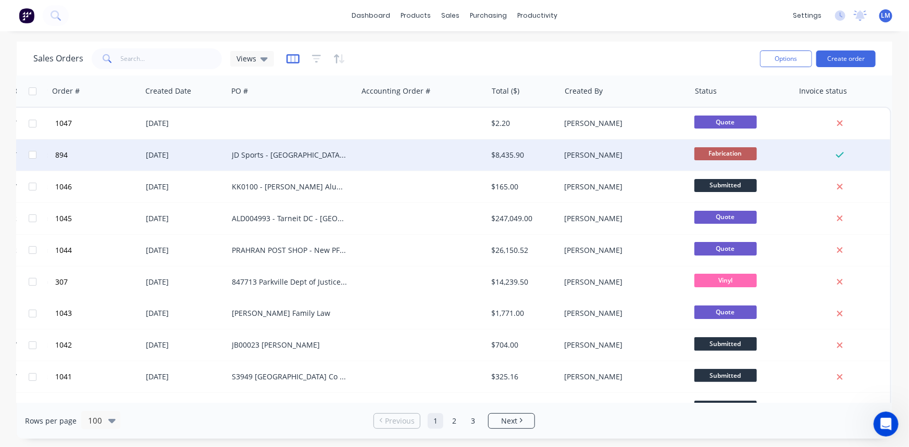
click at [292, 59] on icon "button" at bounding box center [292, 58] width 5 height 7
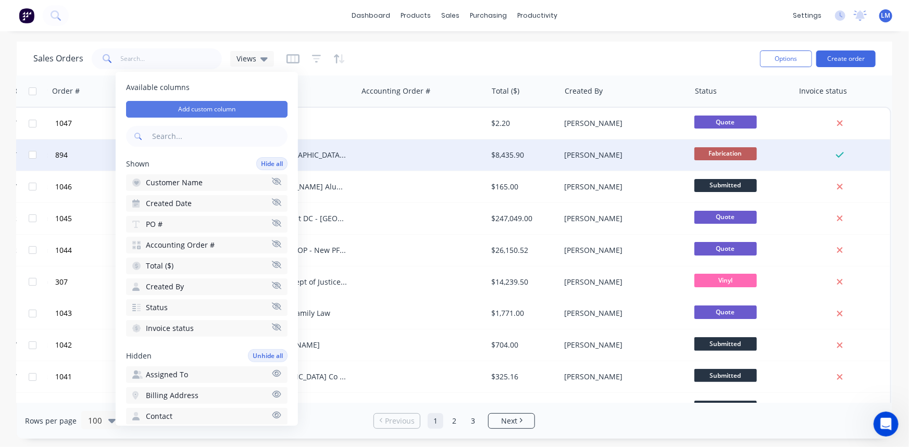
click at [228, 109] on button "Add custom column" at bounding box center [206, 109] width 161 height 17
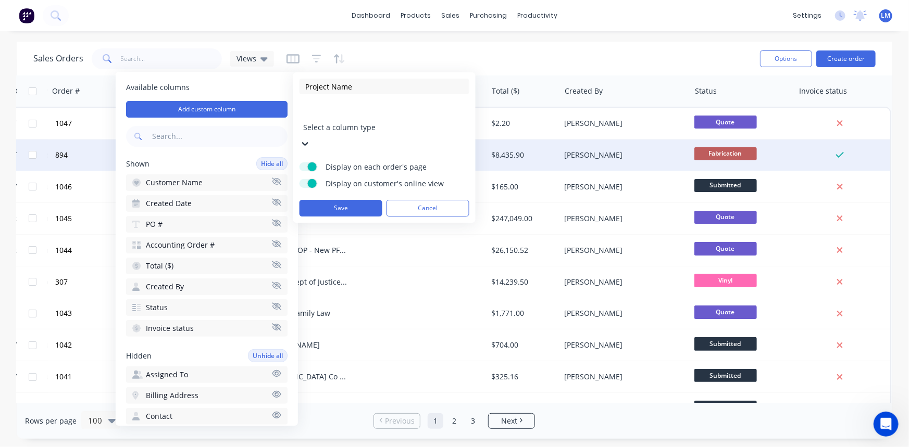
type input "Project Name"
click at [367, 116] on div at bounding box center [378, 113] width 150 height 13
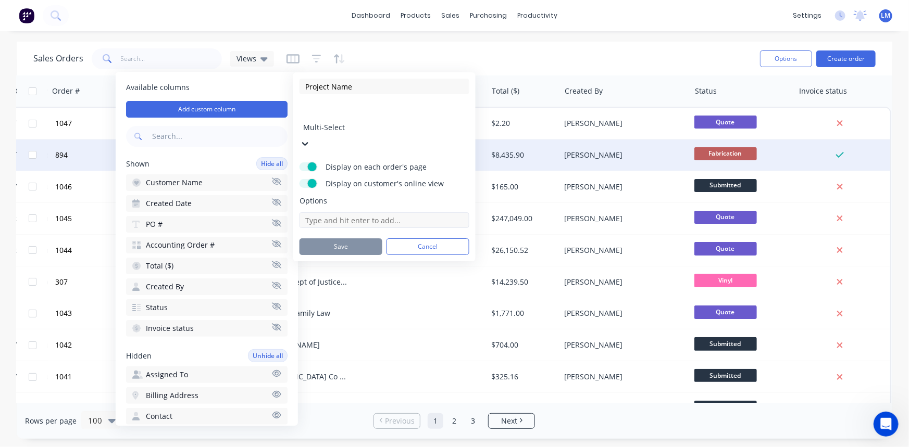
click at [373, 212] on input at bounding box center [384, 220] width 170 height 16
type input "red"
click at [450, 338] on button "Cancel" at bounding box center [427, 346] width 83 height 17
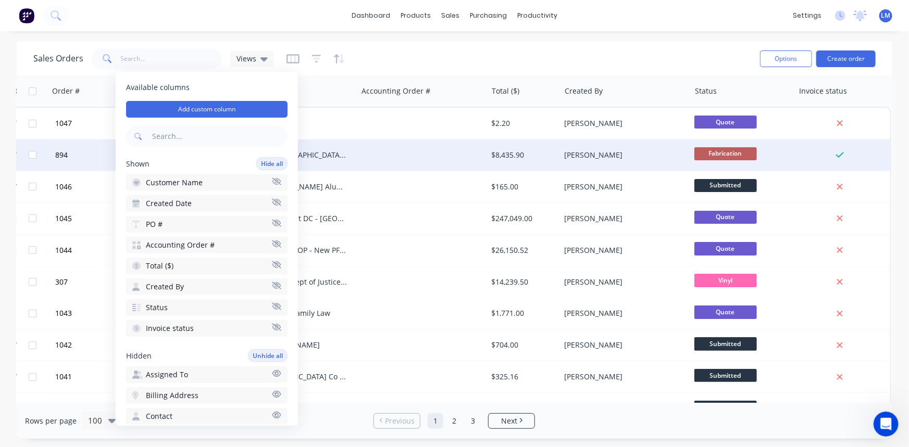
click at [462, 57] on div "Sales Orders Views" at bounding box center [392, 59] width 718 height 26
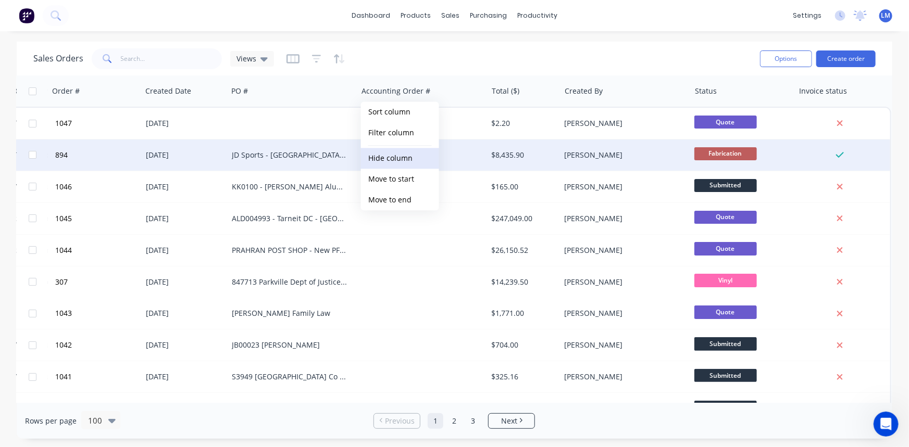
click at [420, 159] on button "Hide column" at bounding box center [400, 158] width 78 height 21
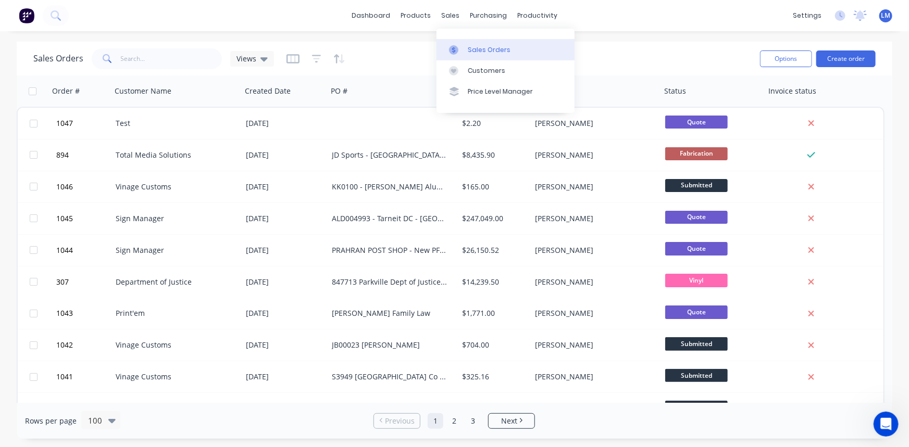
click at [475, 51] on div "Sales Orders" at bounding box center [489, 49] width 43 height 9
click at [499, 51] on div "Sales Orders" at bounding box center [489, 49] width 43 height 9
drag, startPoint x: 371, startPoint y: 93, endPoint x: 722, endPoint y: 82, distance: 350.7
click at [0, 0] on div at bounding box center [0, 0] width 0 height 0
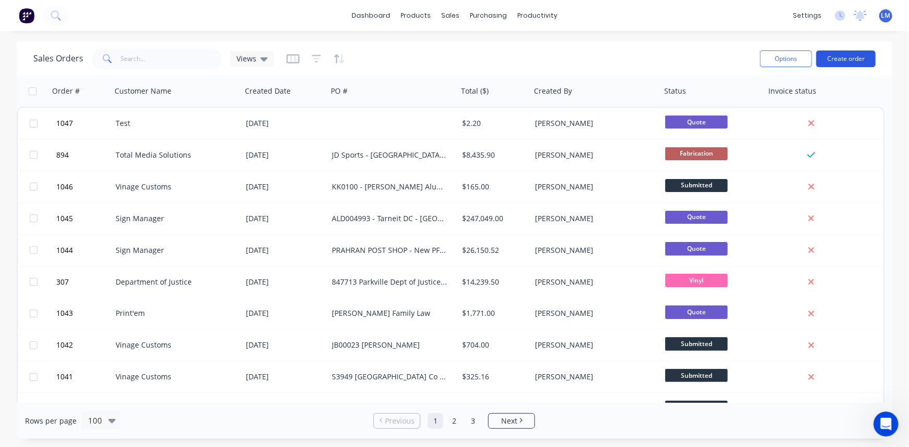
click at [862, 53] on button "Create order" at bounding box center [845, 59] width 59 height 17
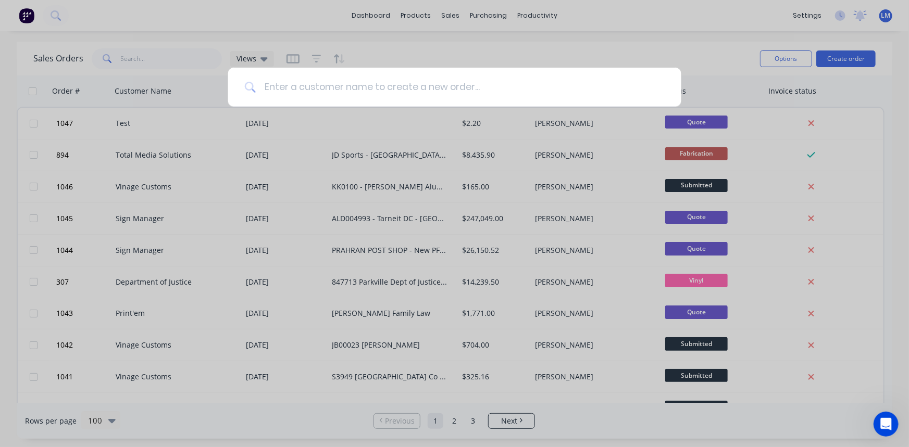
click at [416, 91] on input at bounding box center [460, 87] width 409 height 39
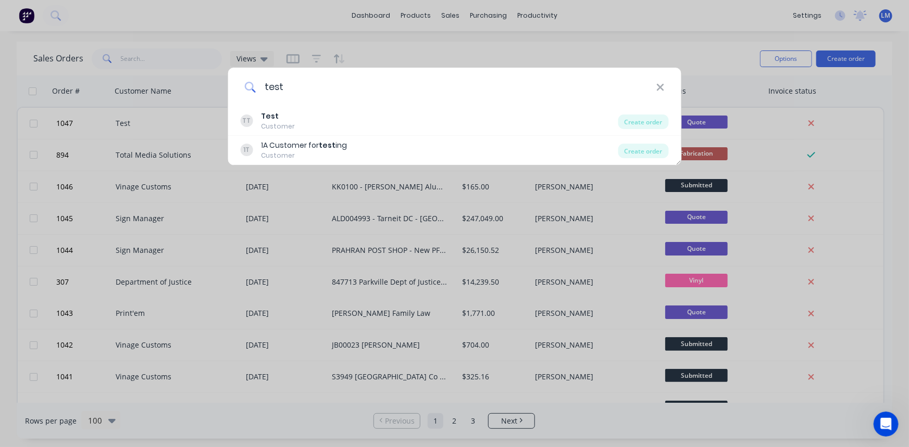
type input "test"
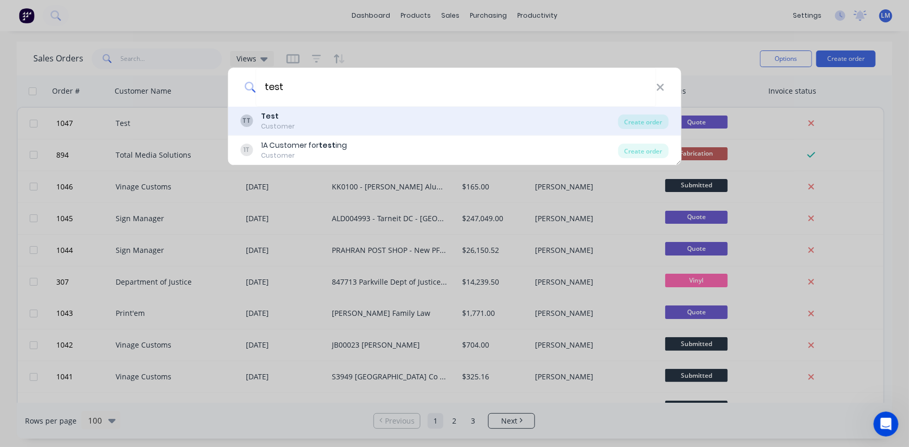
click at [314, 123] on div "TT Test Customer" at bounding box center [429, 121] width 378 height 20
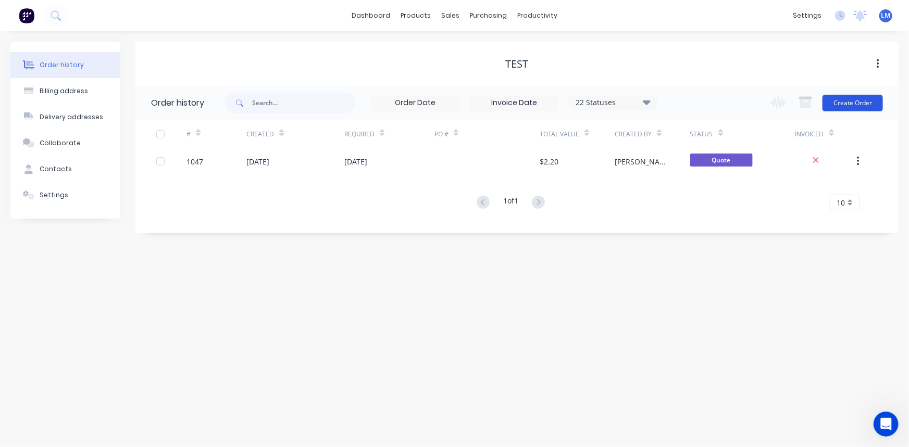
click at [849, 102] on button "Create Order" at bounding box center [852, 103] width 60 height 17
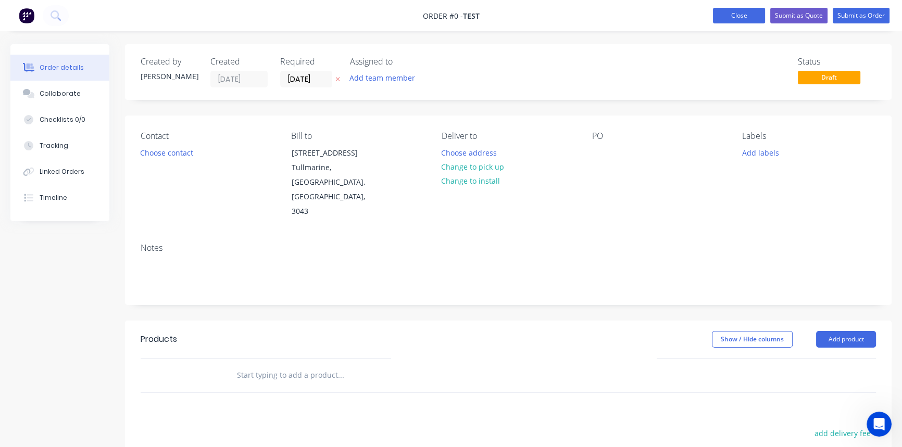
click at [725, 13] on button "Close" at bounding box center [739, 16] width 52 height 16
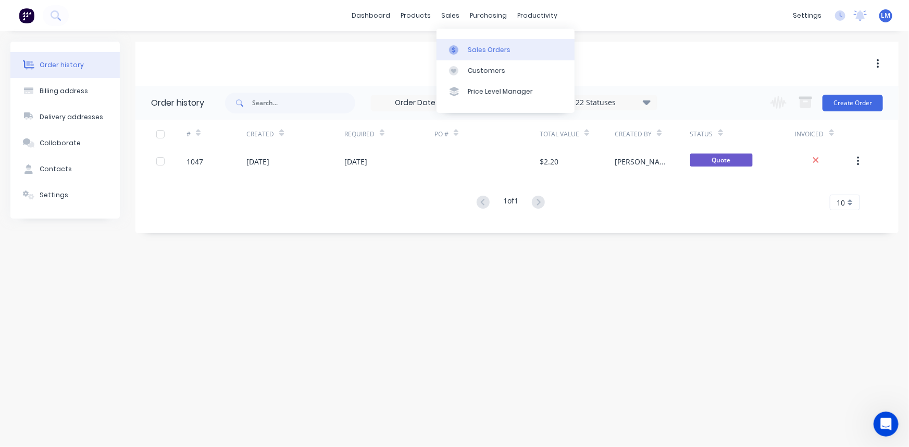
click at [479, 52] on div "Sales Orders" at bounding box center [489, 49] width 43 height 9
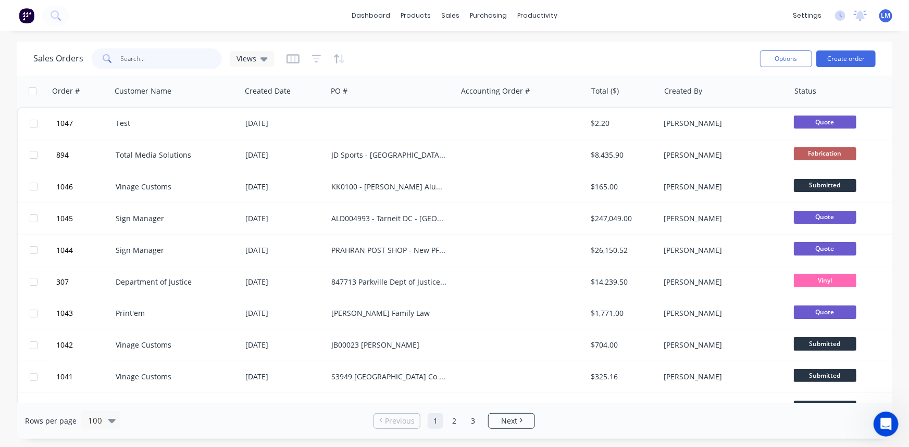
click at [182, 60] on input "text" at bounding box center [172, 58] width 102 height 21
click at [290, 58] on icon "button" at bounding box center [292, 58] width 5 height 7
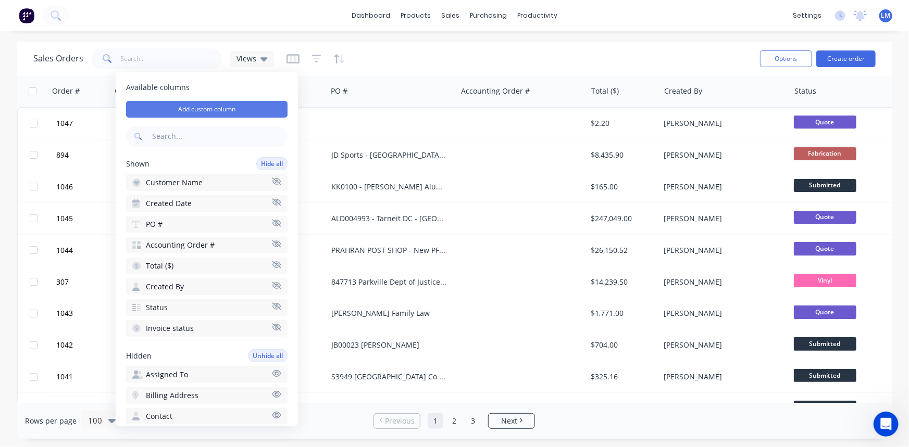
click at [209, 111] on button "Add custom column" at bounding box center [206, 109] width 161 height 17
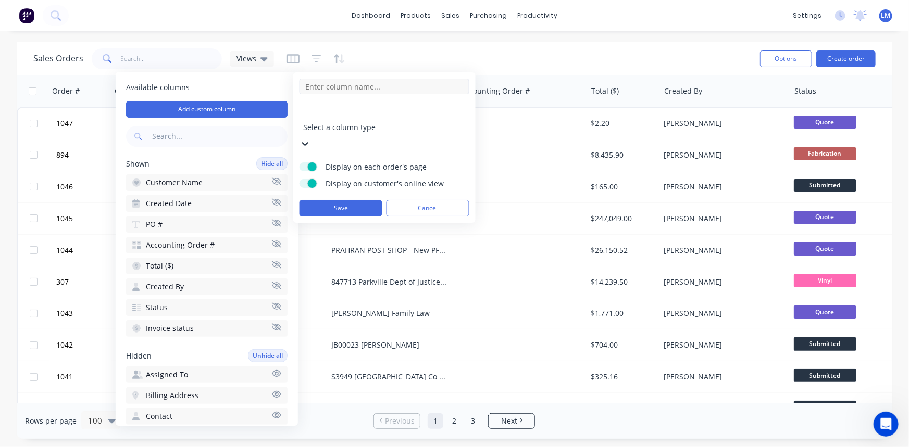
click at [354, 87] on input at bounding box center [384, 87] width 170 height 16
type input "Project Name"
click at [445, 116] on div at bounding box center [378, 113] width 150 height 13
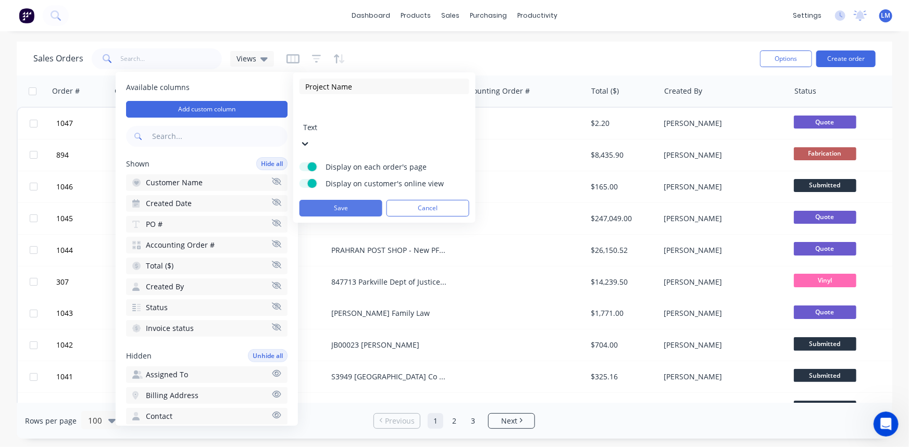
click at [352, 200] on button "Save" at bounding box center [340, 208] width 83 height 17
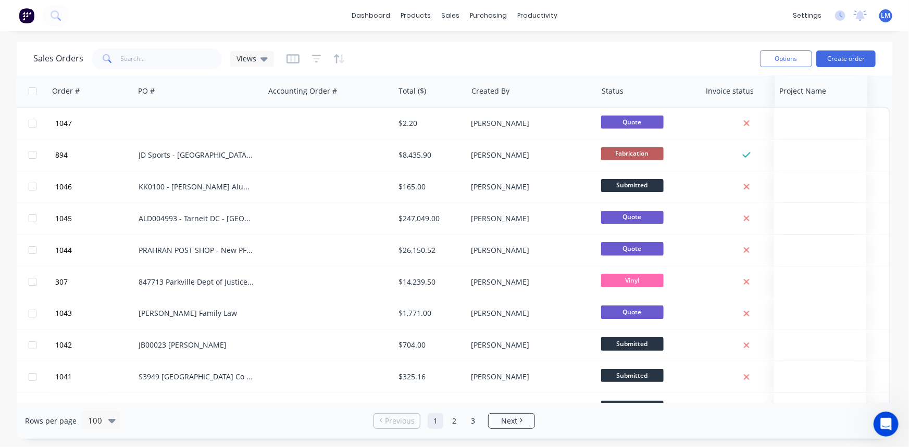
scroll to position [0, 192]
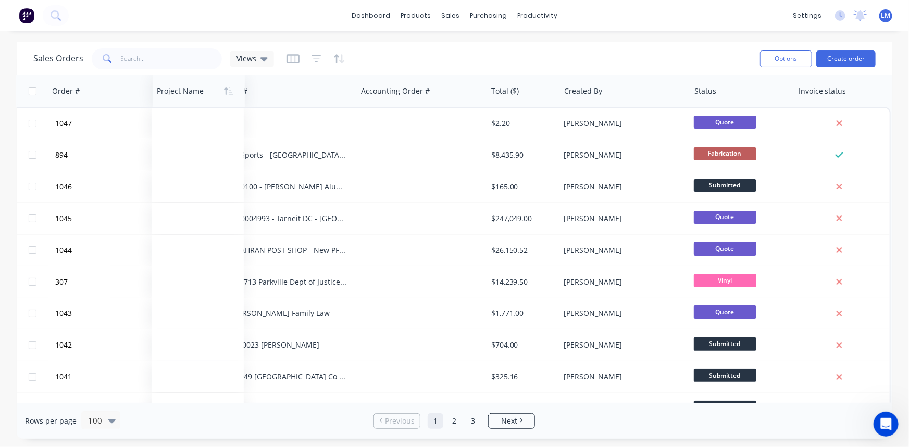
drag, startPoint x: 826, startPoint y: 93, endPoint x: 180, endPoint y: 91, distance: 645.8
click at [180, 91] on div at bounding box center [197, 91] width 80 height 21
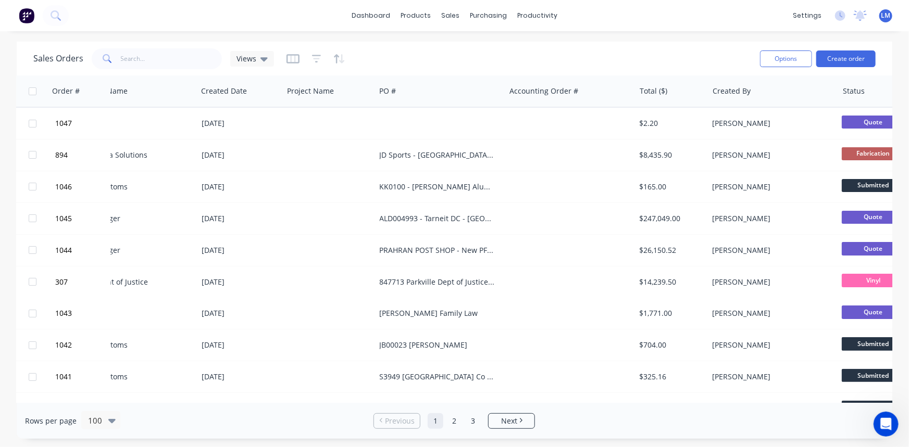
scroll to position [0, 0]
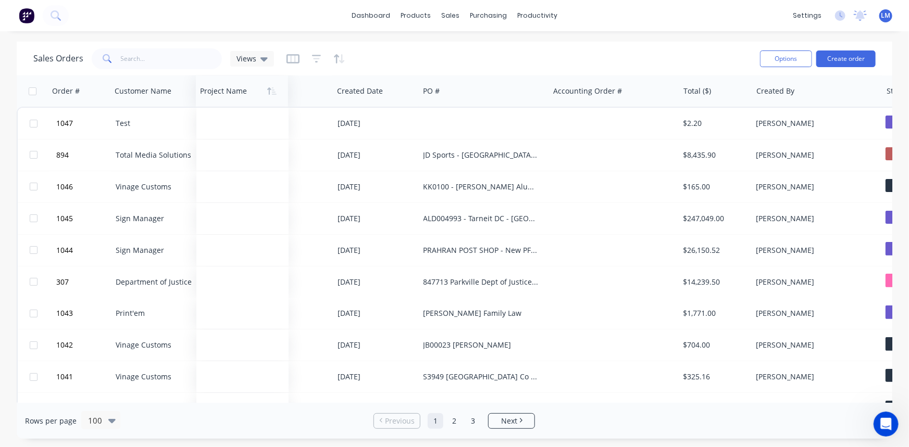
drag, startPoint x: 359, startPoint y: 92, endPoint x: 228, endPoint y: 85, distance: 130.9
click at [228, 85] on div at bounding box center [240, 91] width 80 height 21
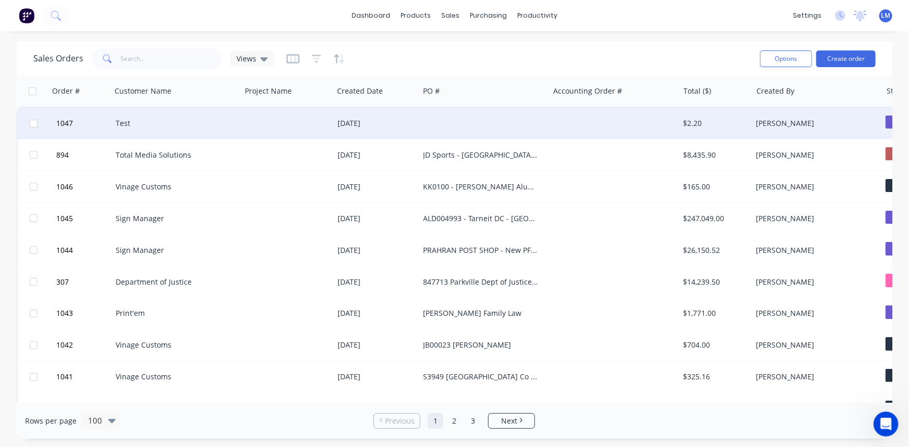
click at [303, 120] on div at bounding box center [287, 123] width 92 height 31
click at [422, 119] on div at bounding box center [484, 123] width 130 height 31
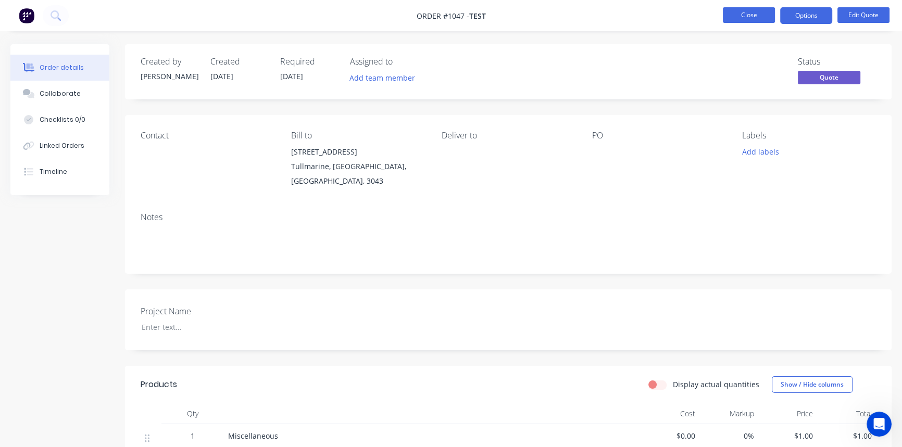
click at [736, 14] on button "Close" at bounding box center [749, 15] width 52 height 16
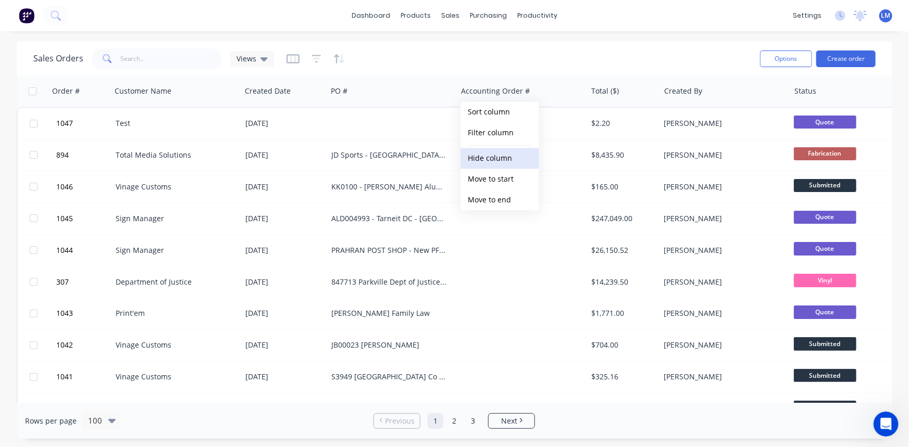
click at [515, 161] on button "Hide column" at bounding box center [500, 158] width 78 height 21
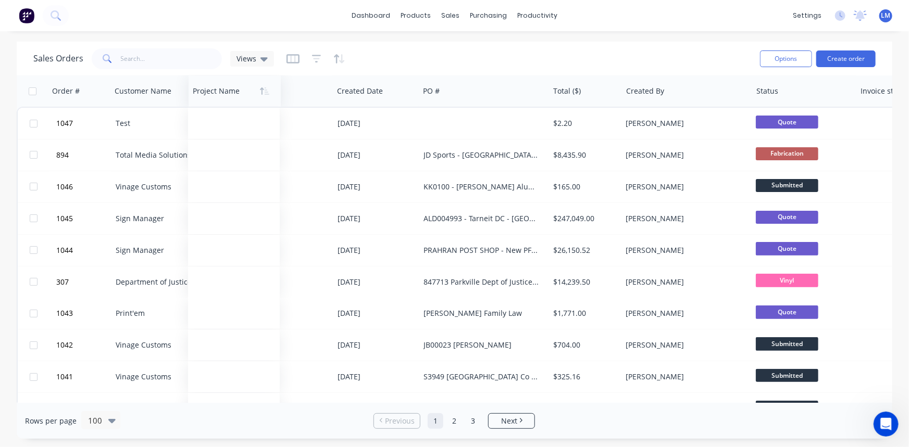
drag, startPoint x: 875, startPoint y: 94, endPoint x: 203, endPoint y: 90, distance: 671.8
click at [203, 90] on div at bounding box center [233, 91] width 80 height 21
click at [665, 158] on button "Hide column" at bounding box center [665, 158] width 78 height 21
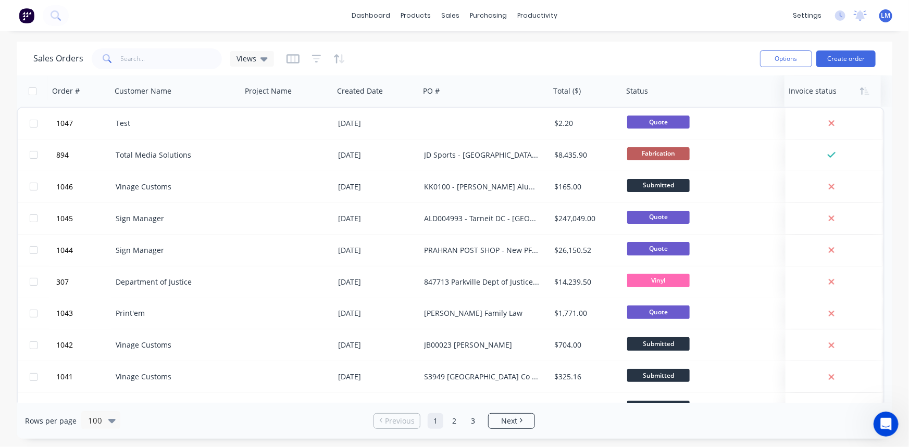
drag, startPoint x: 755, startPoint y: 93, endPoint x: 813, endPoint y: 94, distance: 58.3
click at [813, 94] on div at bounding box center [830, 91] width 84 height 21
click at [260, 56] on icon at bounding box center [263, 58] width 7 height 11
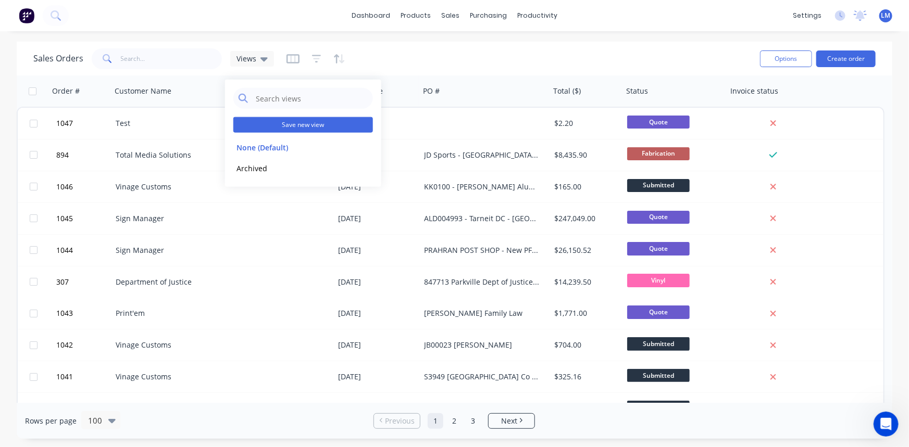
click at [311, 125] on button "Save new view" at bounding box center [303, 125] width 140 height 16
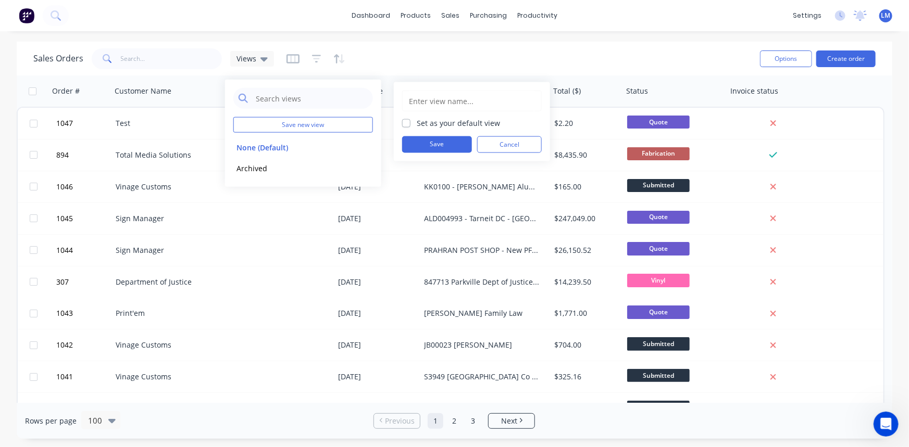
click at [479, 103] on input "text" at bounding box center [472, 101] width 128 height 20
type input "Lukes"
click at [432, 142] on button "Save" at bounding box center [437, 144] width 70 height 17
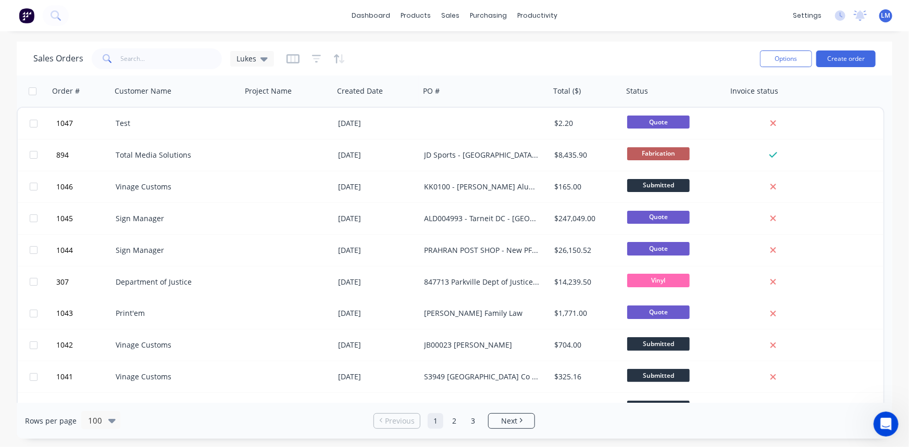
click at [406, 58] on div "Sales Orders Lukes" at bounding box center [392, 59] width 718 height 26
click at [264, 60] on icon at bounding box center [263, 59] width 7 height 4
click at [264, 147] on button "None (Default)" at bounding box center [292, 147] width 119 height 12
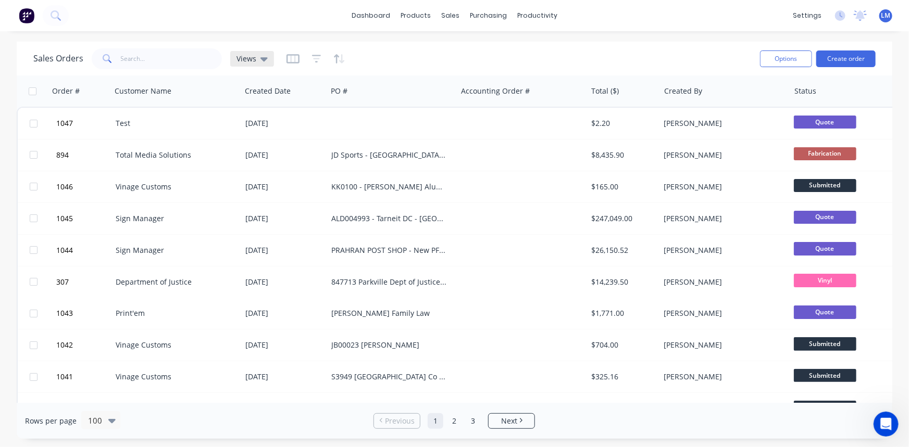
click at [265, 57] on icon at bounding box center [263, 58] width 7 height 11
click at [286, 190] on button "Lukes" at bounding box center [292, 189] width 119 height 12
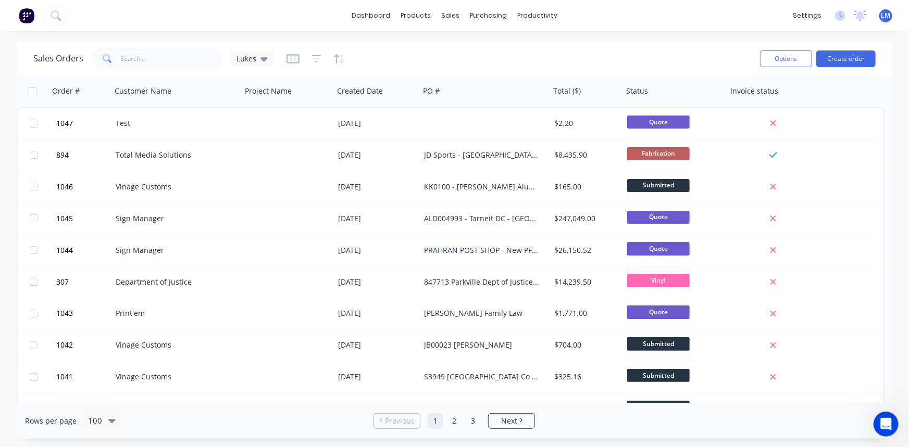
click at [885, 427] on icon "Open Intercom Messenger" at bounding box center [885, 424] width 17 height 17
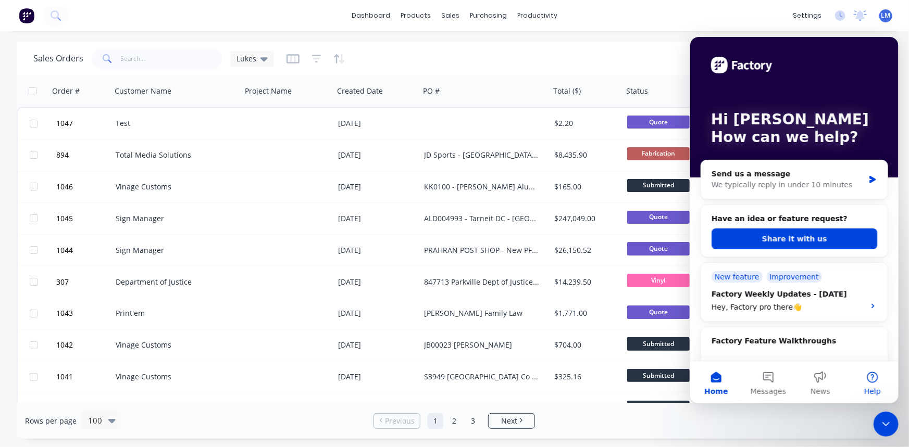
click at [875, 378] on button "Help" at bounding box center [872, 382] width 52 height 42
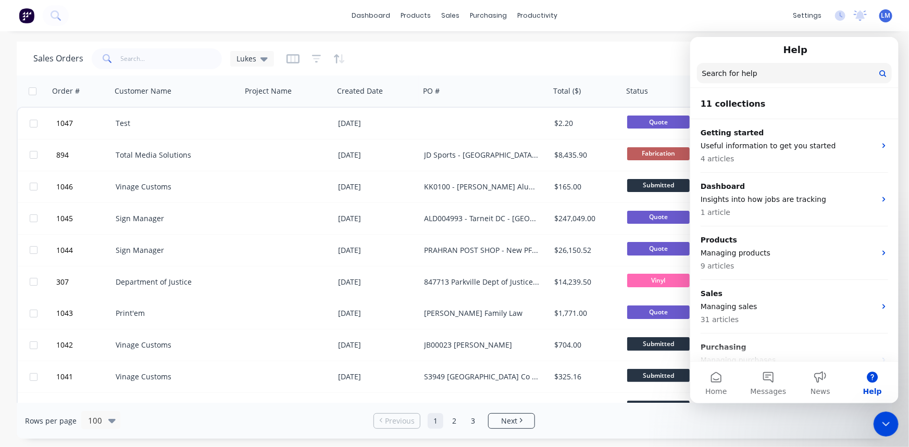
click at [776, 74] on input "Search for help" at bounding box center [793, 72] width 195 height 20
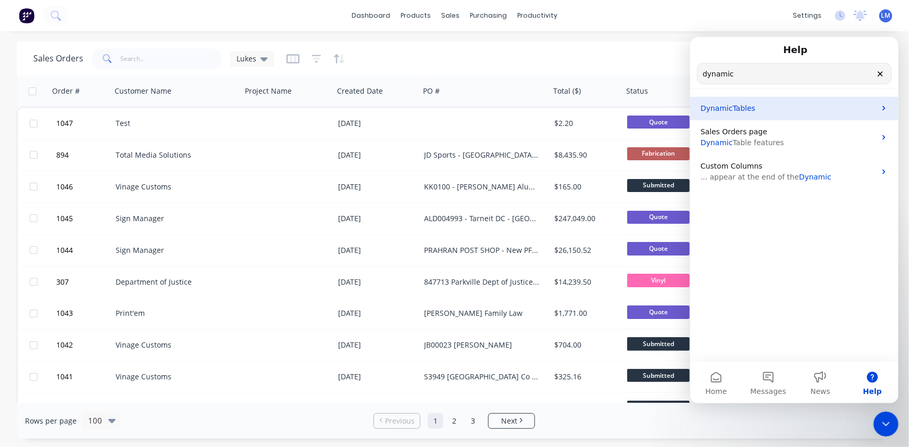
type input "dynamic"
click at [775, 104] on p "Dynamic Tables" at bounding box center [787, 108] width 175 height 11
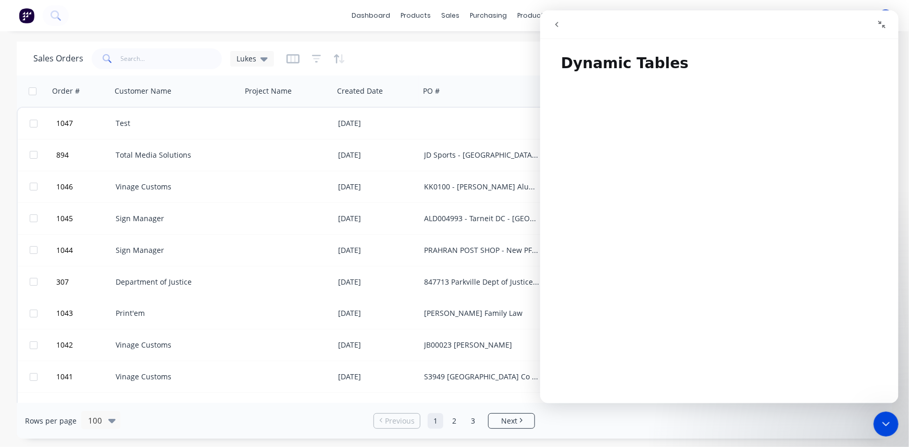
click at [553, 25] on icon "go back" at bounding box center [556, 24] width 8 height 8
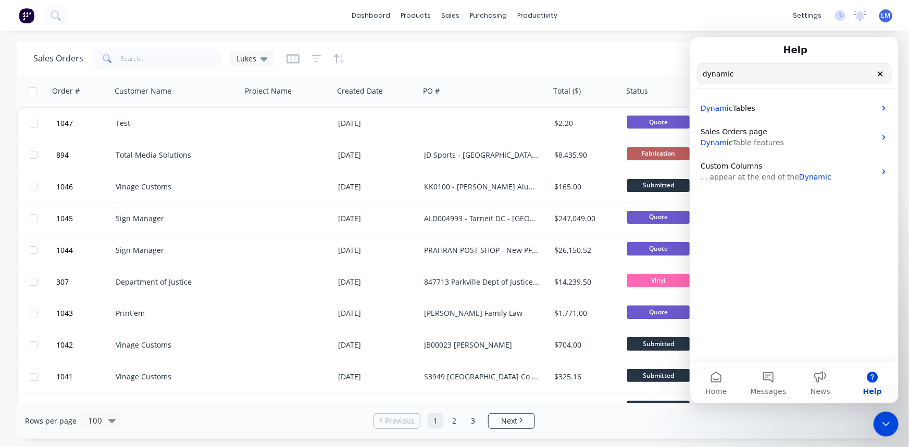
click at [886, 415] on div "Close Intercom Messenger" at bounding box center [885, 423] width 25 height 25
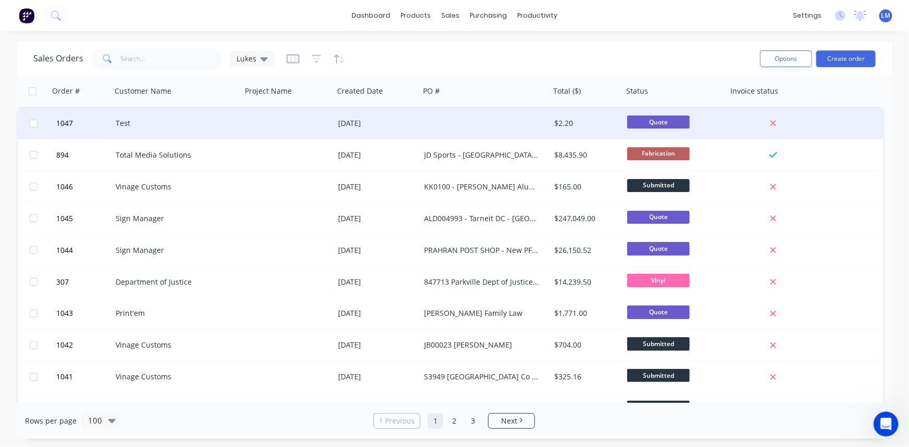
click at [294, 130] on div at bounding box center [288, 123] width 92 height 31
click at [369, 129] on div "[DATE]" at bounding box center [377, 123] width 86 height 31
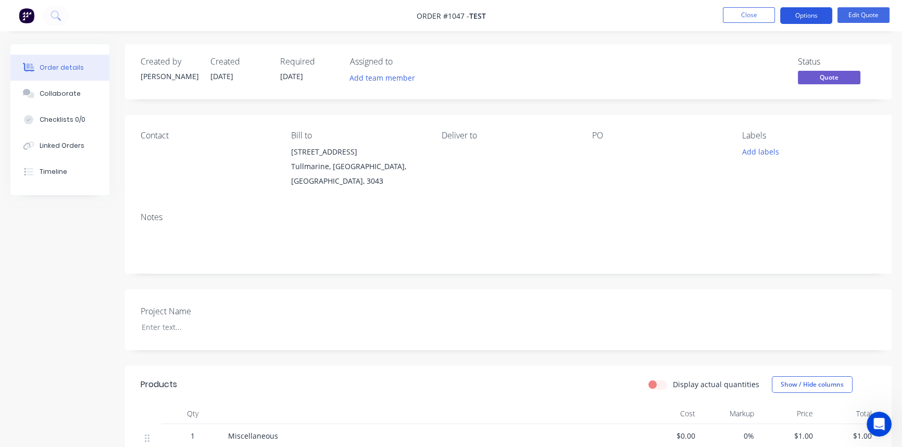
click at [808, 19] on button "Options" at bounding box center [806, 15] width 52 height 17
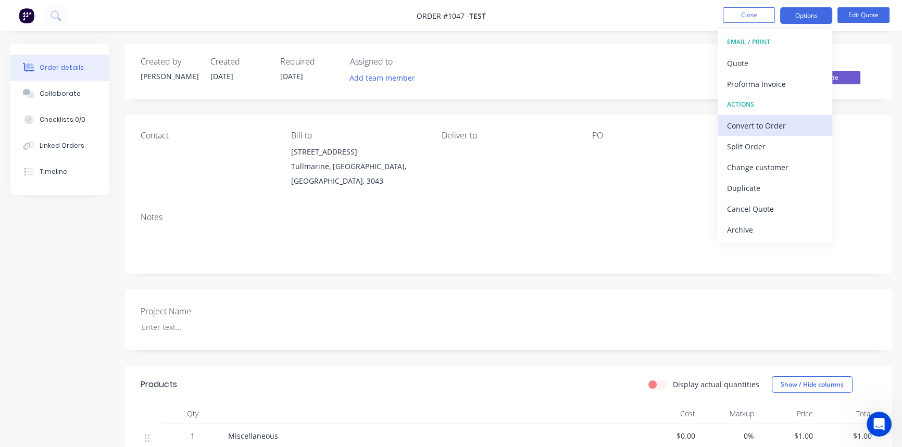
click at [807, 123] on div "Convert to Order" at bounding box center [775, 125] width 96 height 15
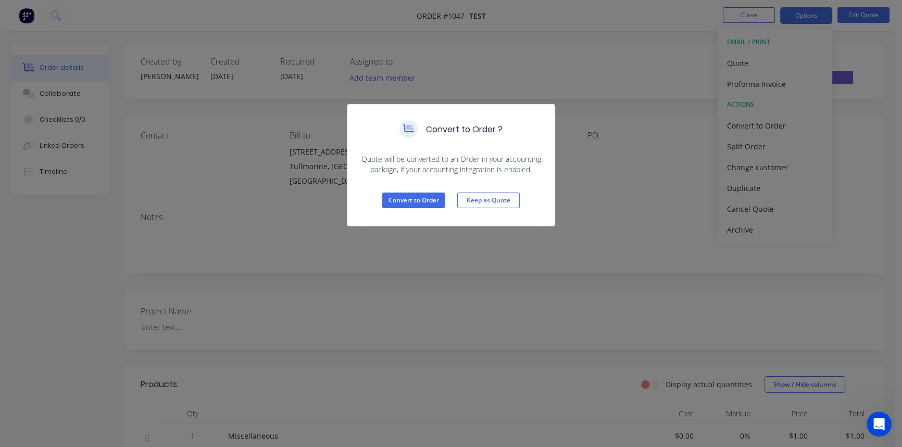
click at [668, 177] on div "Convert to Order ? Quote will be converted to an Order in your accounting packa…" at bounding box center [451, 223] width 902 height 447
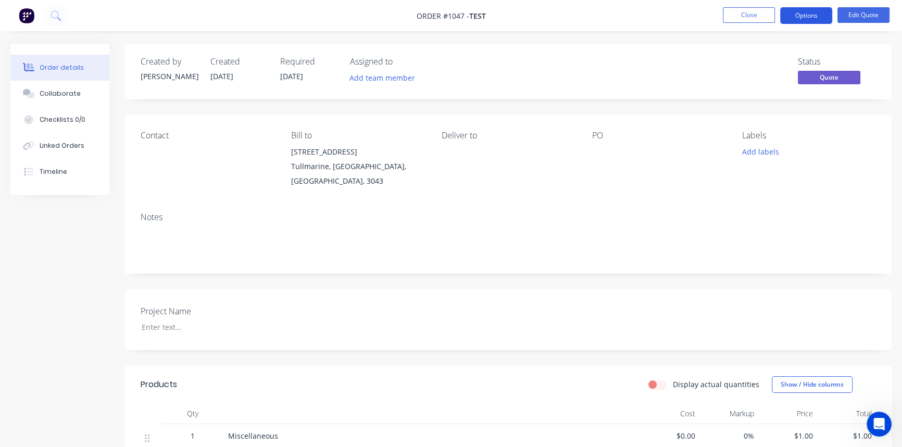
click at [813, 19] on button "Options" at bounding box center [806, 15] width 52 height 17
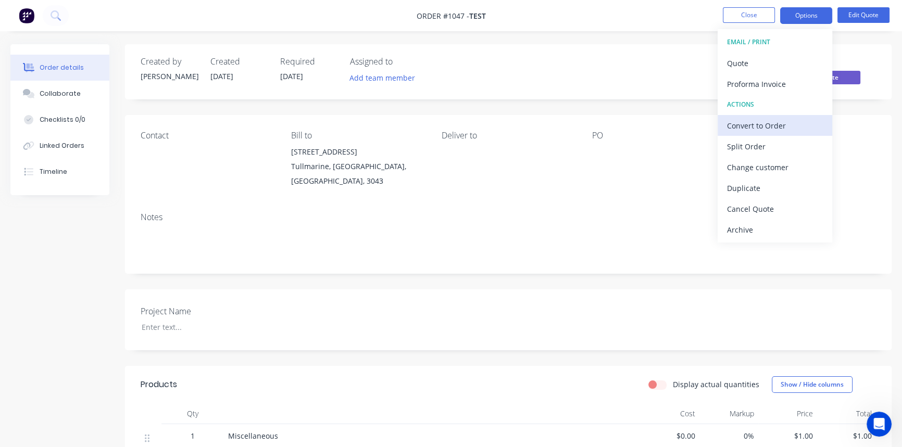
click at [801, 117] on button "Convert to Order" at bounding box center [775, 125] width 115 height 21
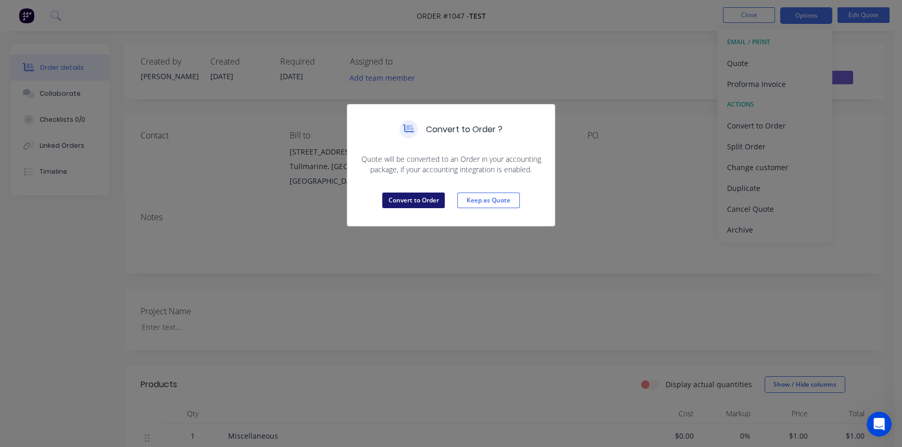
click at [411, 203] on button "Convert to Order" at bounding box center [413, 201] width 62 height 16
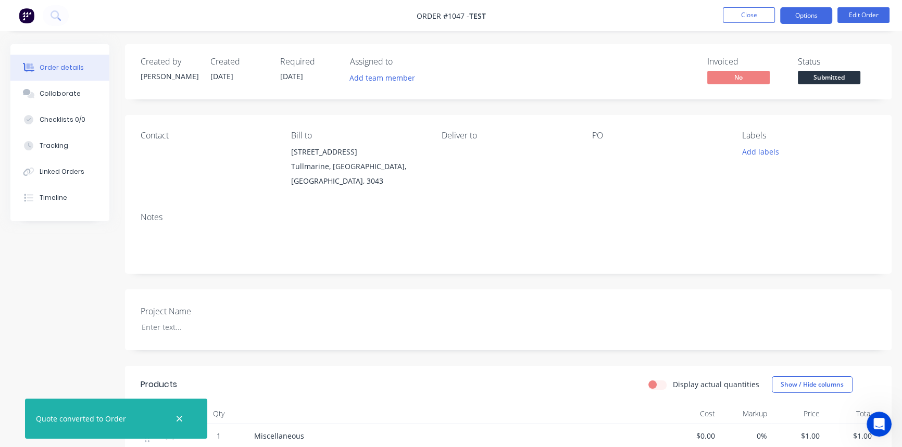
click at [791, 12] on button "Options" at bounding box center [806, 15] width 52 height 17
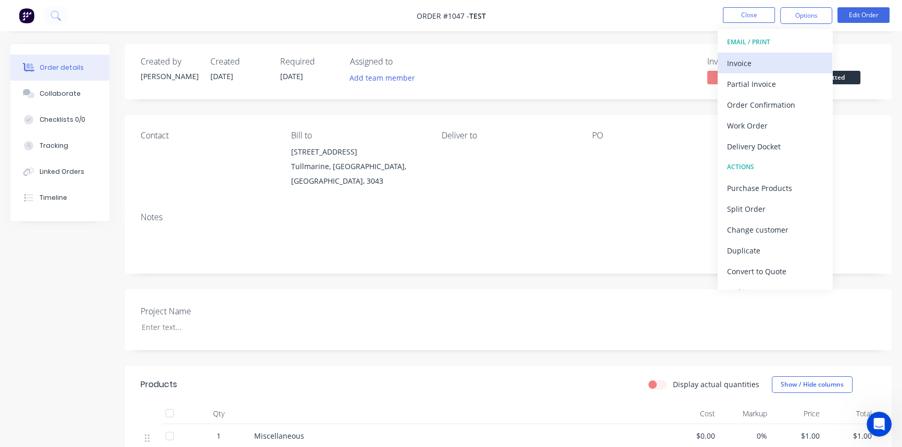
click at [773, 60] on div "Invoice" at bounding box center [775, 63] width 96 height 15
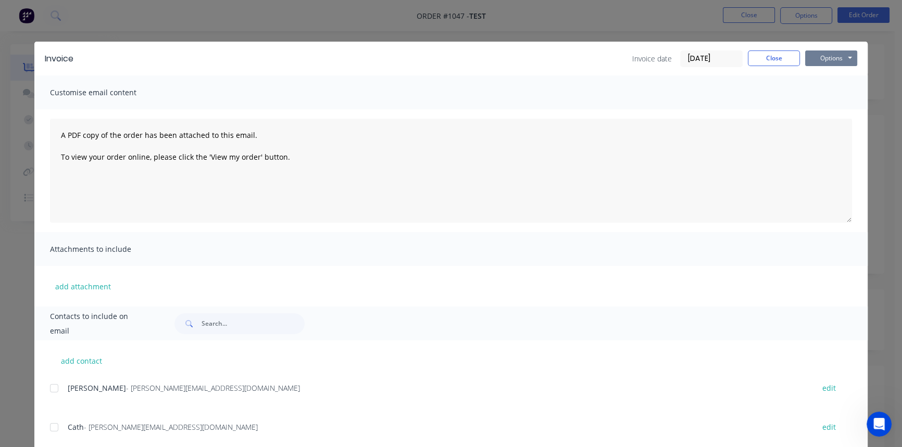
click at [841, 62] on button "Options" at bounding box center [831, 59] width 52 height 16
click at [835, 93] on button "Print" at bounding box center [838, 93] width 67 height 17
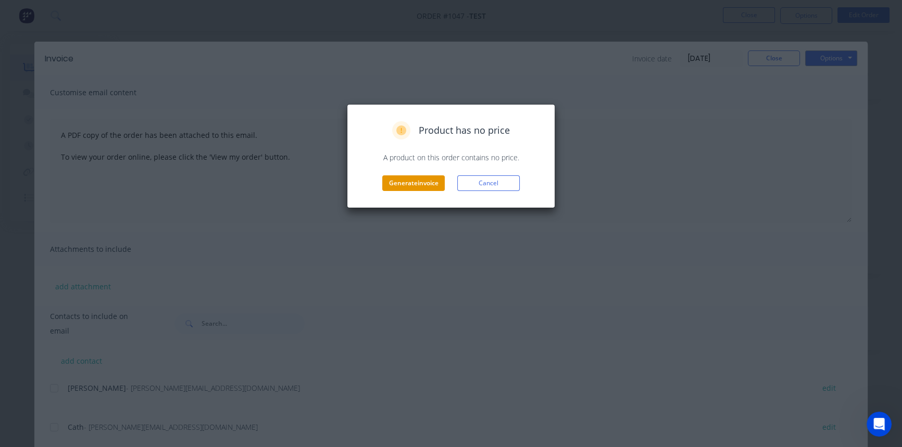
click at [435, 185] on button "Generate invoice" at bounding box center [413, 184] width 62 height 16
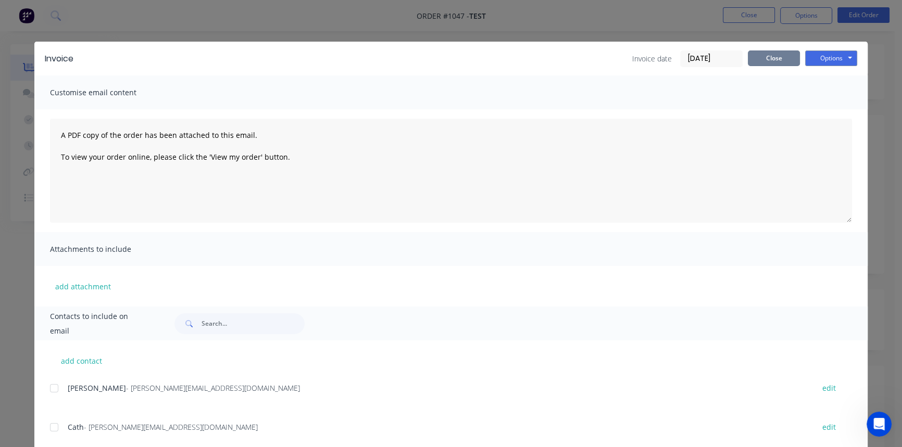
drag, startPoint x: 783, startPoint y: 55, endPoint x: 785, endPoint y: 91, distance: 36.5
click at [785, 91] on div "Invoice Invoice date [DATE] Close Options Preview Print Email Customise email c…" at bounding box center [450, 251] width 833 height 418
click at [828, 64] on button "Options" at bounding box center [831, 59] width 52 height 16
click at [836, 80] on button "Preview" at bounding box center [838, 76] width 67 height 17
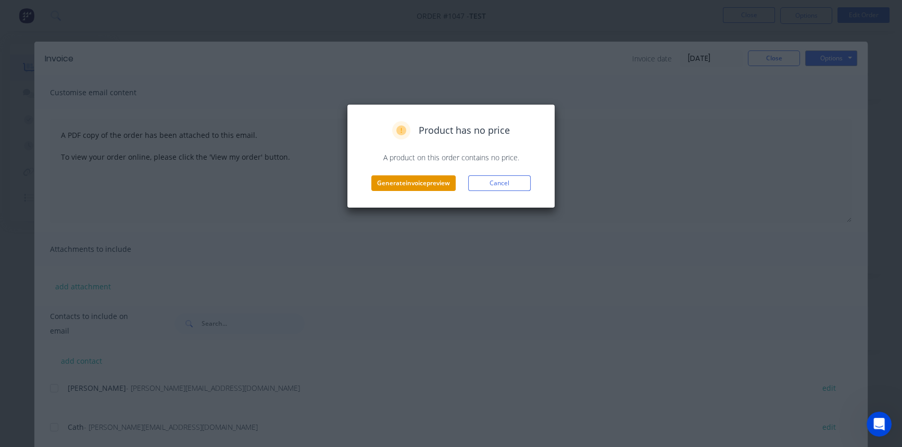
click at [414, 181] on button "Generate invoice preview" at bounding box center [413, 184] width 84 height 16
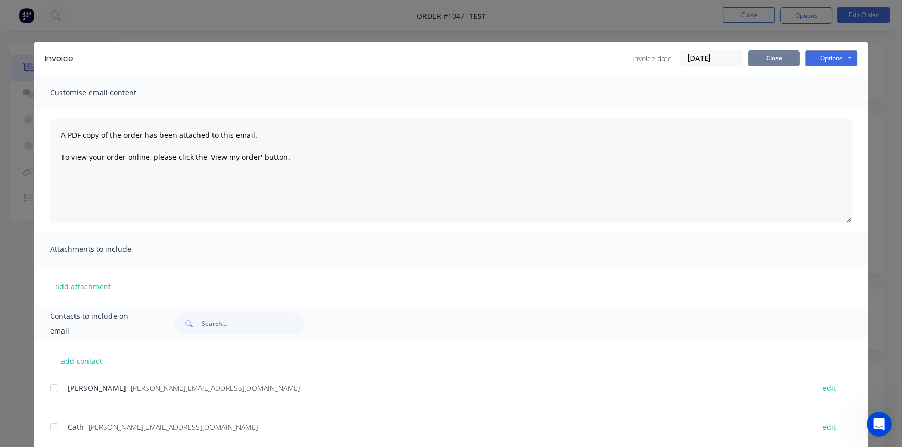
click at [770, 55] on button "Close" at bounding box center [774, 59] width 52 height 16
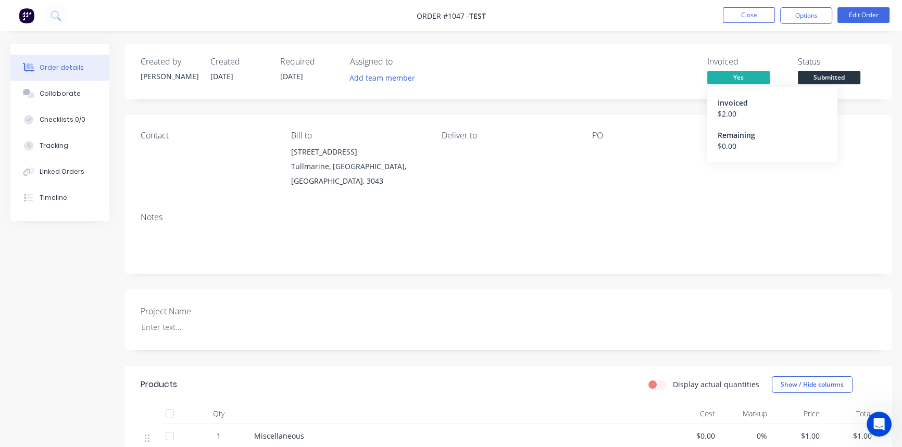
click at [735, 76] on span "Yes" at bounding box center [738, 77] width 62 height 13
click at [645, 154] on div at bounding box center [657, 152] width 130 height 15
click at [753, 10] on button "Close" at bounding box center [749, 15] width 52 height 16
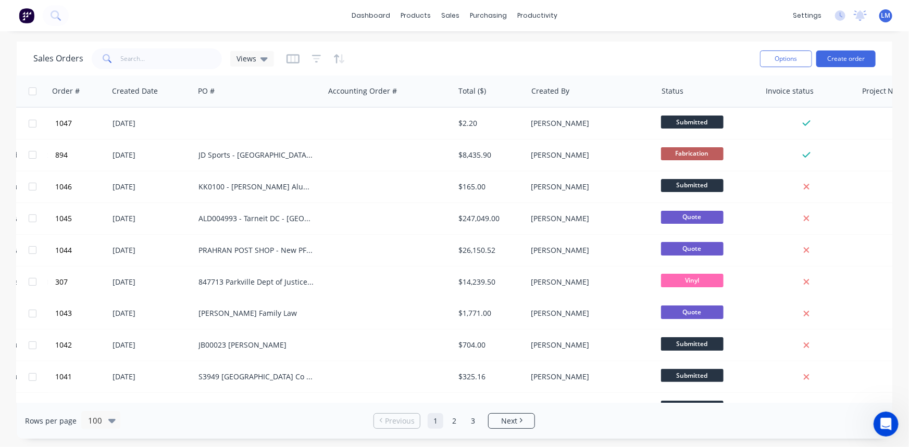
scroll to position [0, 152]
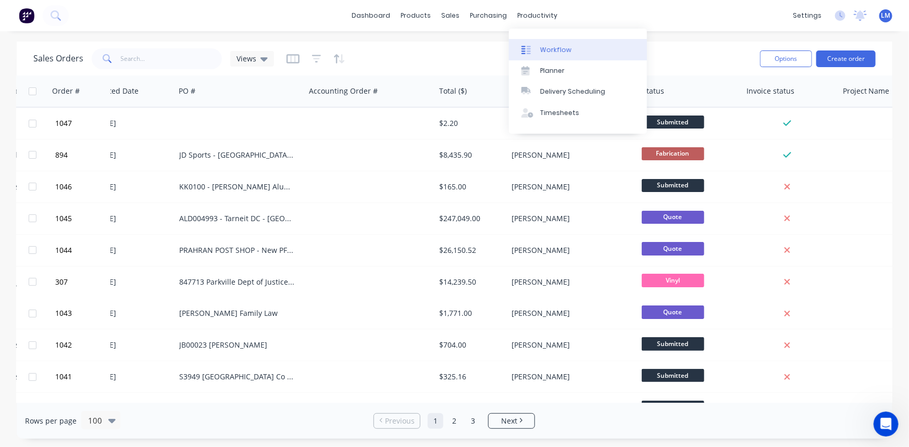
click at [554, 49] on div "Workflow" at bounding box center [555, 49] width 31 height 9
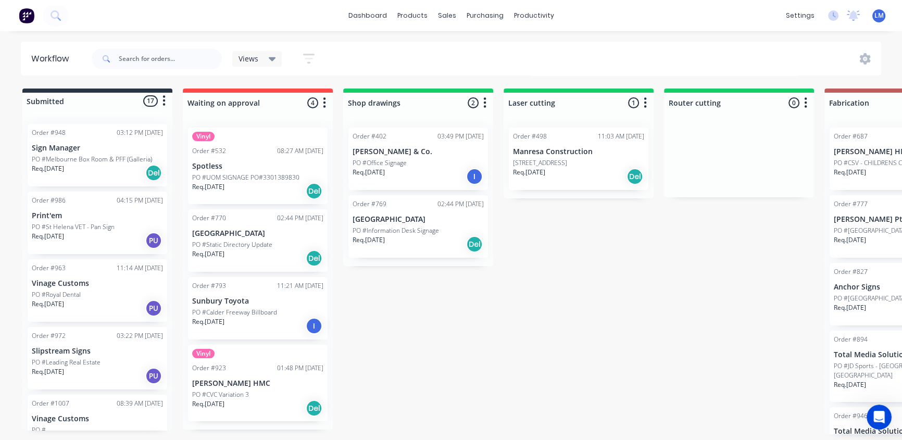
drag, startPoint x: 671, startPoint y: 278, endPoint x: 550, endPoint y: 52, distance: 255.8
click at [549, 57] on div "Views Save new view None (Default) edit Show/Hide statuses Show line item cards…" at bounding box center [486, 58] width 792 height 31
click at [863, 59] on icon at bounding box center [865, 58] width 11 height 11
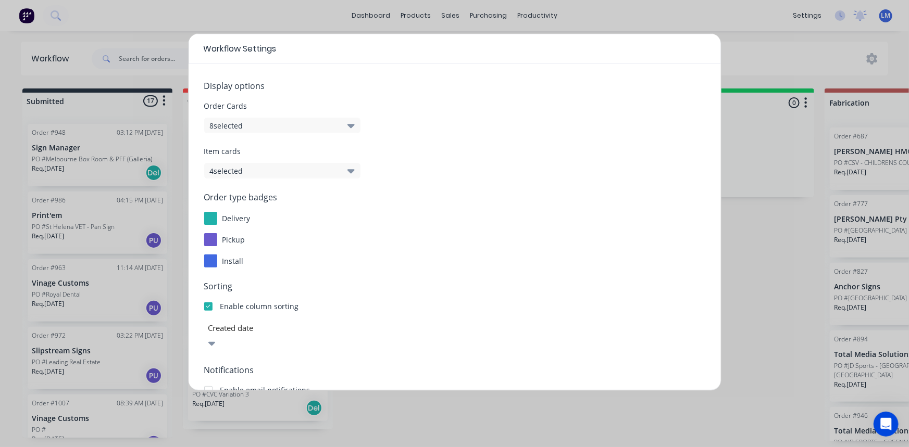
click at [767, 239] on div "Workflow Settings Display options Order Cards 8 selected Item cards 4 selected …" at bounding box center [454, 223] width 909 height 447
click at [651, 45] on div "Workflow Settings" at bounding box center [455, 49] width 532 height 30
click at [805, 242] on div "Workflow Settings Display options Order Cards 8 selected Item cards 4 selected …" at bounding box center [454, 223] width 909 height 447
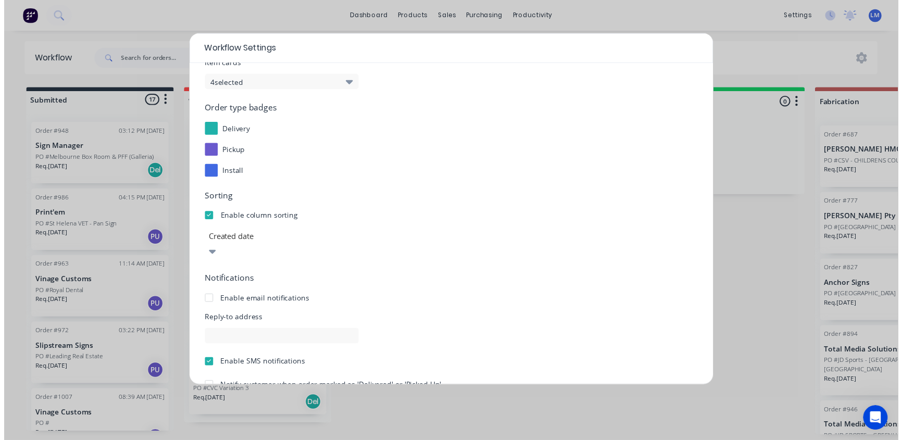
scroll to position [133, 0]
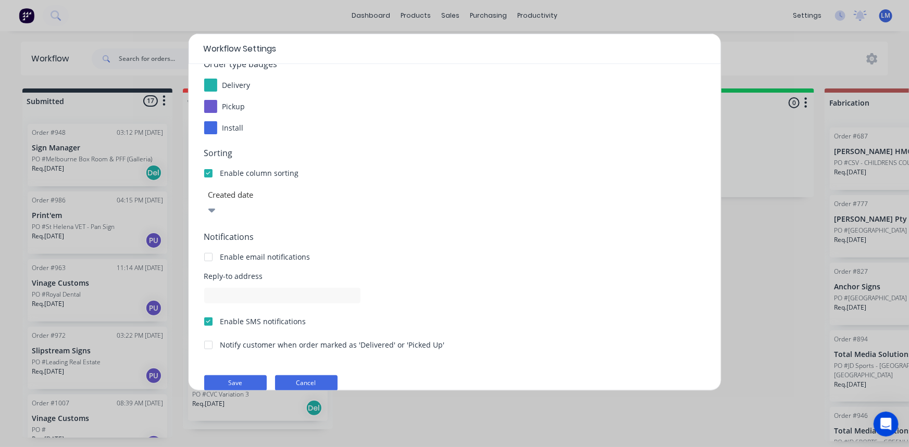
click at [311, 375] on button "Cancel" at bounding box center [306, 383] width 62 height 16
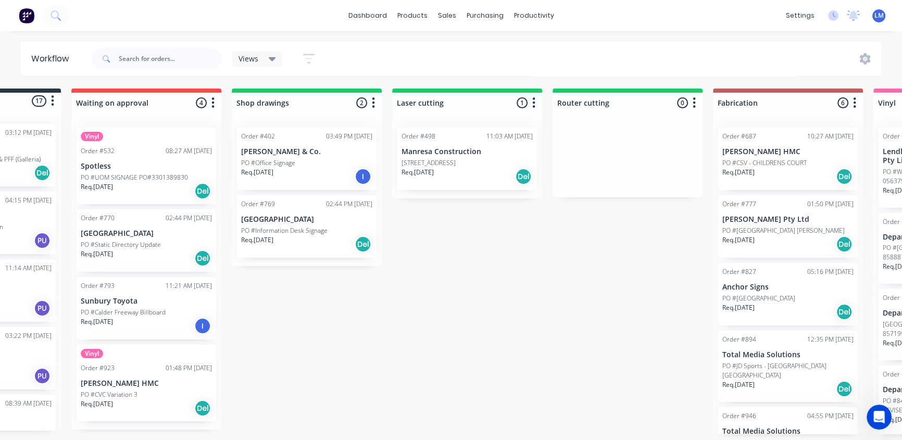
scroll to position [0, 0]
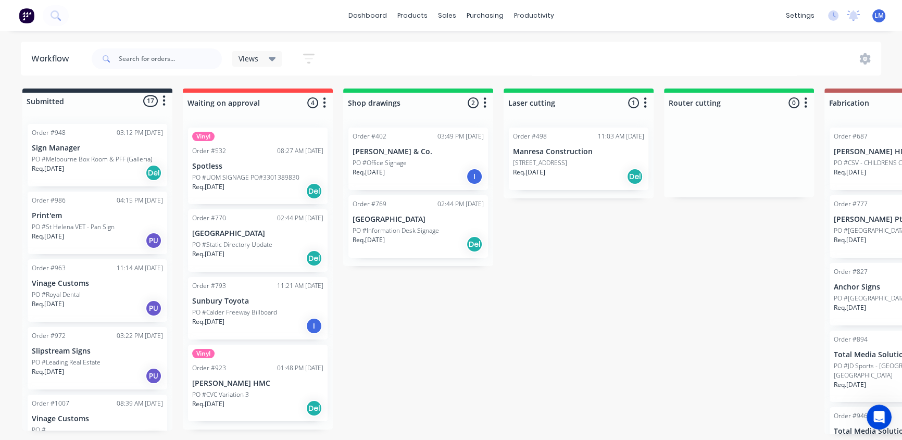
click at [878, 423] on icon "Open Intercom Messenger" at bounding box center [879, 417] width 17 height 17
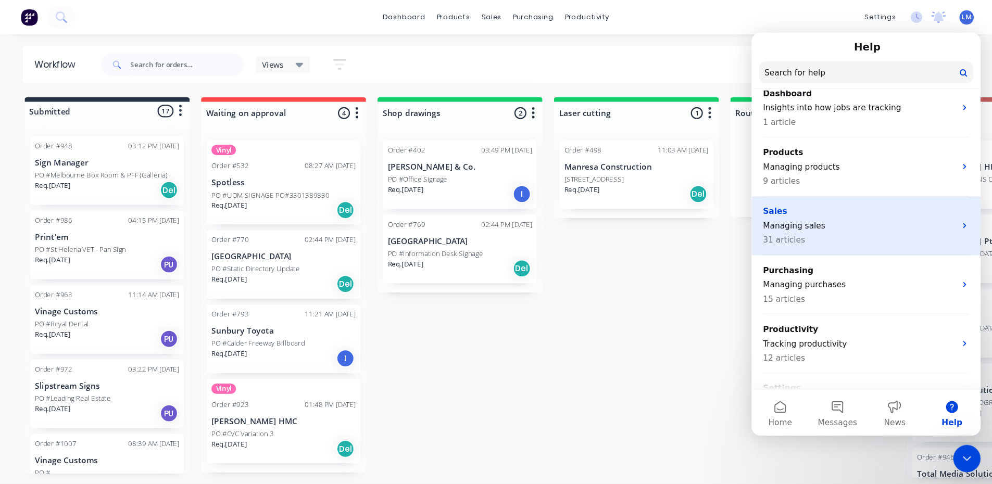
scroll to position [142, 0]
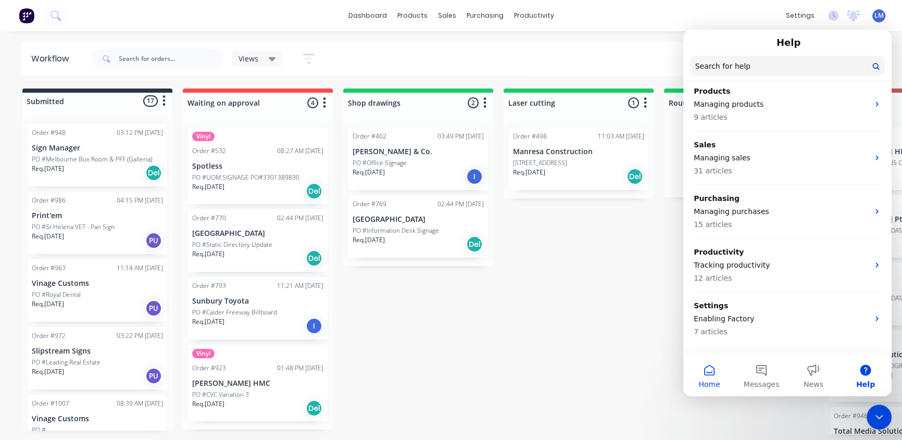
click at [712, 368] on button "Home" at bounding box center [709, 376] width 52 height 42
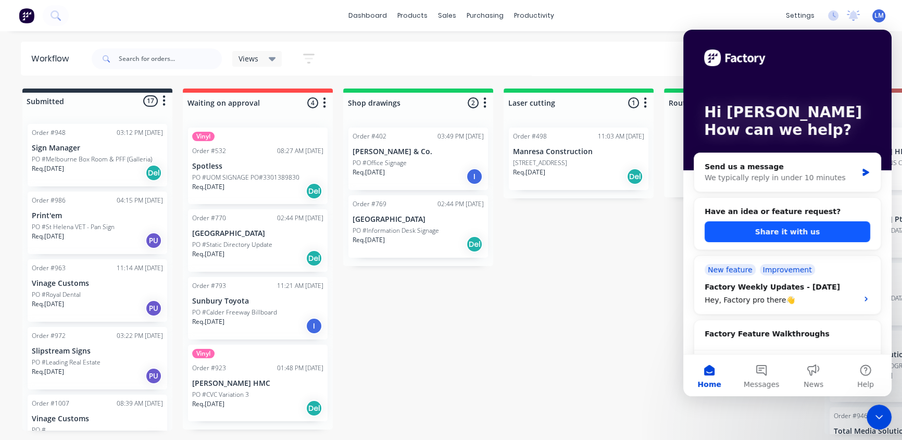
click at [793, 224] on button "Share it with us" at bounding box center [788, 231] width 166 height 21
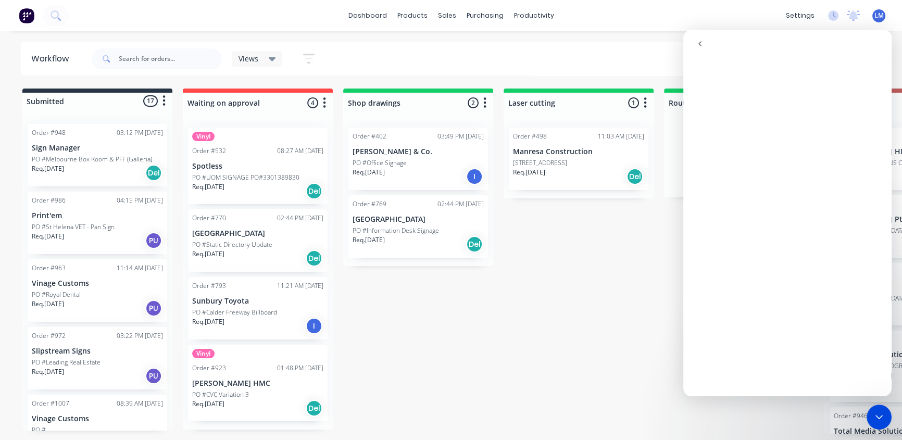
click at [696, 45] on icon "go back" at bounding box center [700, 44] width 8 height 8
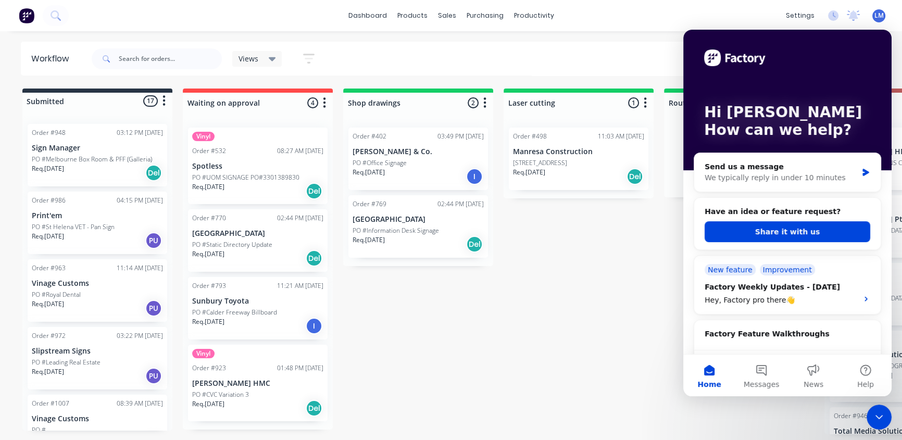
click at [875, 419] on icon "Close Intercom Messenger" at bounding box center [879, 417] width 12 height 12
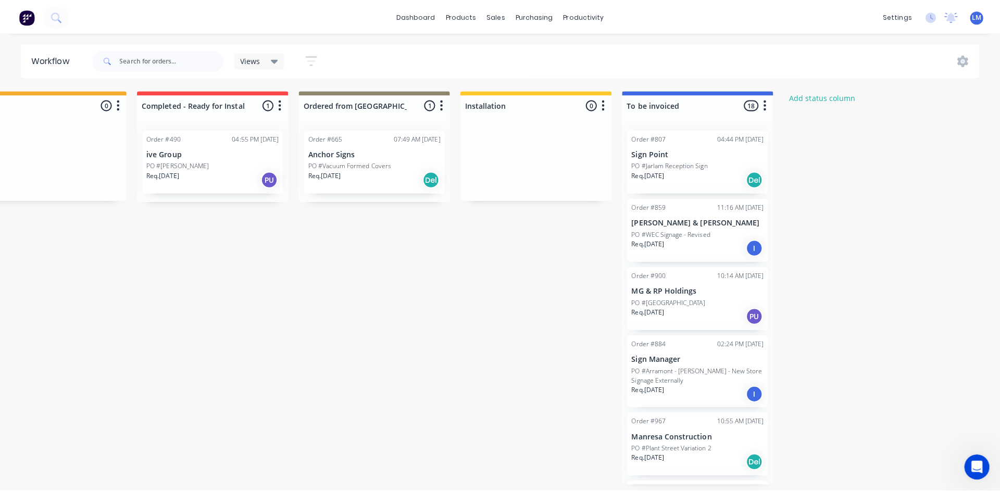
scroll to position [0, 0]
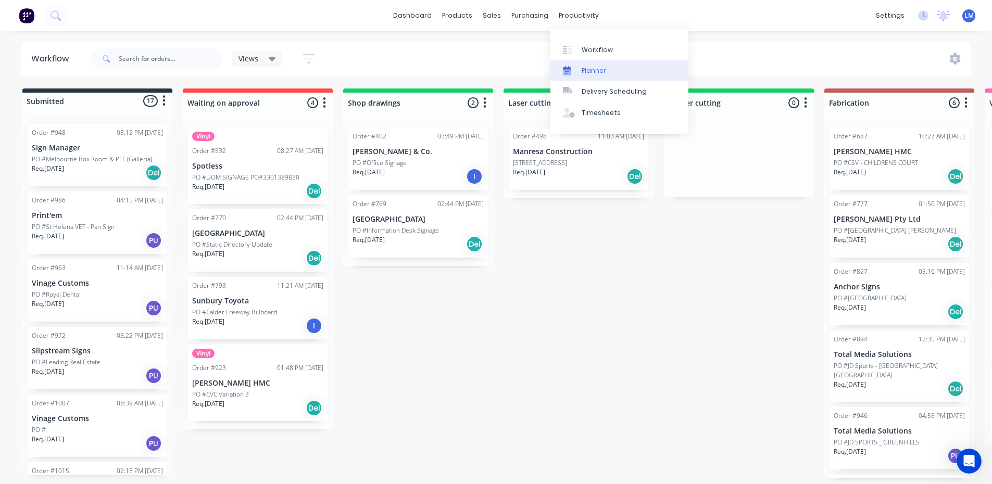
click at [590, 72] on div "Planner" at bounding box center [594, 70] width 24 height 9
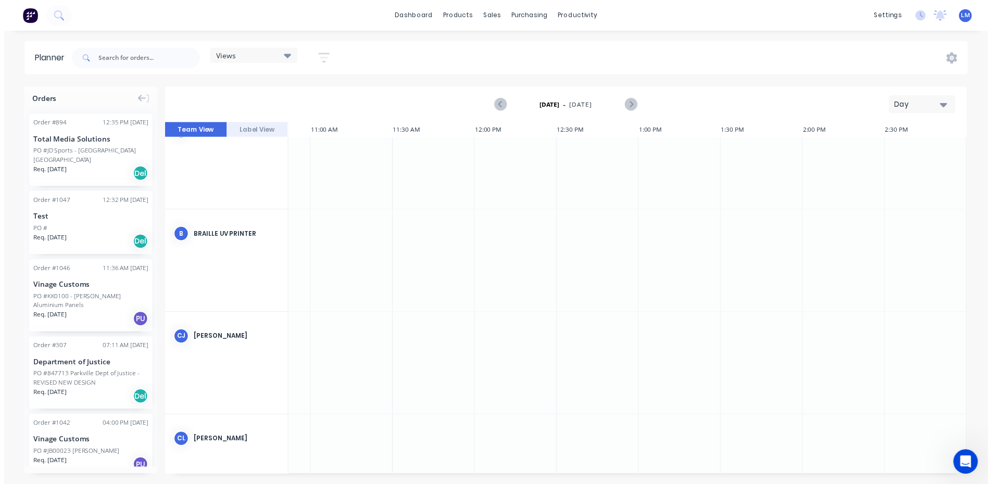
scroll to position [0, 648]
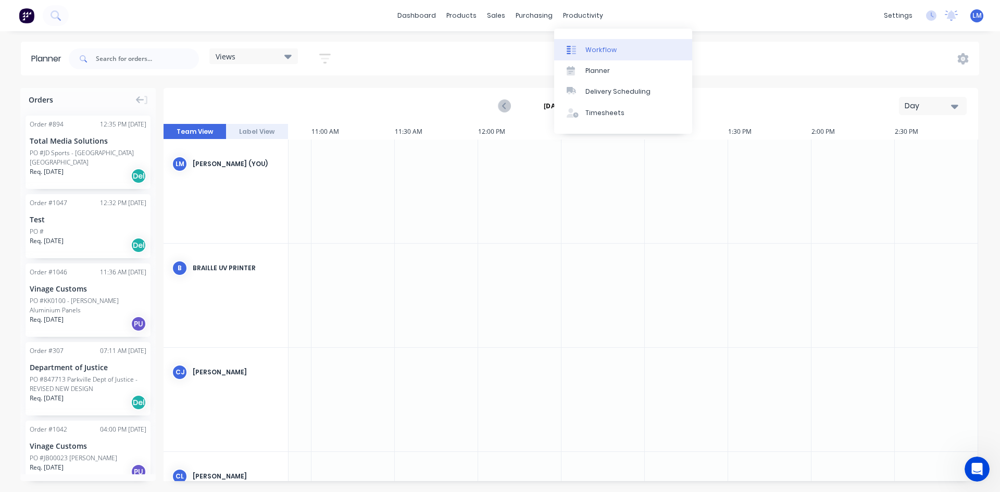
click at [600, 44] on link "Workflow" at bounding box center [623, 49] width 138 height 21
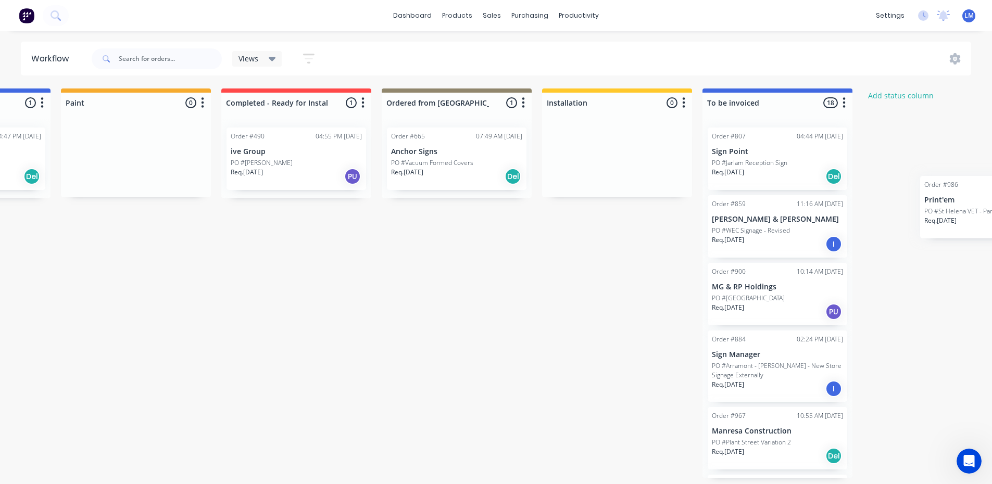
scroll to position [0, 1651]
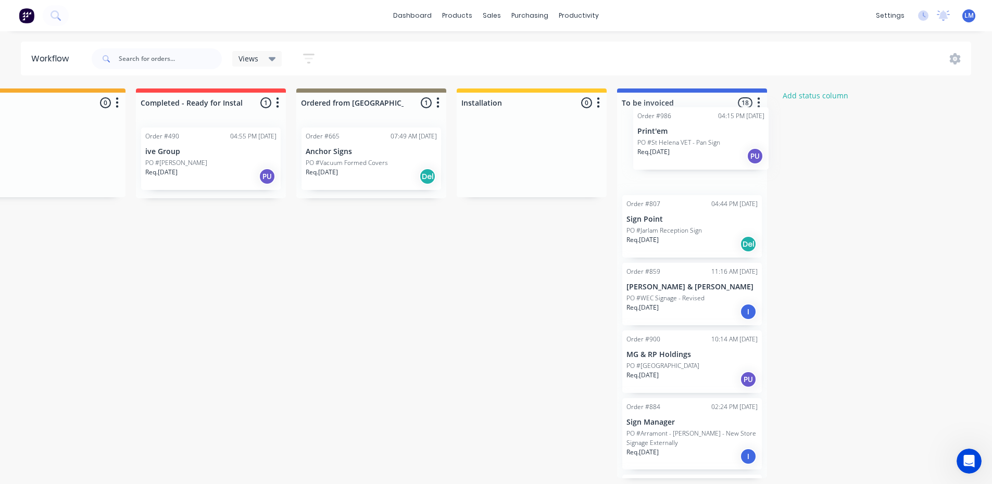
drag, startPoint x: 84, startPoint y: 222, endPoint x: 690, endPoint y: 146, distance: 610.9
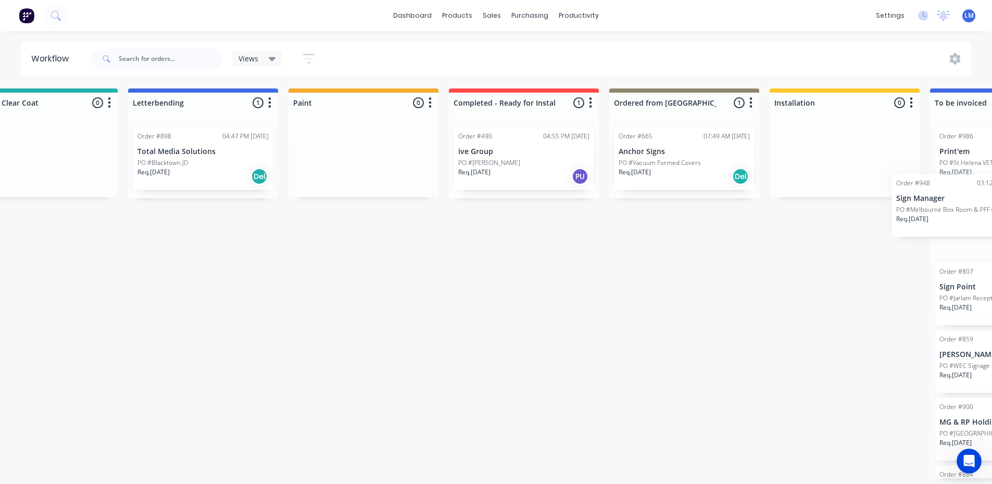
scroll to position [0, 1374]
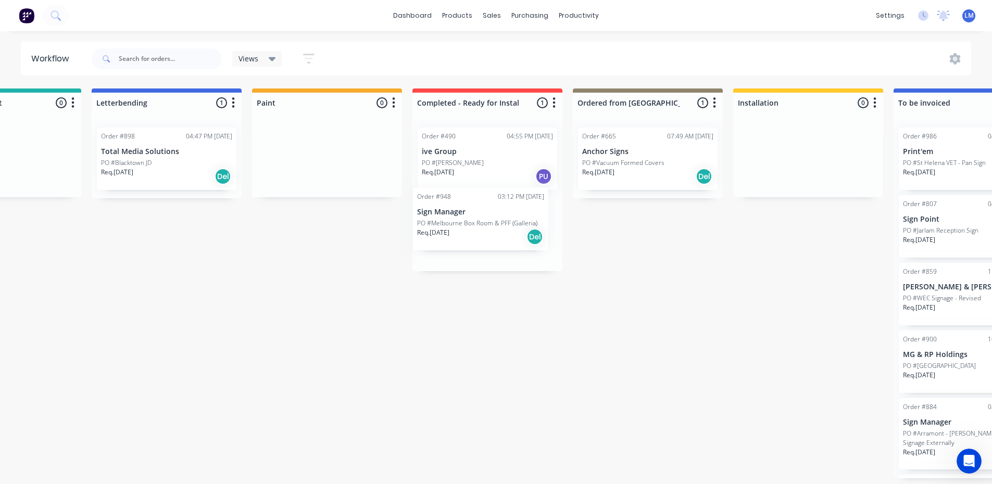
drag, startPoint x: 90, startPoint y: 160, endPoint x: 483, endPoint y: 223, distance: 397.8
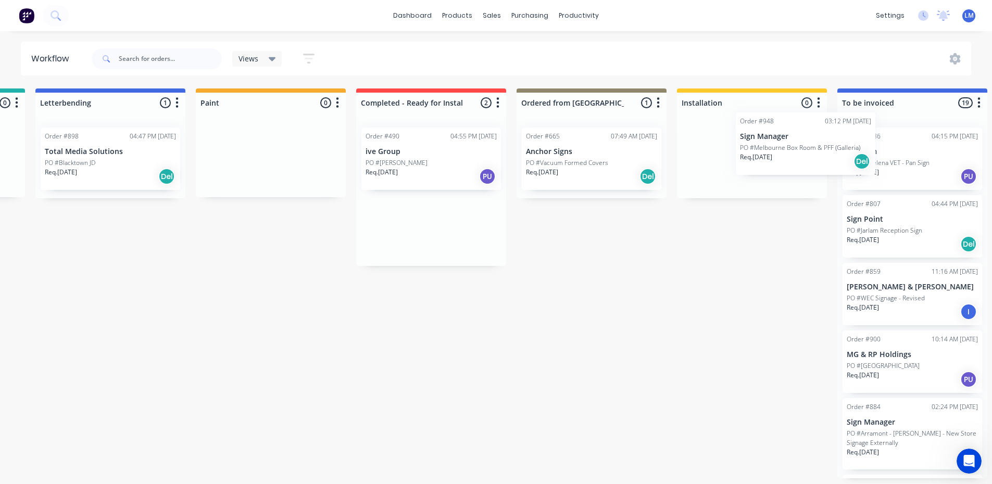
scroll to position [0, 1451]
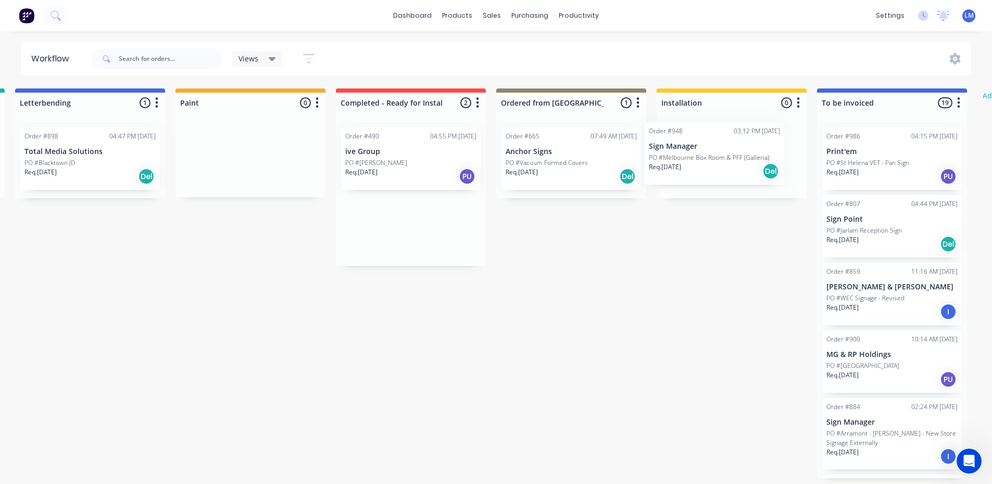
drag, startPoint x: 479, startPoint y: 234, endPoint x: 710, endPoint y: 161, distance: 243.1
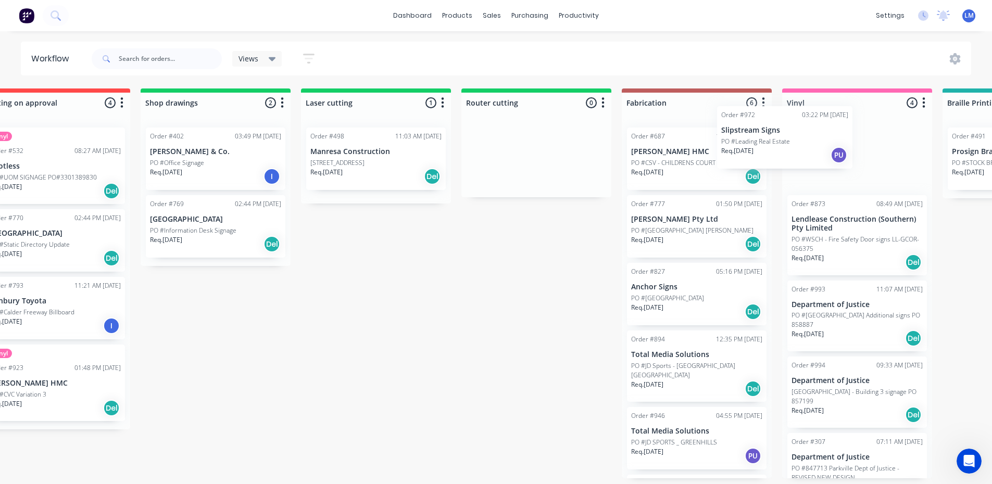
scroll to position [0, 209]
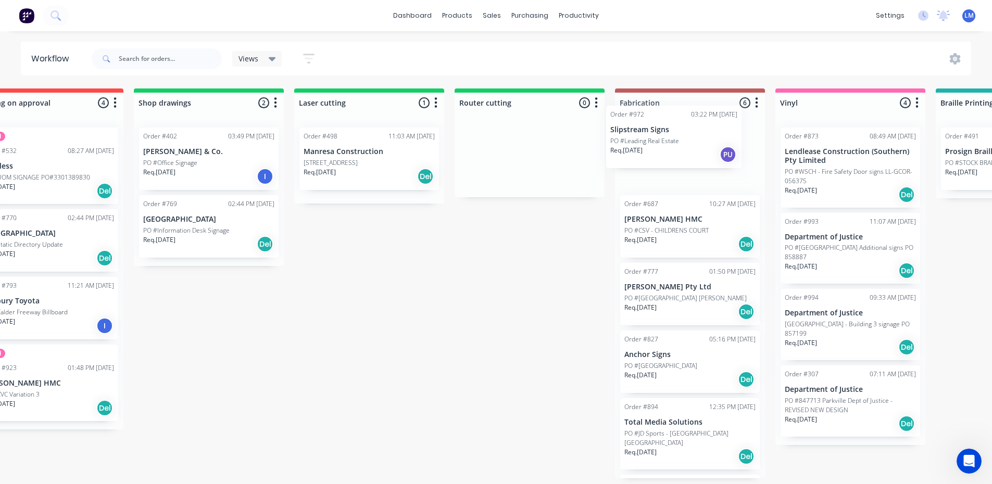
drag, startPoint x: 79, startPoint y: 217, endPoint x: 663, endPoint y: 133, distance: 590.4
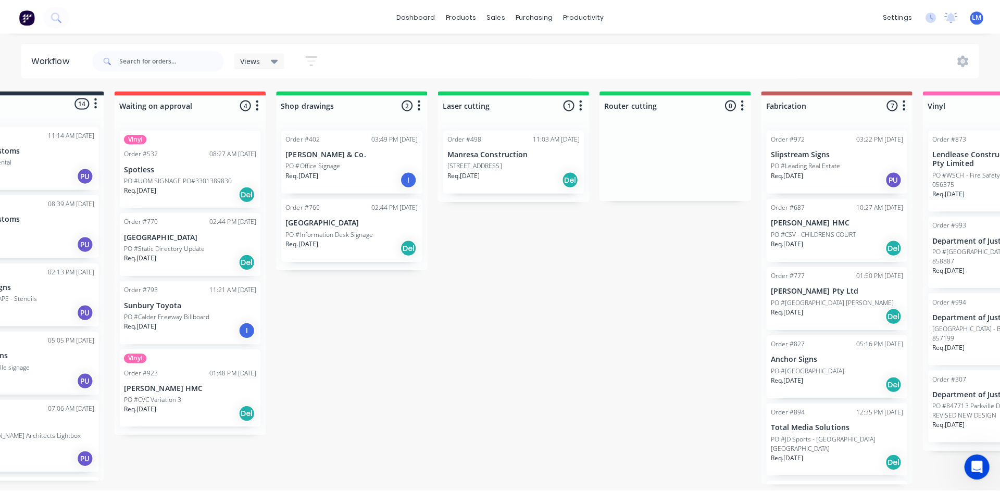
scroll to position [0, 0]
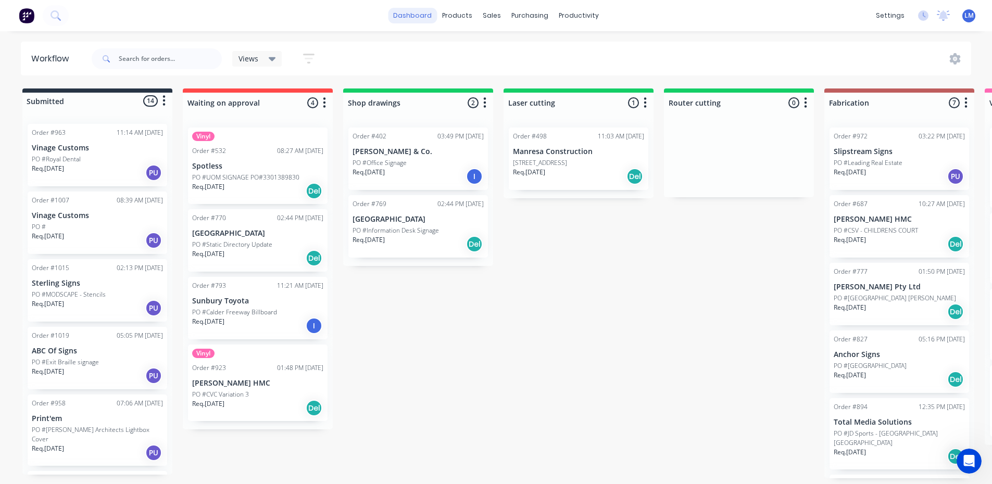
click at [419, 17] on link "dashboard" at bounding box center [412, 16] width 49 height 16
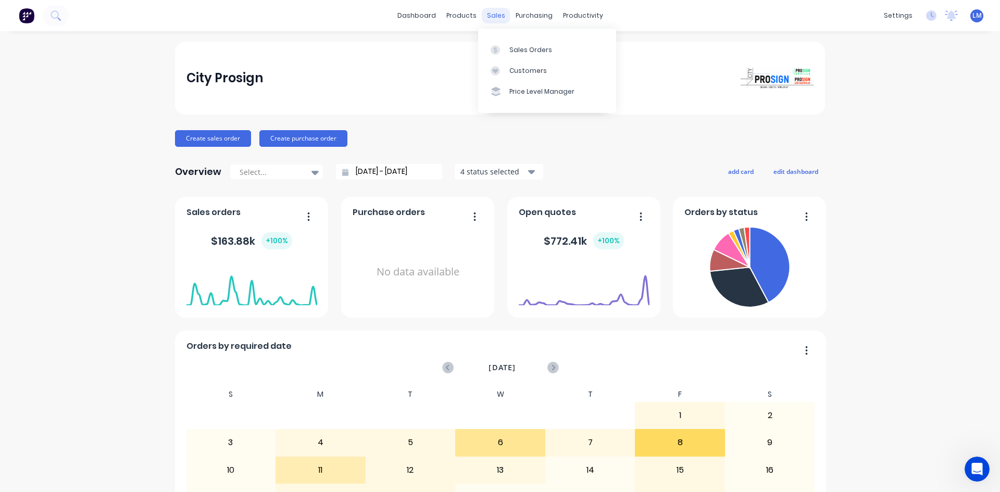
click at [491, 16] on div "sales" at bounding box center [496, 16] width 29 height 16
click at [515, 52] on div "Sales Orders" at bounding box center [530, 49] width 43 height 9
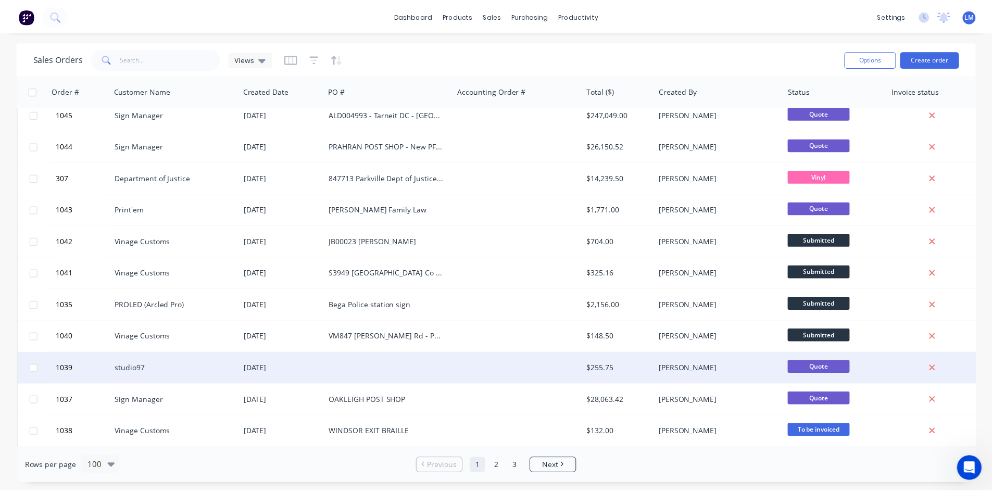
scroll to position [156, 0]
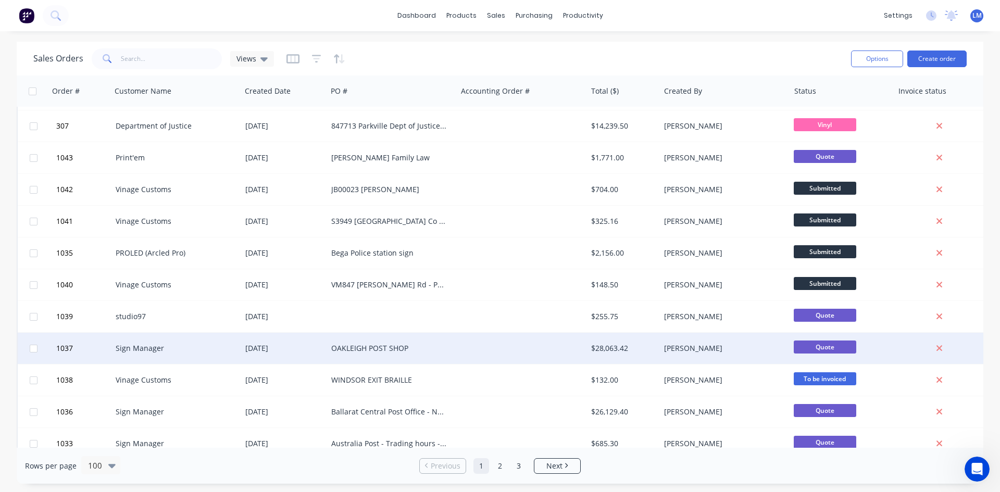
click at [211, 355] on div "Sign Manager" at bounding box center [176, 348] width 130 height 31
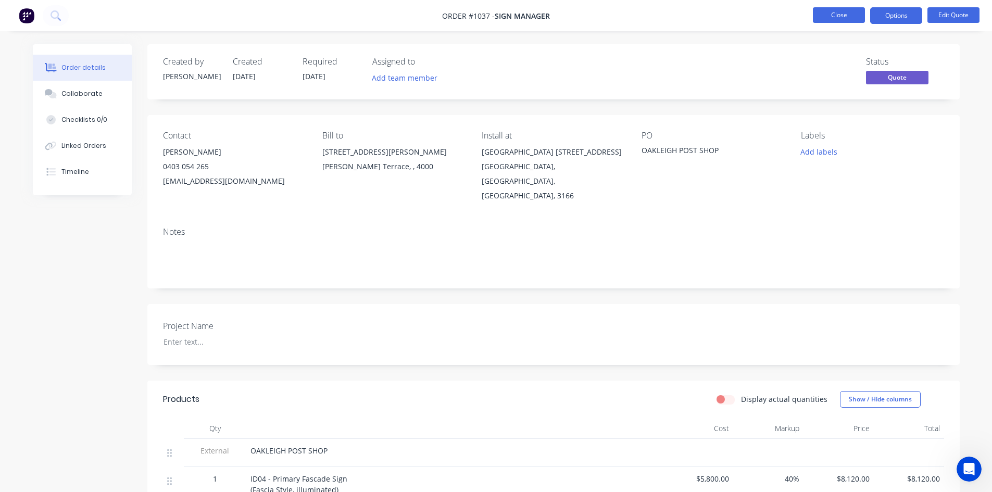
click at [836, 11] on button "Close" at bounding box center [839, 15] width 52 height 16
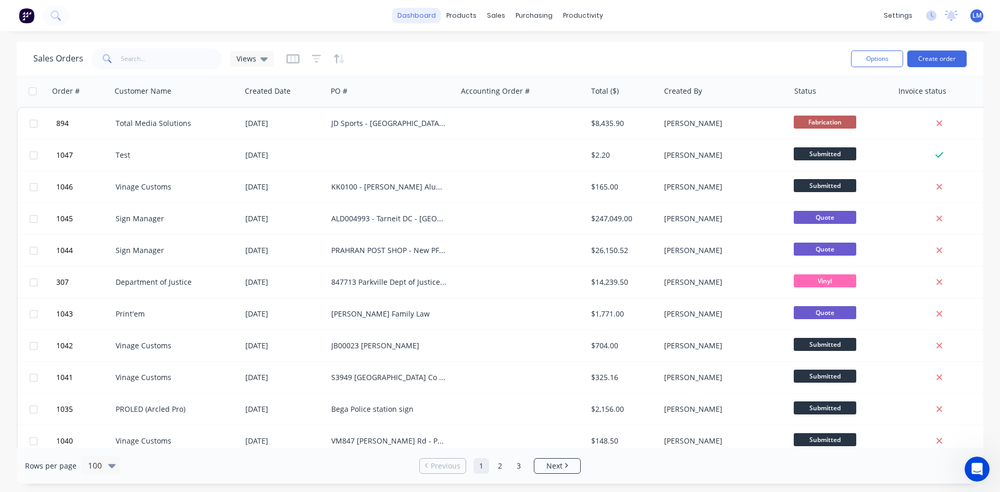
click at [415, 14] on link "dashboard" at bounding box center [416, 16] width 49 height 16
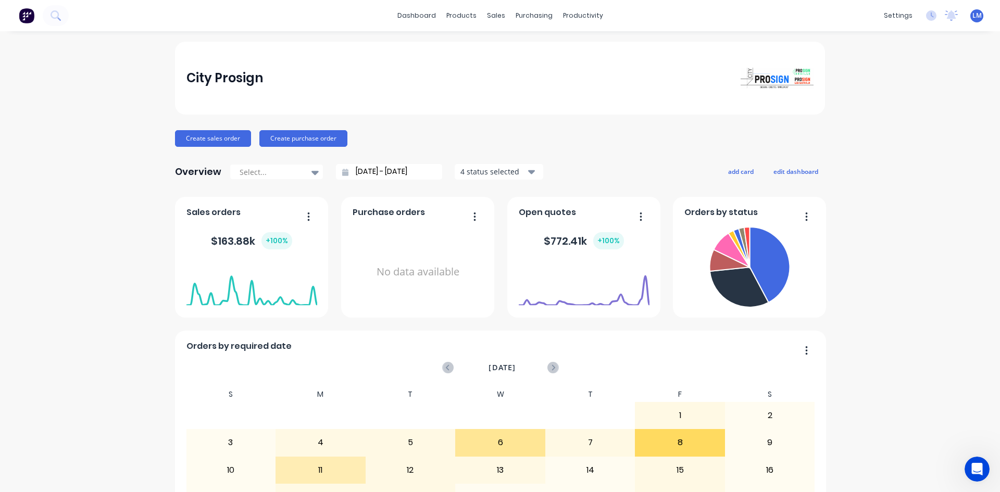
click at [901, 14] on span "LM" at bounding box center [976, 15] width 9 height 9
click at [888, 136] on button "Sign out" at bounding box center [912, 130] width 138 height 21
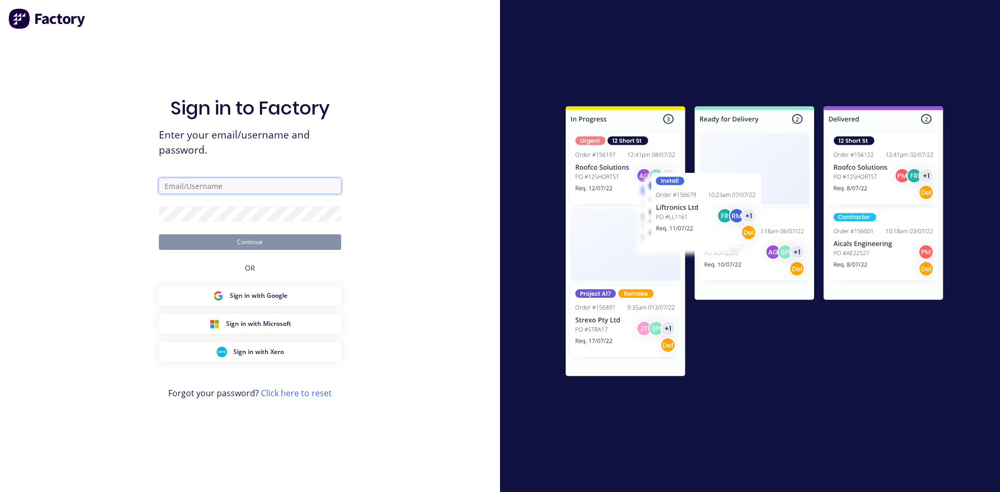
type input "[EMAIL_ADDRESS][DOMAIN_NAME]"
click at [421, 222] on div "Sign in to Factory Enter your email/username and password. [EMAIL_ADDRESS][DOMA…" at bounding box center [250, 246] width 500 height 492
click at [306, 245] on button "Continue" at bounding box center [250, 242] width 182 height 16
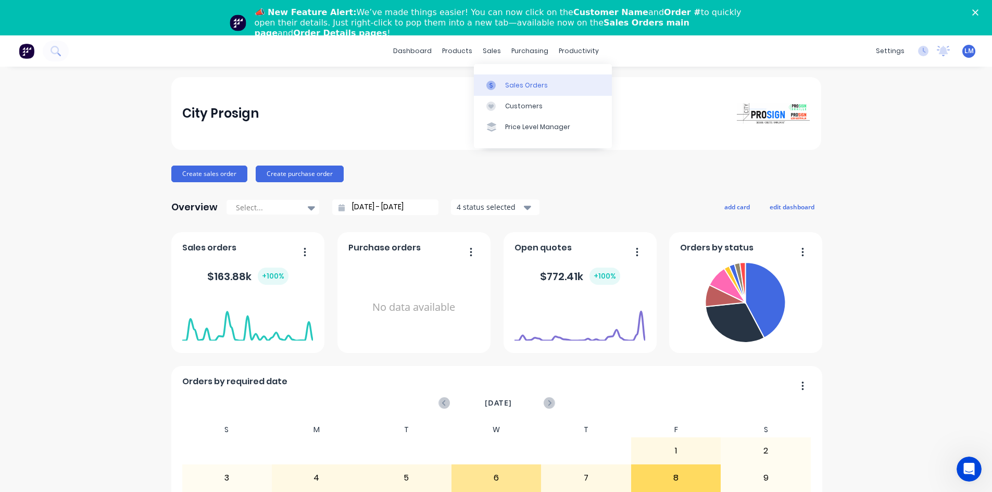
click at [509, 86] on div "Sales Orders" at bounding box center [526, 85] width 43 height 9
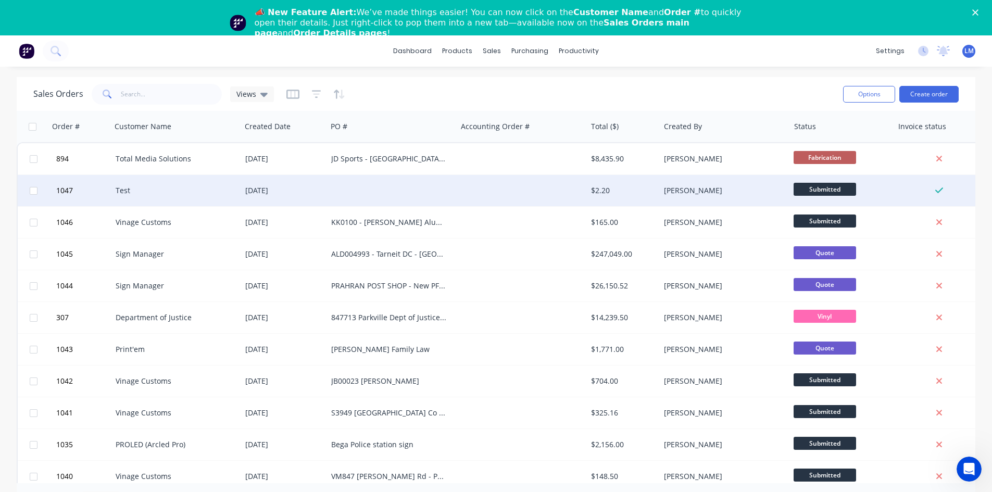
click at [354, 192] on div at bounding box center [392, 190] width 130 height 31
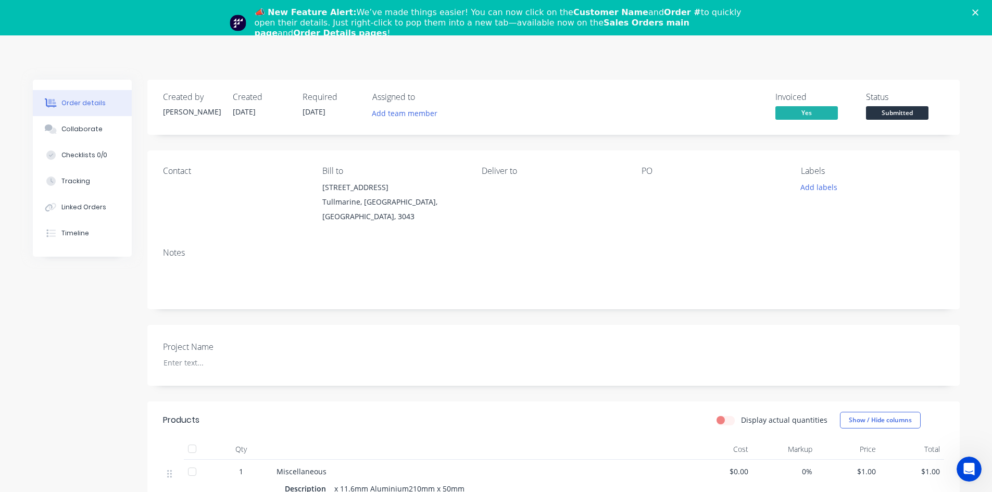
click at [901, 11] on polygon "Close" at bounding box center [975, 12] width 6 height 6
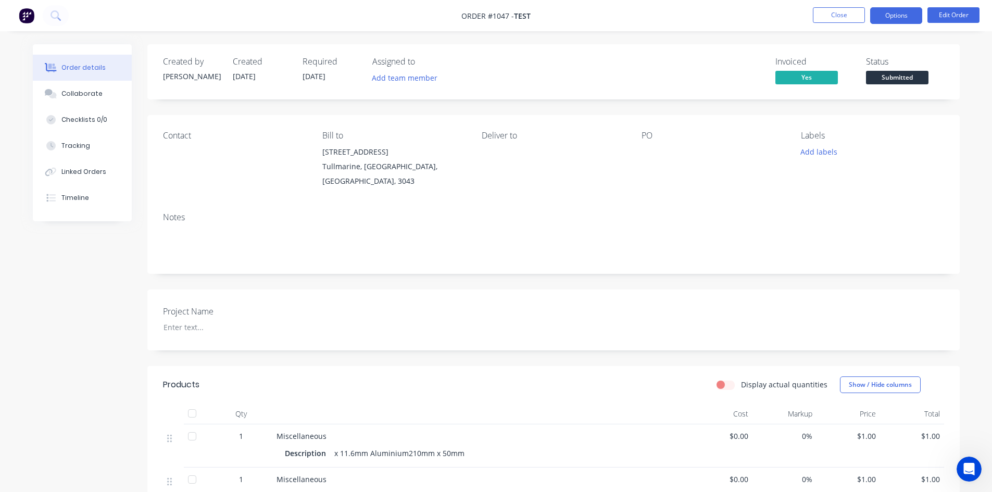
click at [892, 21] on button "Options" at bounding box center [896, 15] width 52 height 17
click at [901, 12] on button "Edit Order" at bounding box center [954, 15] width 52 height 16
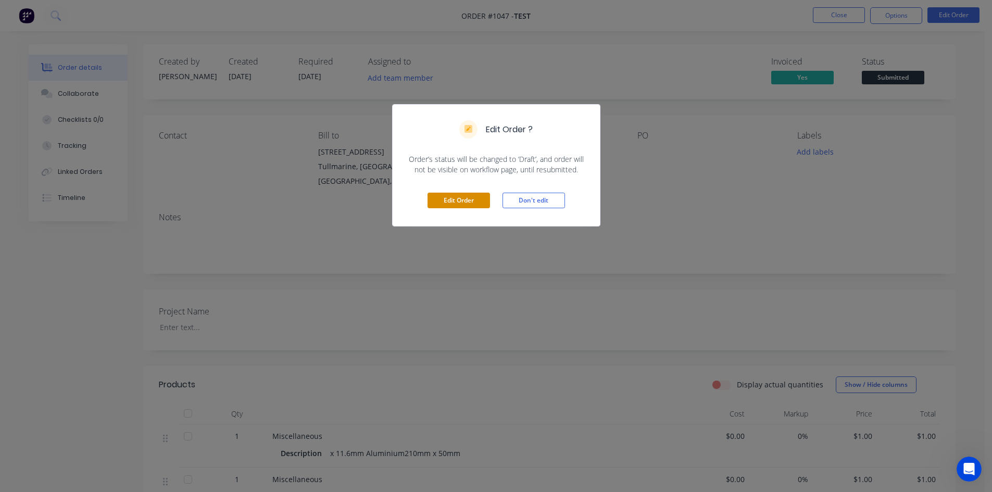
click at [458, 201] on button "Edit Order" at bounding box center [459, 201] width 62 height 16
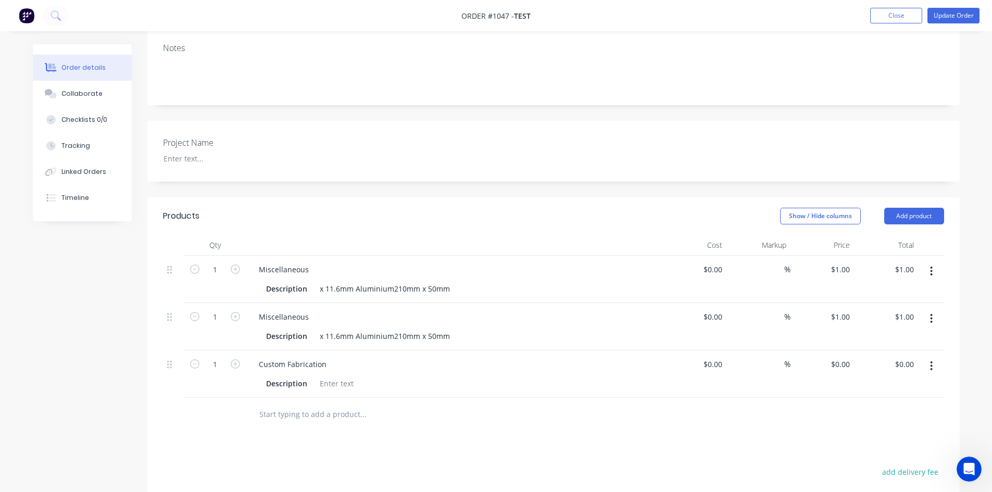
scroll to position [208, 0]
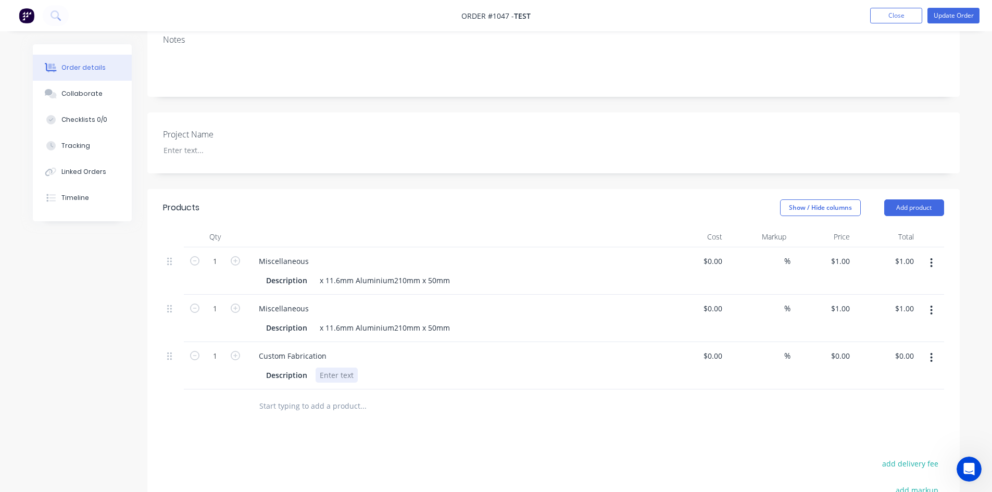
click at [326, 368] on div at bounding box center [337, 375] width 42 height 15
click at [891, 13] on button "Close" at bounding box center [896, 16] width 52 height 16
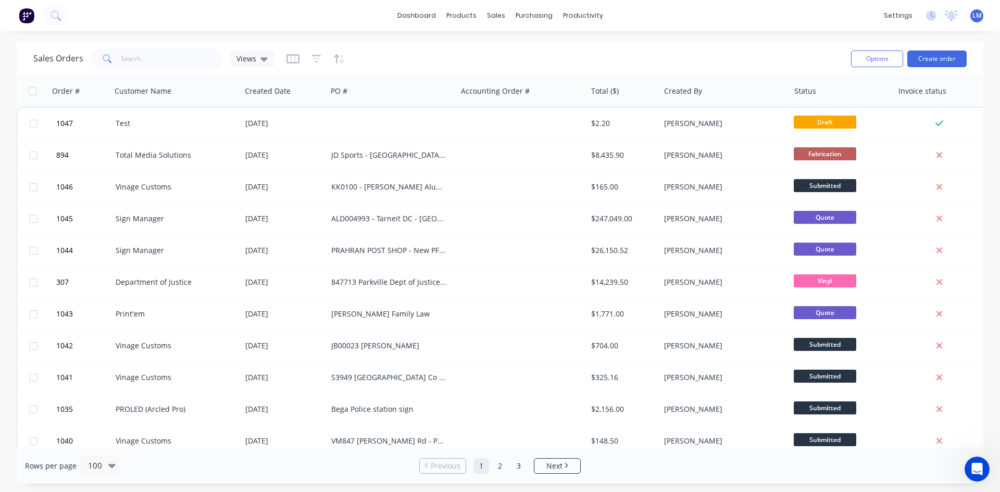
click at [901, 18] on span "LM" at bounding box center [976, 15] width 9 height 9
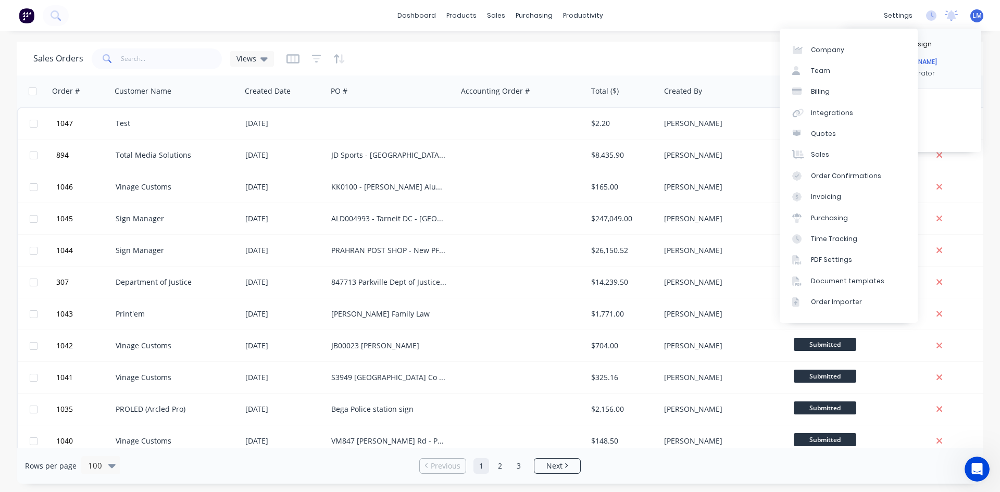
click at [688, 7] on div "dashboard products sales purchasing productivity dashboard products Product Cat…" at bounding box center [500, 15] width 1000 height 31
click at [900, 16] on div "settings" at bounding box center [898, 16] width 39 height 16
click at [831, 112] on div "Integrations" at bounding box center [832, 112] width 42 height 9
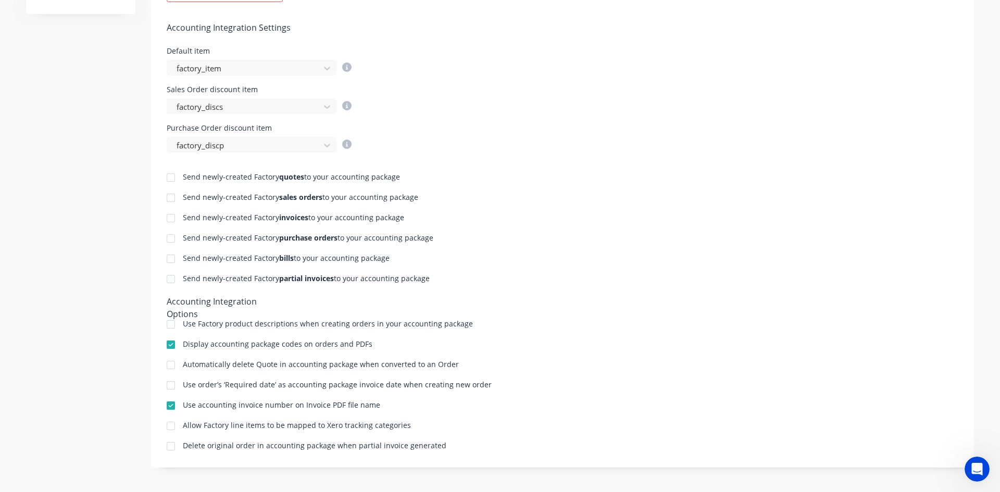
scroll to position [389, 0]
click at [166, 217] on div at bounding box center [170, 216] width 21 height 21
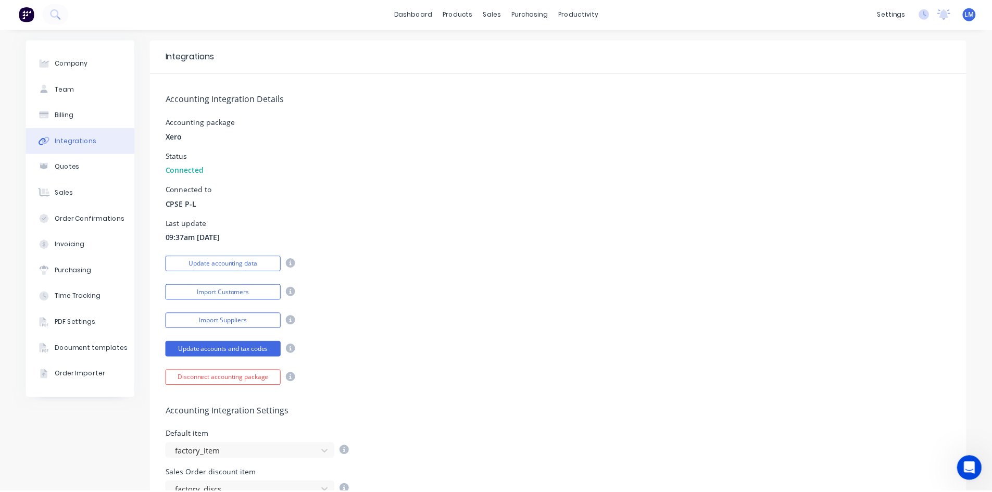
scroll to position [0, 0]
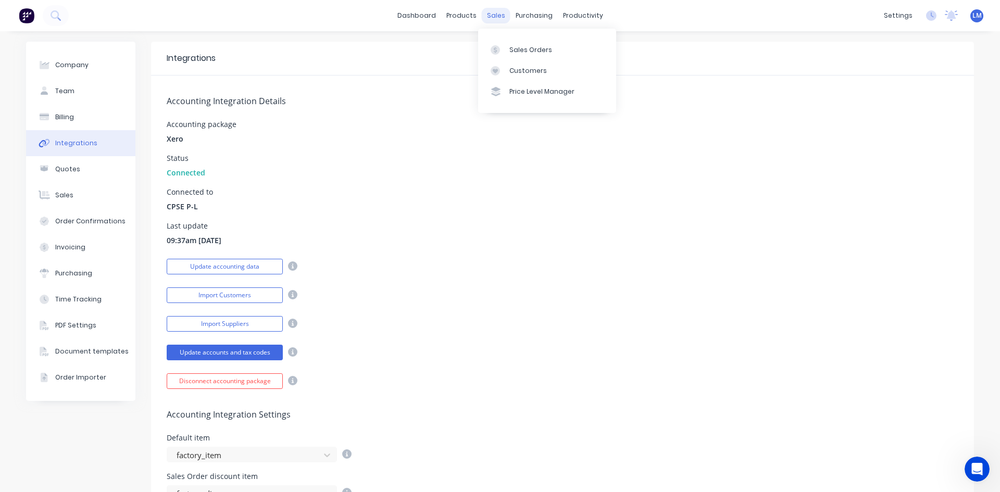
click at [490, 17] on div "sales" at bounding box center [496, 16] width 29 height 16
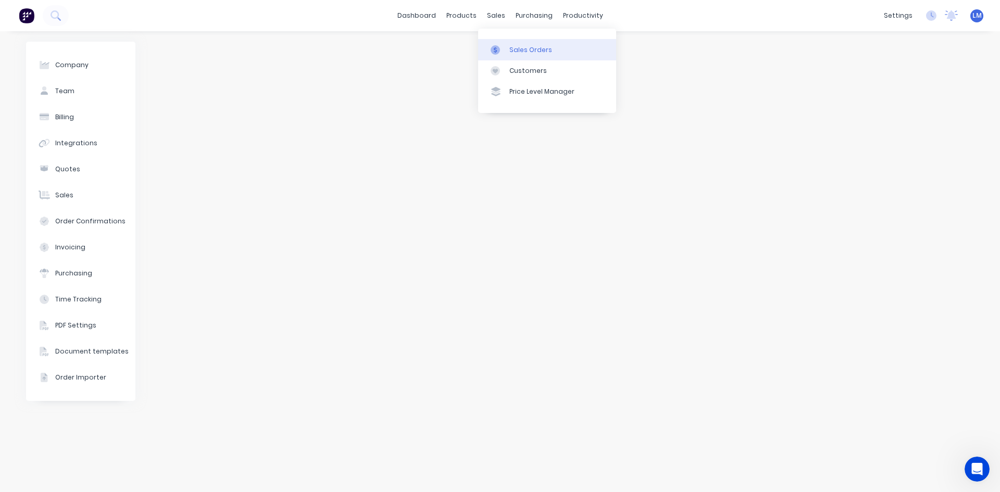
click at [513, 47] on div "Sales Orders" at bounding box center [530, 49] width 43 height 9
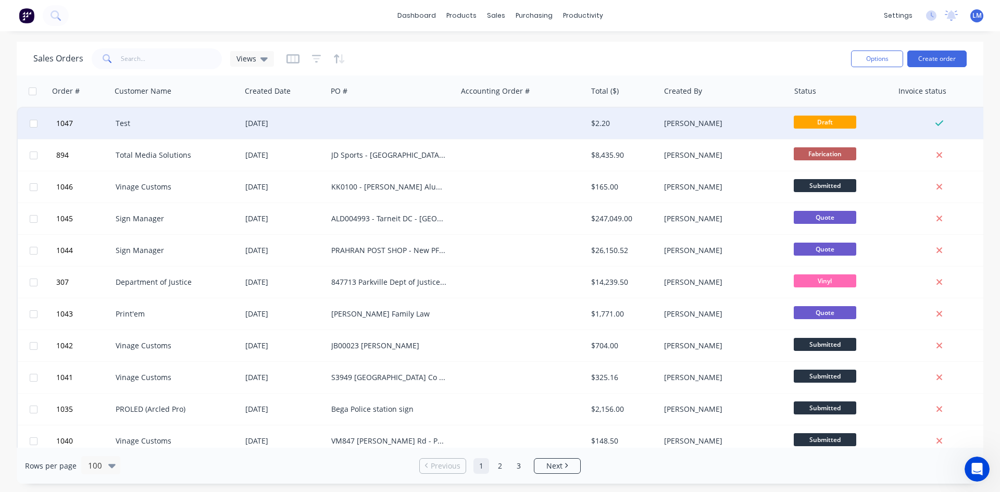
click at [429, 121] on div at bounding box center [392, 123] width 130 height 31
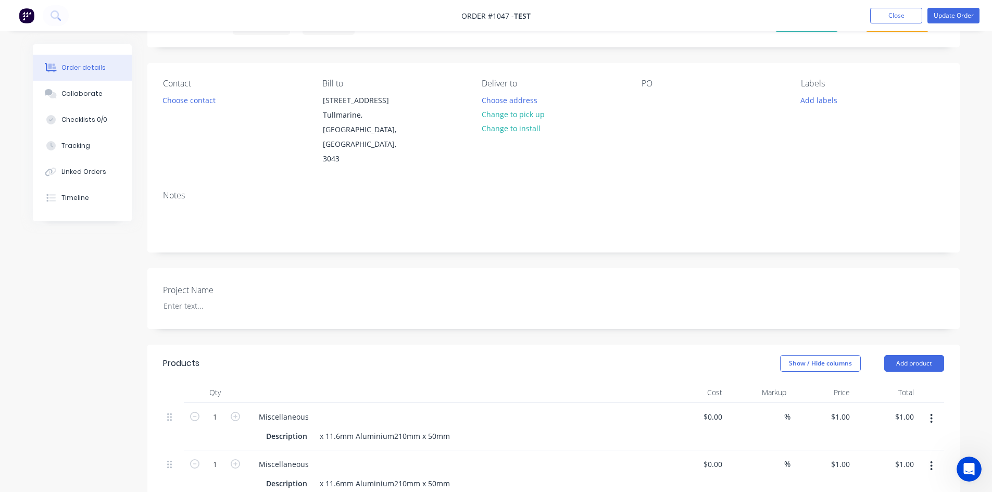
scroll to position [52, 0]
click at [900, 356] on button "Add product" at bounding box center [914, 364] width 60 height 17
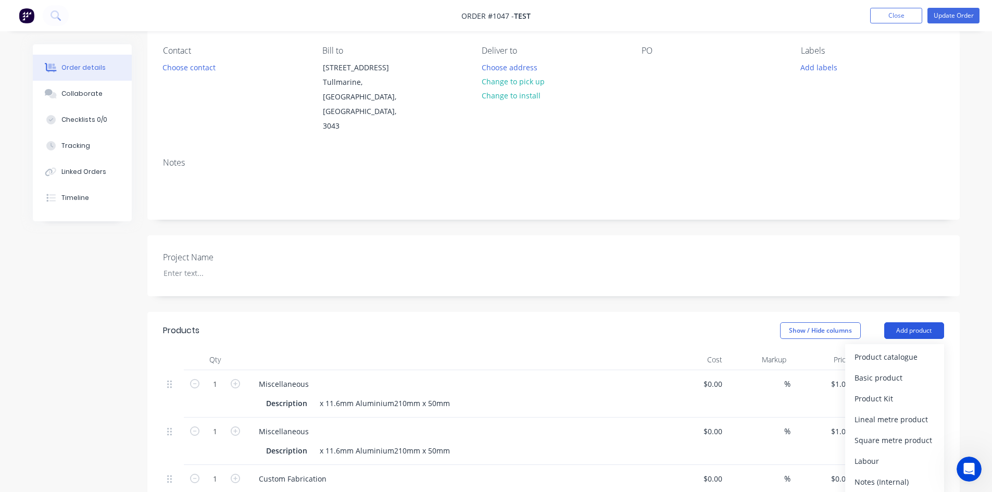
scroll to position [156, 0]
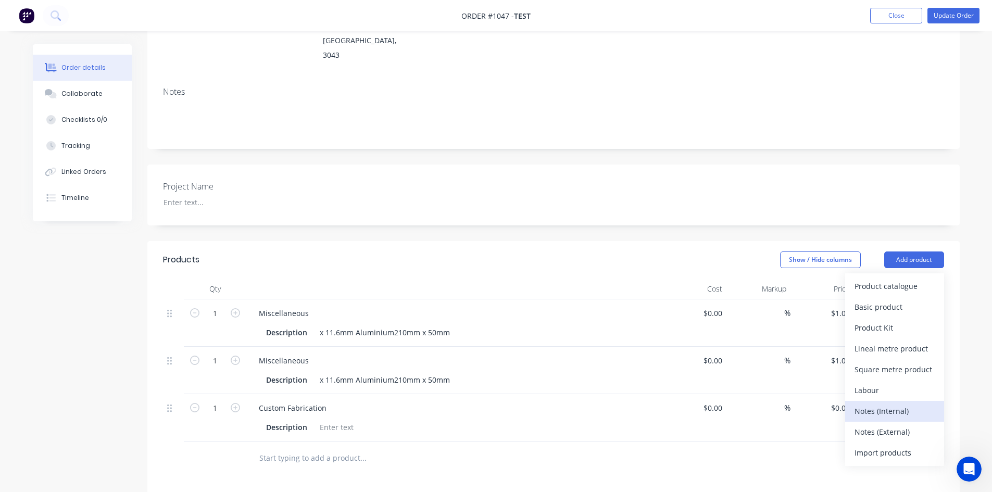
click at [901, 404] on div "Notes (Internal)" at bounding box center [895, 411] width 80 height 15
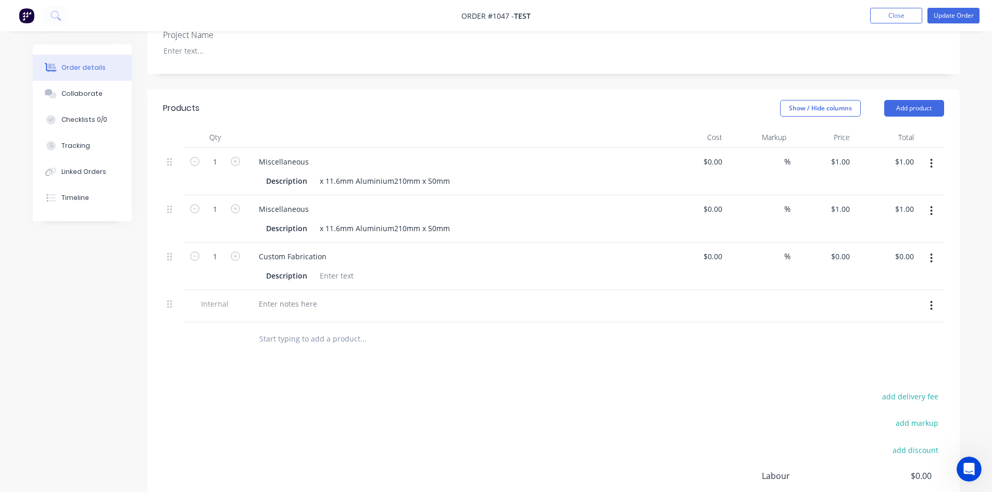
scroll to position [365, 0]
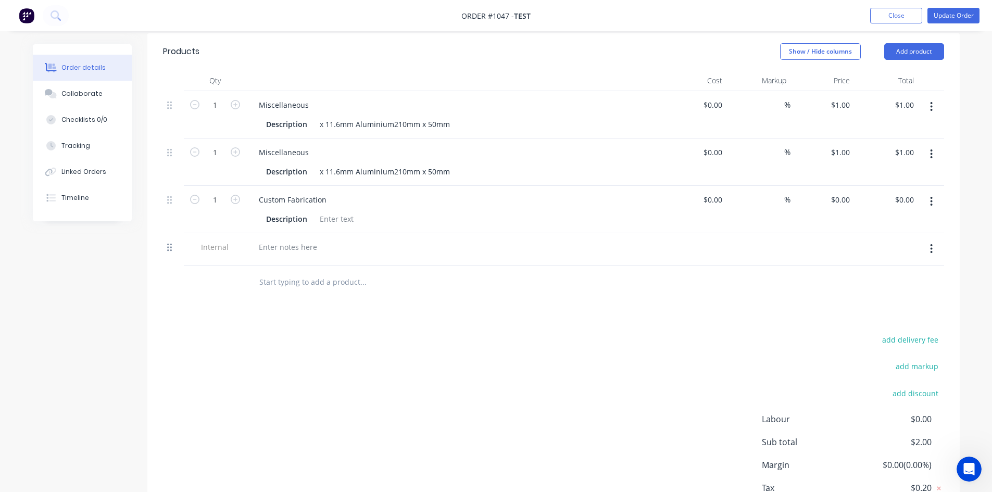
click at [170, 244] on icon at bounding box center [169, 248] width 5 height 8
click at [279, 240] on div at bounding box center [287, 247] width 75 height 15
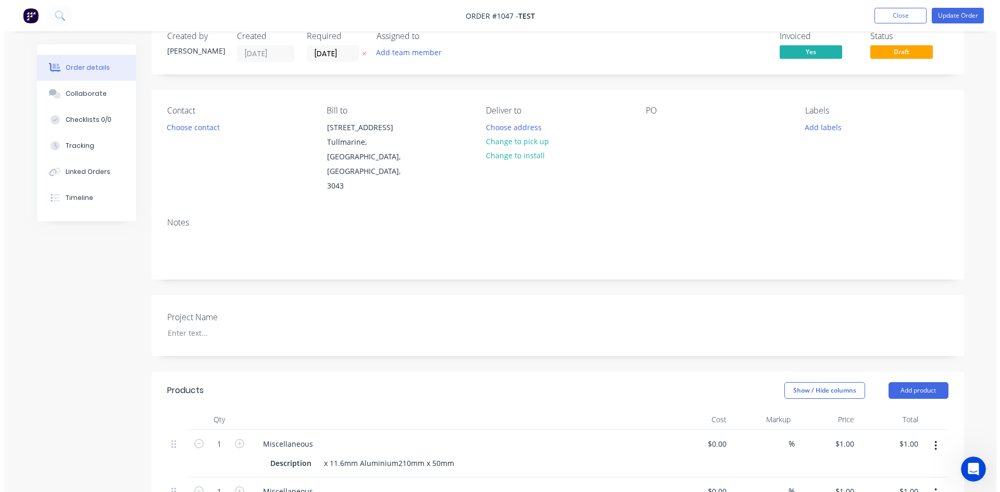
scroll to position [0, 0]
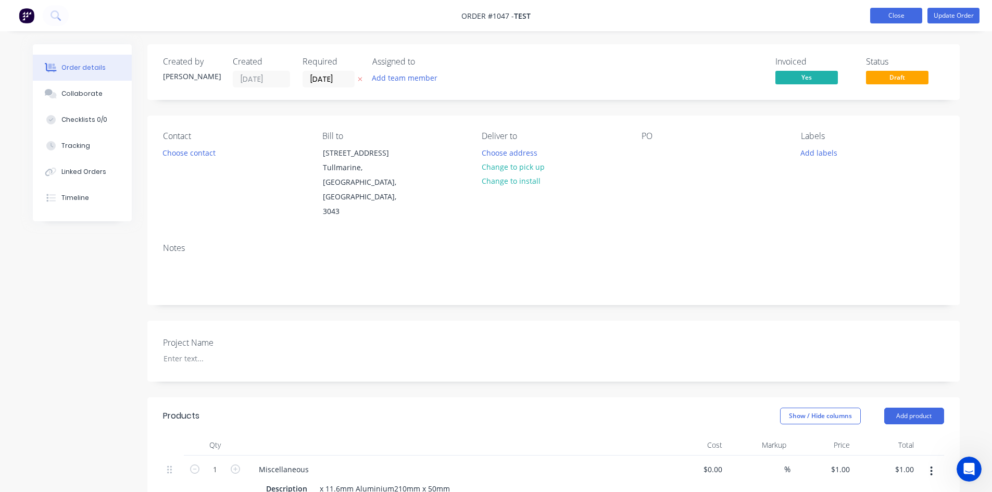
click at [886, 18] on button "Close" at bounding box center [896, 16] width 52 height 16
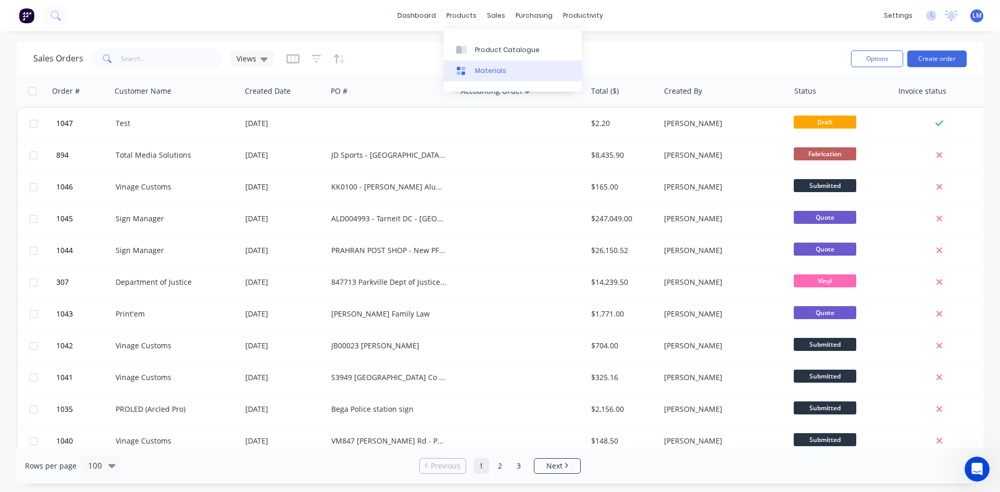
click at [498, 71] on div "Materials" at bounding box center [490, 70] width 31 height 9
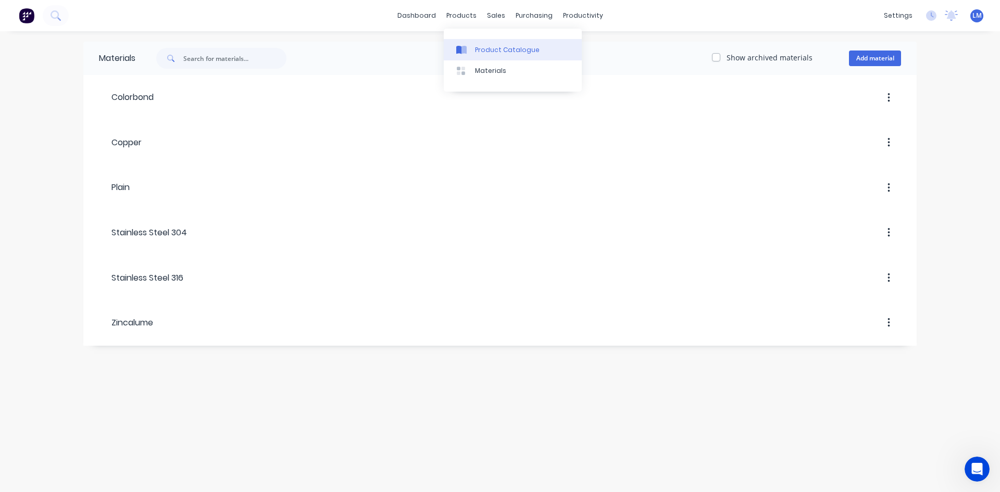
click at [494, 54] on div "Product Catalogue" at bounding box center [507, 49] width 65 height 9
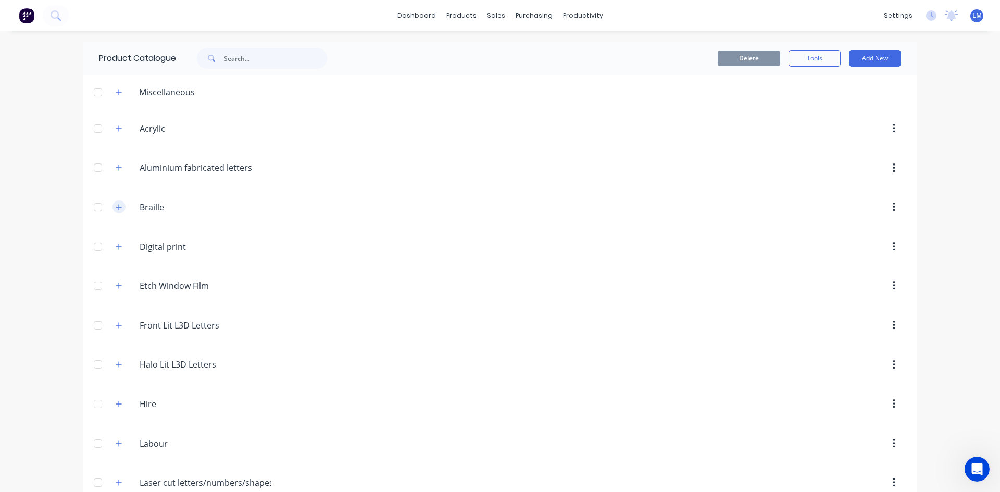
click at [112, 208] on button "button" at bounding box center [118, 207] width 13 height 13
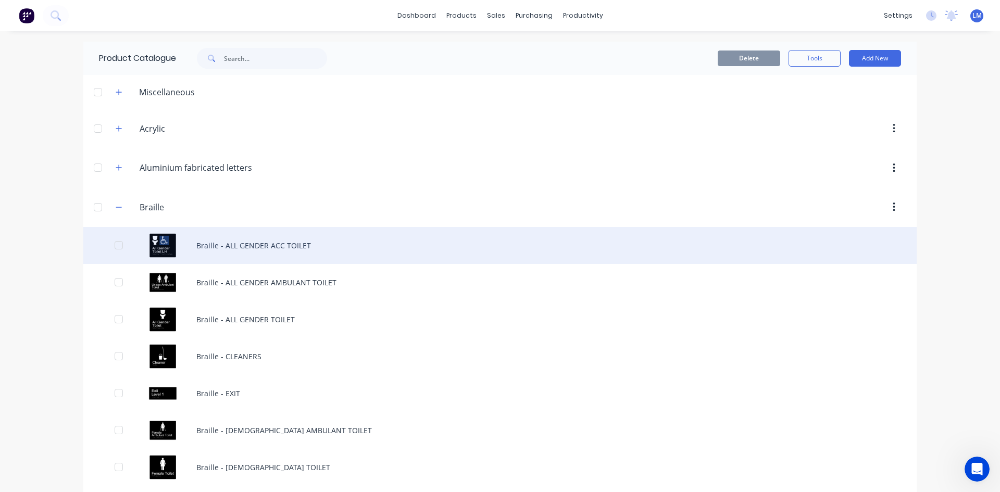
click at [220, 245] on div "Braille - ALL GENDER ACC TOILET" at bounding box center [499, 245] width 833 height 37
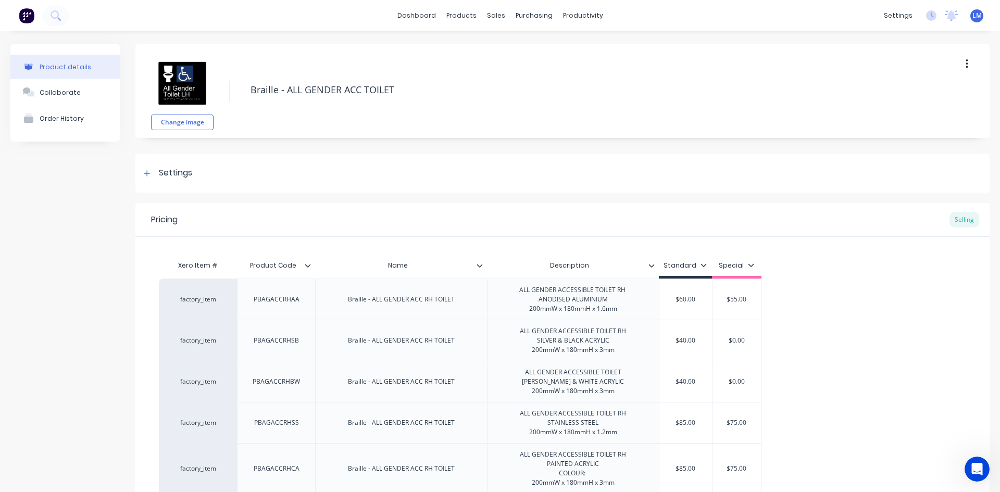
click at [306, 268] on icon at bounding box center [308, 265] width 6 height 6
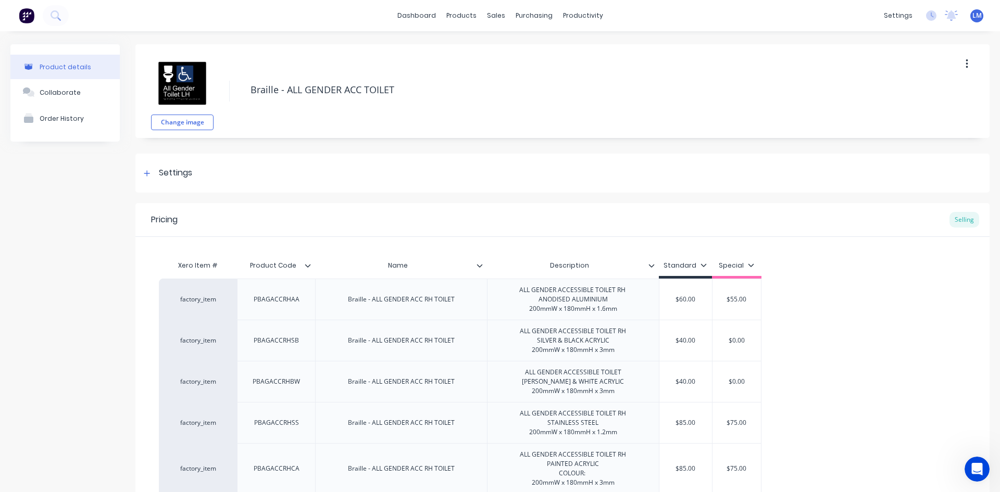
click at [213, 266] on div "Xero Item #" at bounding box center [198, 265] width 78 height 21
click at [308, 264] on icon at bounding box center [308, 265] width 6 height 6
click at [521, 103] on div "Braille - ALL GENDER ACC TOILET" at bounding box center [574, 91] width 658 height 27
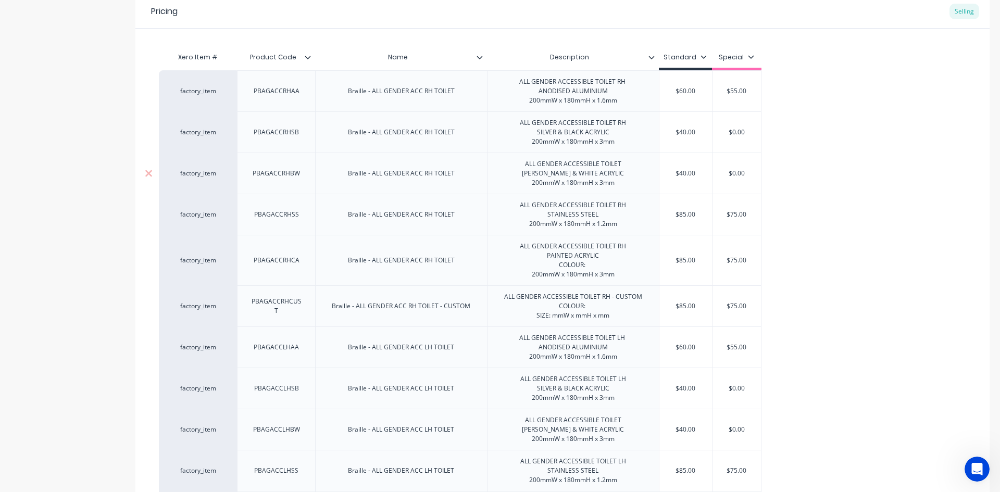
scroll to position [260, 0]
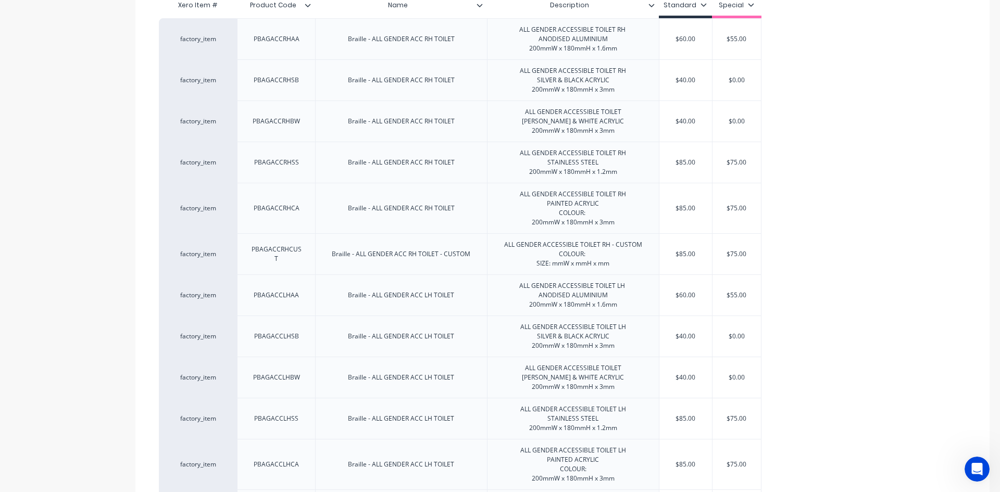
click at [888, 307] on div "factory_item PBAGACCRHAA Braille - ALL GENDER ACC RH TOILET ALL GENDER ACCESSIB…" at bounding box center [562, 279] width 807 height 522
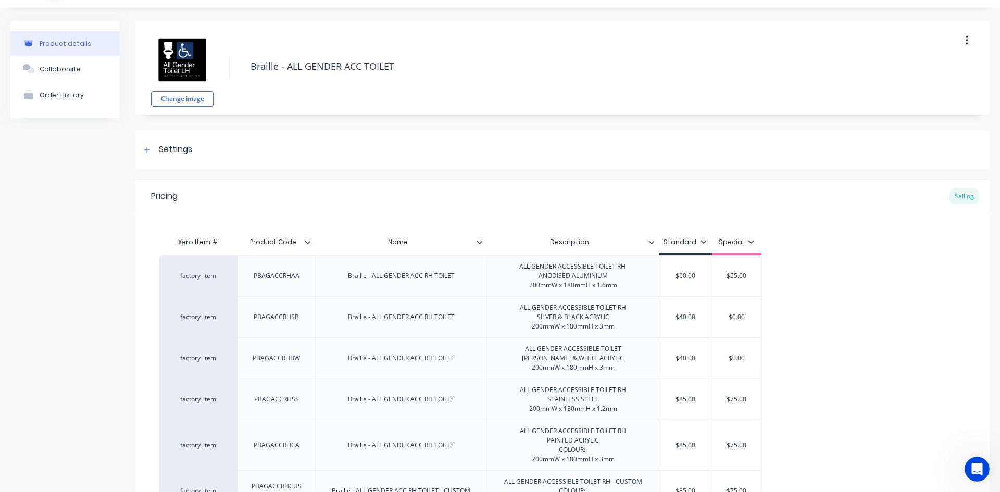
scroll to position [0, 0]
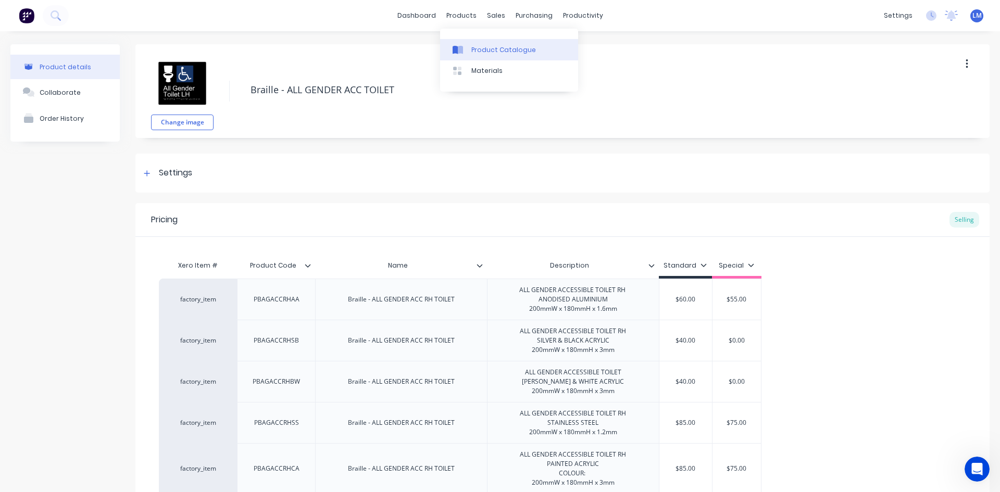
click at [482, 50] on div "Product Catalogue" at bounding box center [503, 49] width 65 height 9
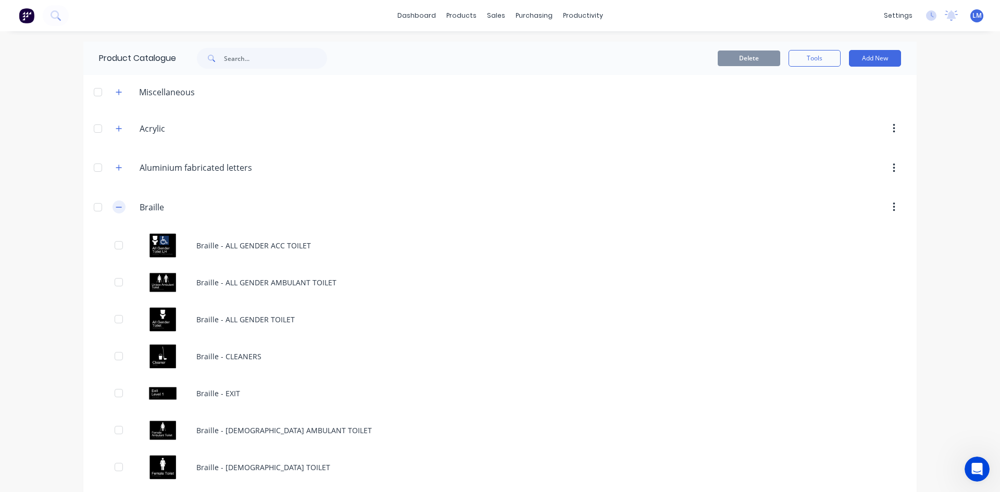
click at [116, 207] on icon "button" at bounding box center [119, 207] width 6 height 7
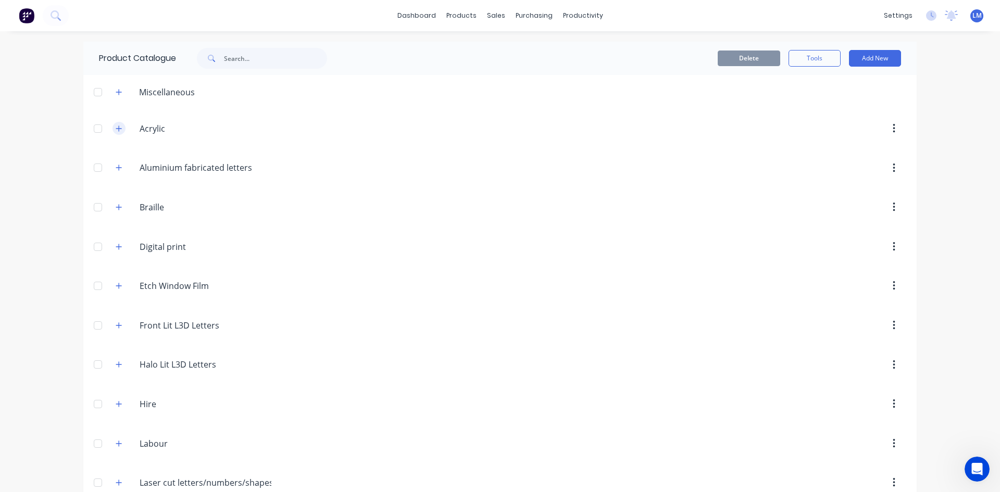
click at [116, 126] on icon "button" at bounding box center [119, 128] width 6 height 7
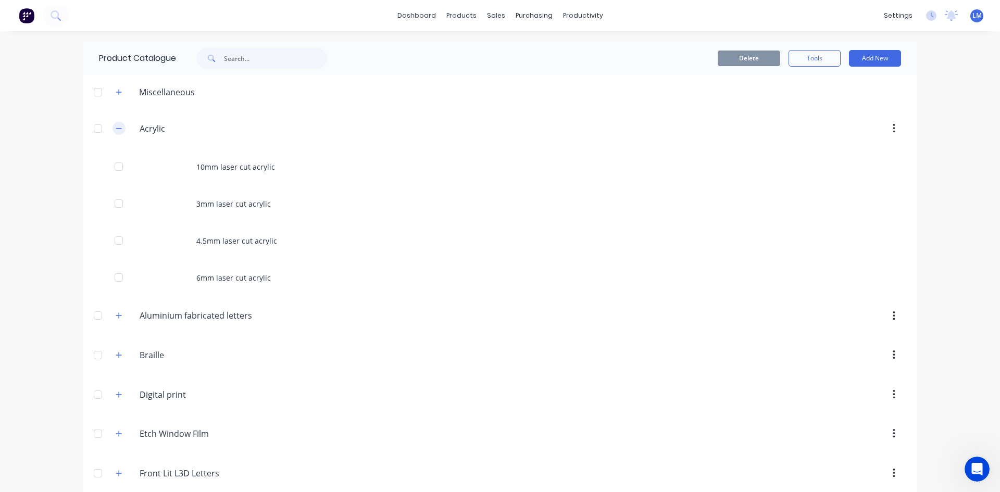
click at [119, 128] on button "button" at bounding box center [118, 128] width 13 height 13
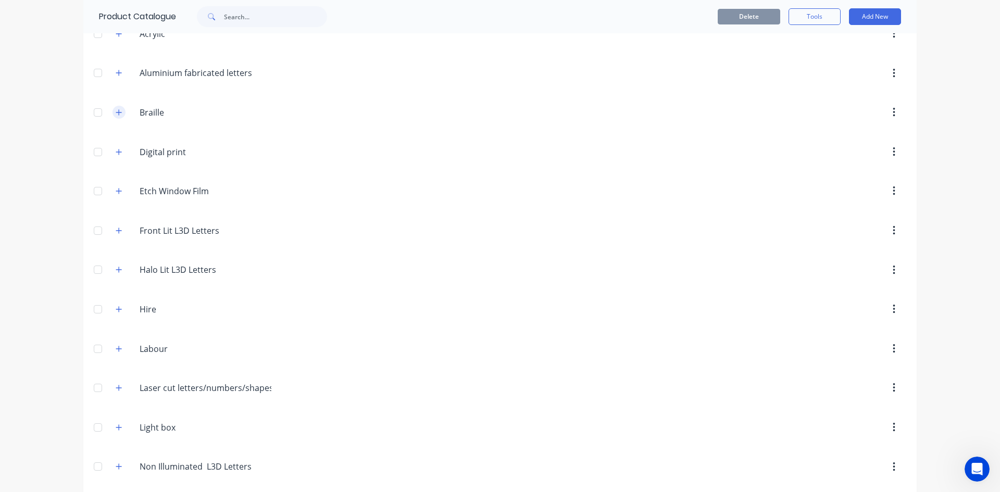
scroll to position [156, 0]
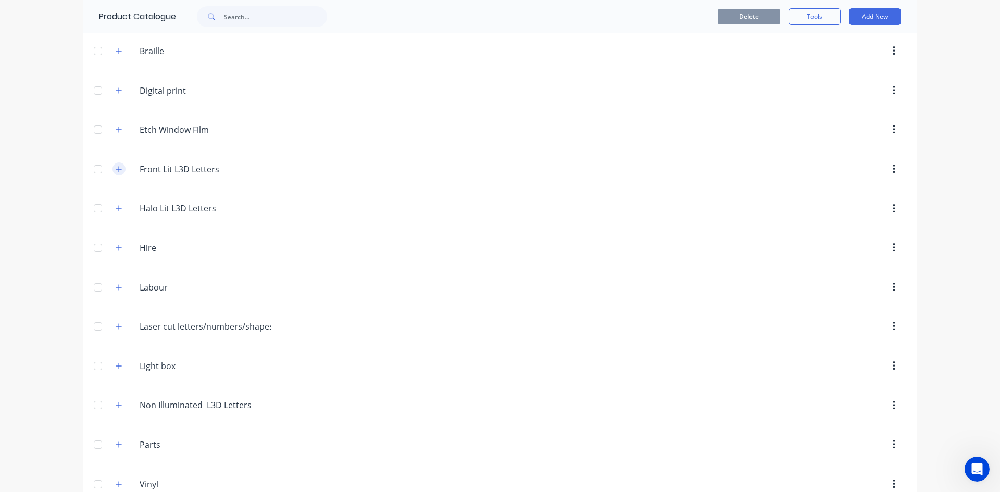
click at [120, 173] on button "button" at bounding box center [118, 168] width 13 height 13
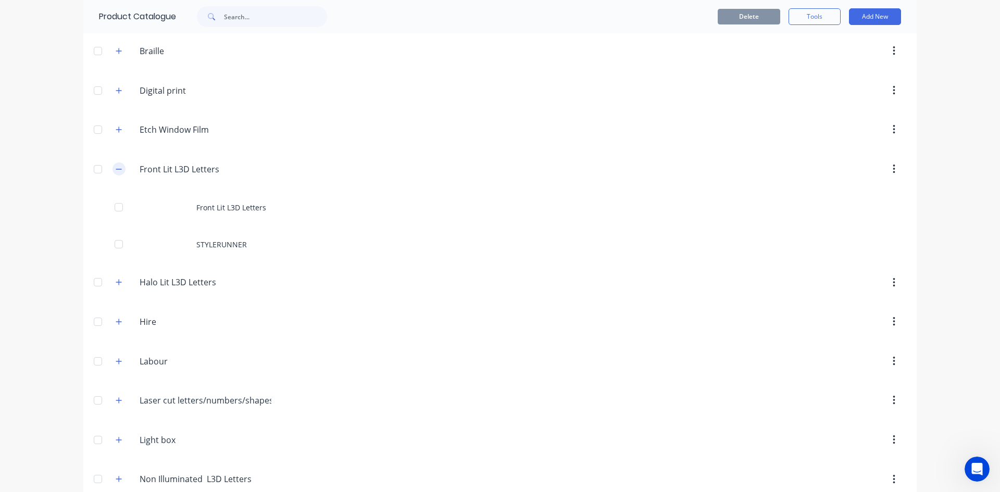
click at [120, 173] on button "button" at bounding box center [118, 168] width 13 height 13
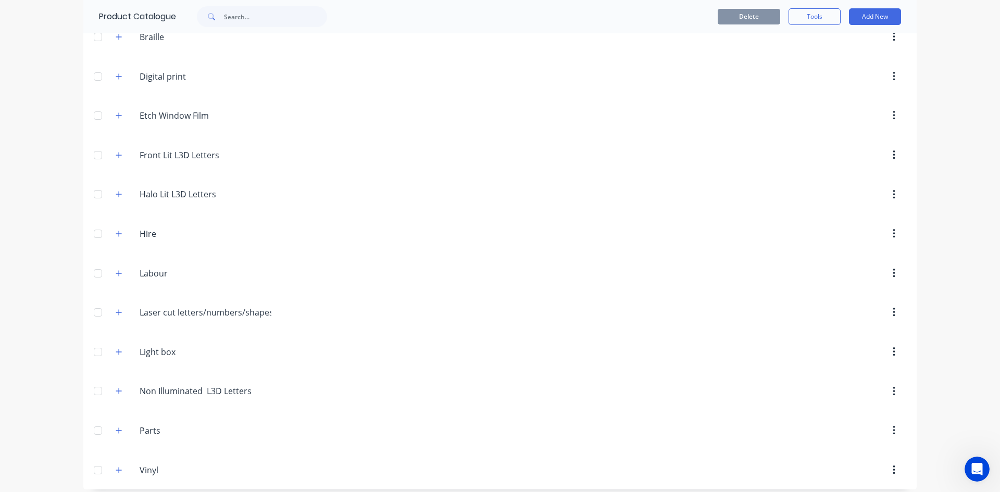
scroll to position [178, 0]
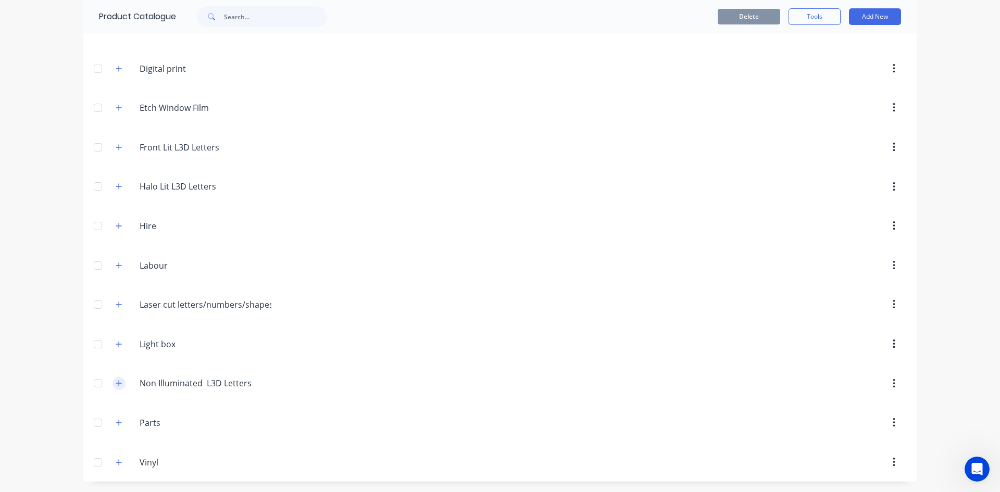
click at [116, 386] on icon "button" at bounding box center [119, 383] width 6 height 7
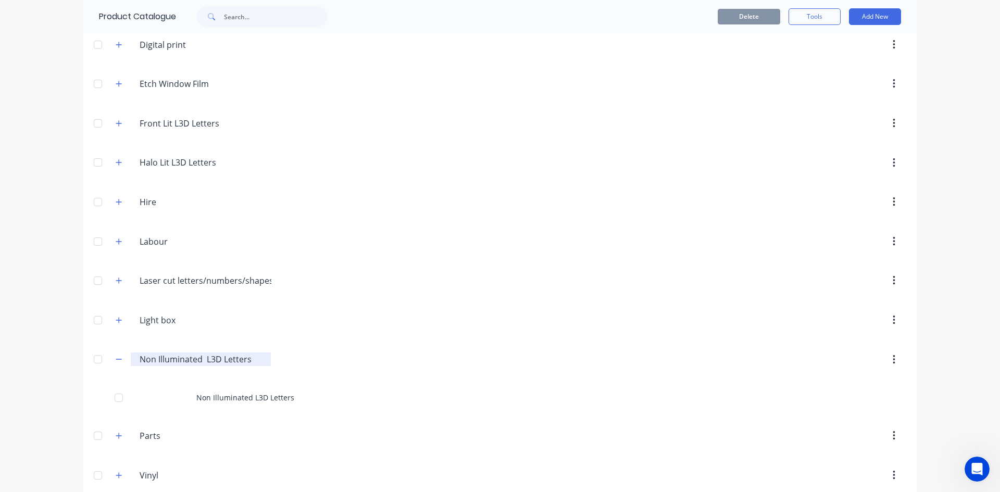
scroll to position [215, 0]
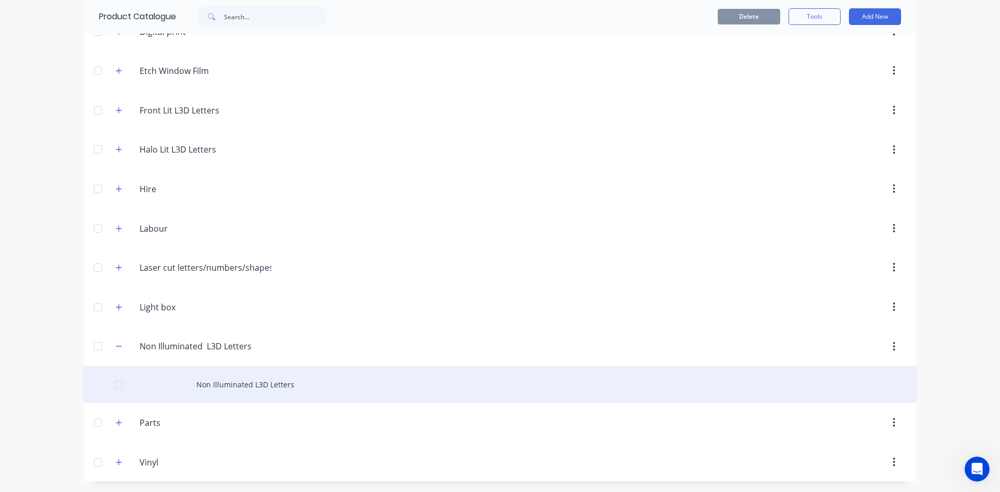
click at [222, 385] on div "Non Illuminated L3D Letters" at bounding box center [499, 384] width 833 height 37
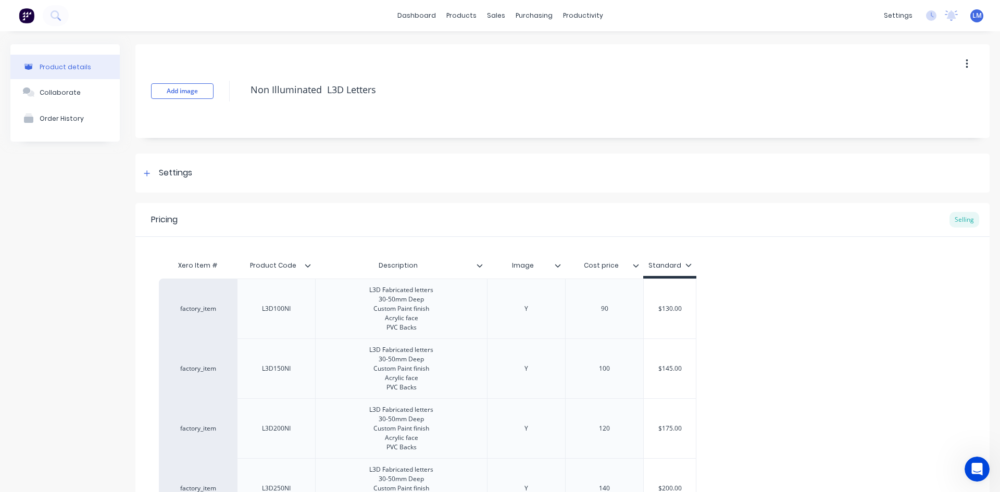
click at [561, 265] on div at bounding box center [562, 265] width 6 height 9
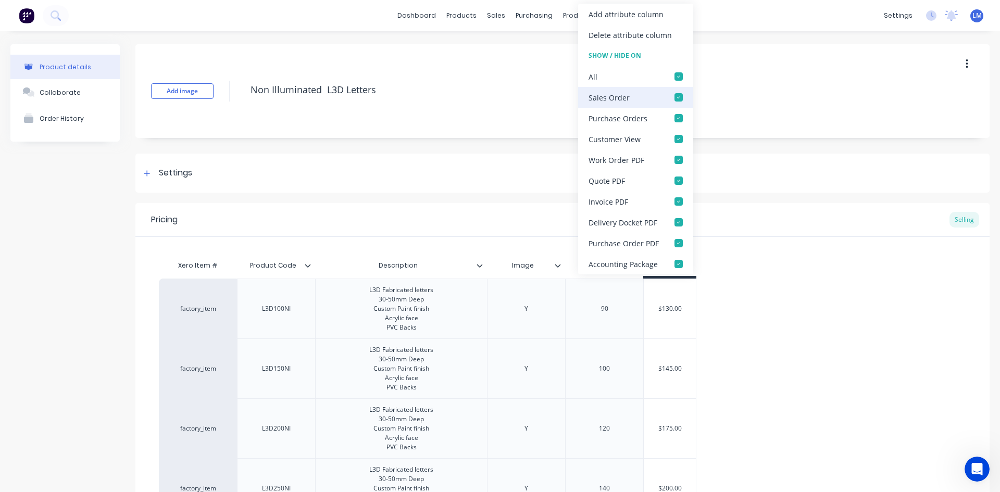
click at [676, 98] on div at bounding box center [678, 97] width 21 height 21
click at [679, 77] on div at bounding box center [678, 76] width 21 height 21
click at [678, 76] on div at bounding box center [678, 76] width 21 height 21
type textarea "x"
drag, startPoint x: 845, startPoint y: 303, endPoint x: 779, endPoint y: 293, distance: 66.3
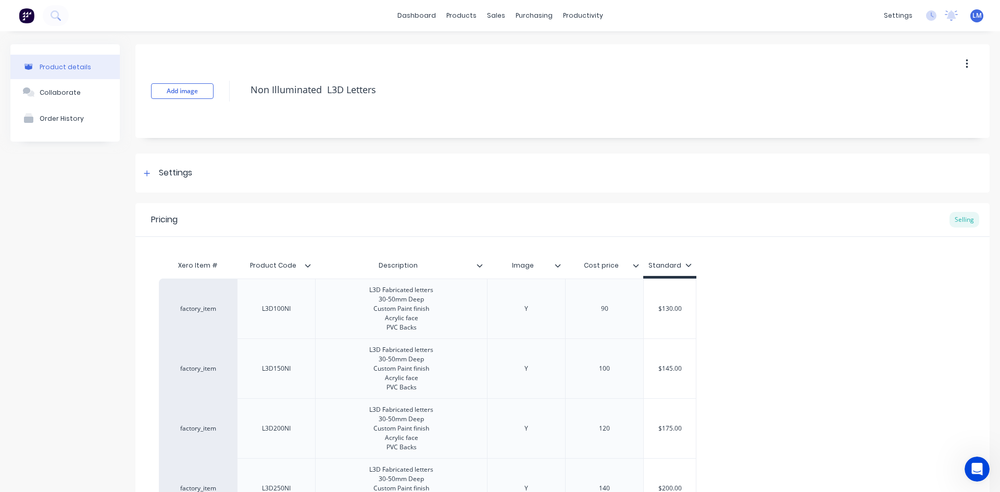
type input "Cost price"
click at [632, 266] on input "Cost price" at bounding box center [601, 265] width 72 height 9
click at [635, 266] on icon at bounding box center [636, 265] width 6 height 3
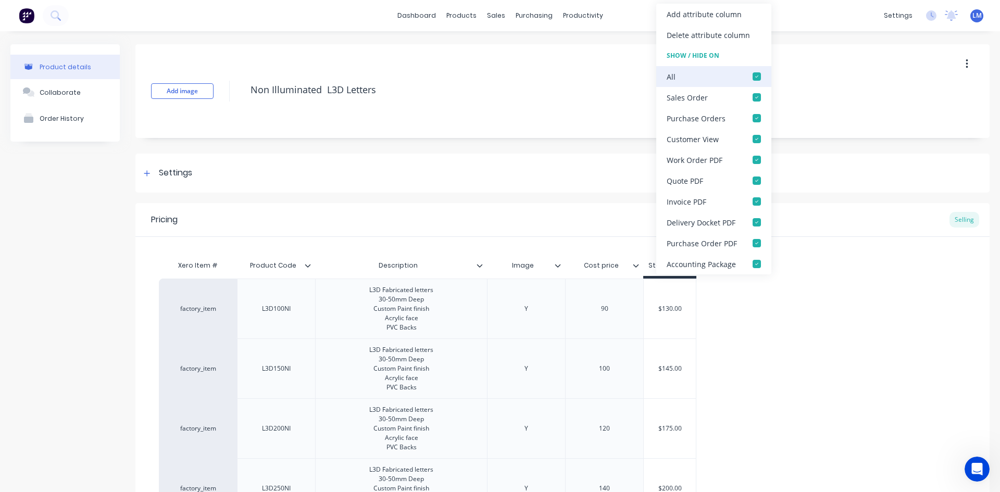
click at [757, 78] on div at bounding box center [756, 76] width 21 height 21
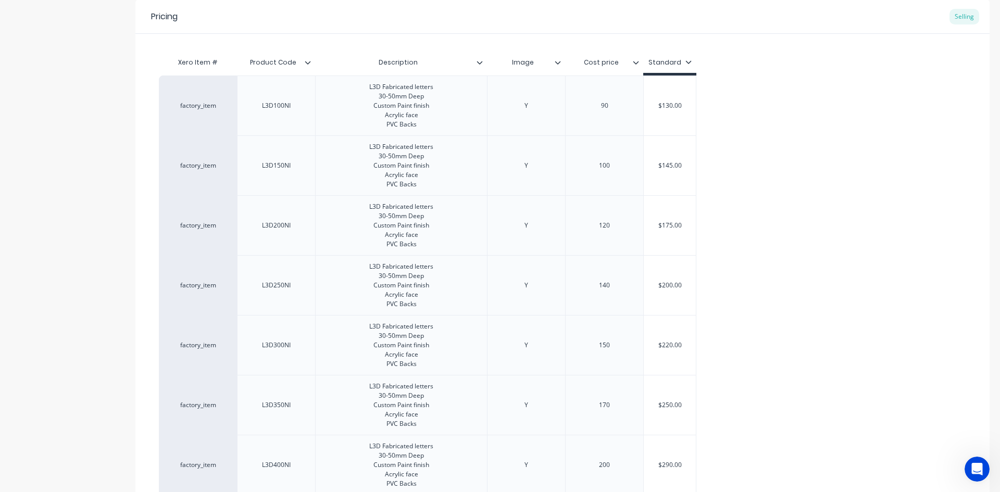
scroll to position [429, 0]
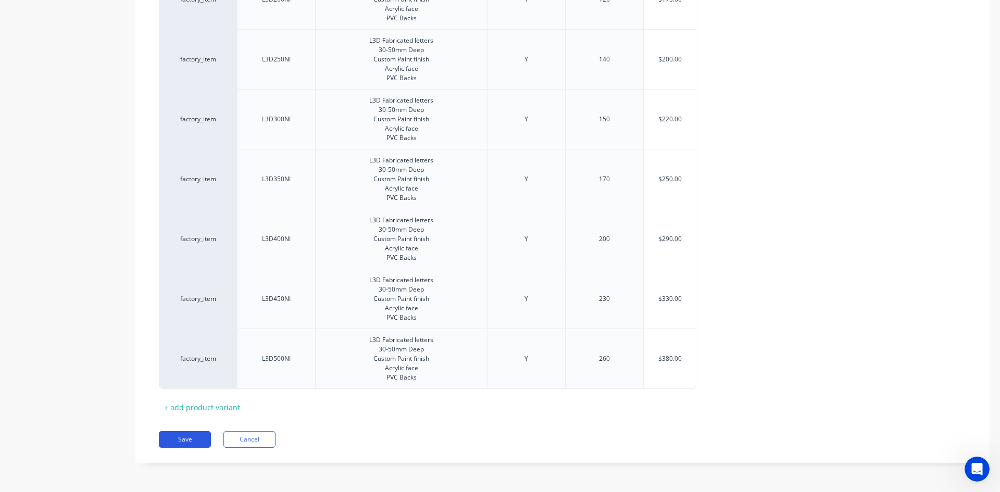
click at [193, 438] on button "Save" at bounding box center [185, 439] width 52 height 17
type textarea "x"
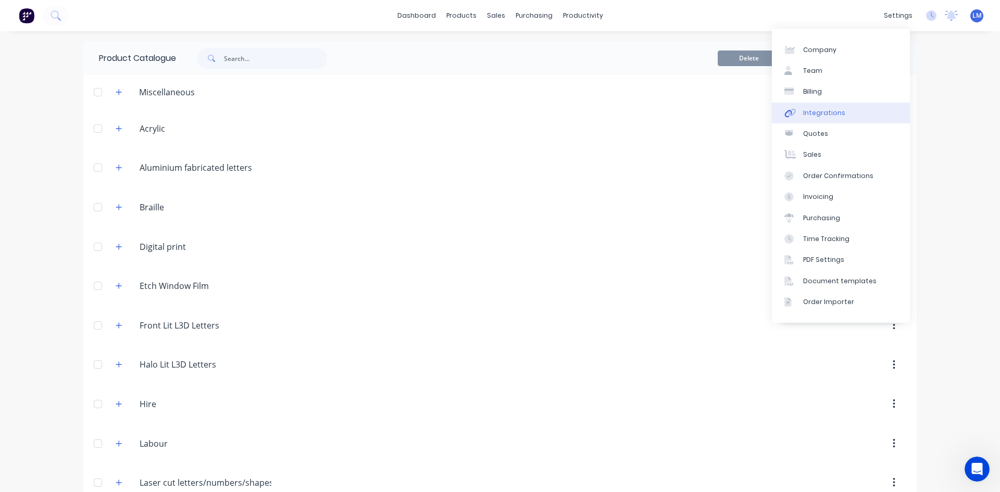
click at [836, 118] on link "Integrations" at bounding box center [841, 113] width 138 height 21
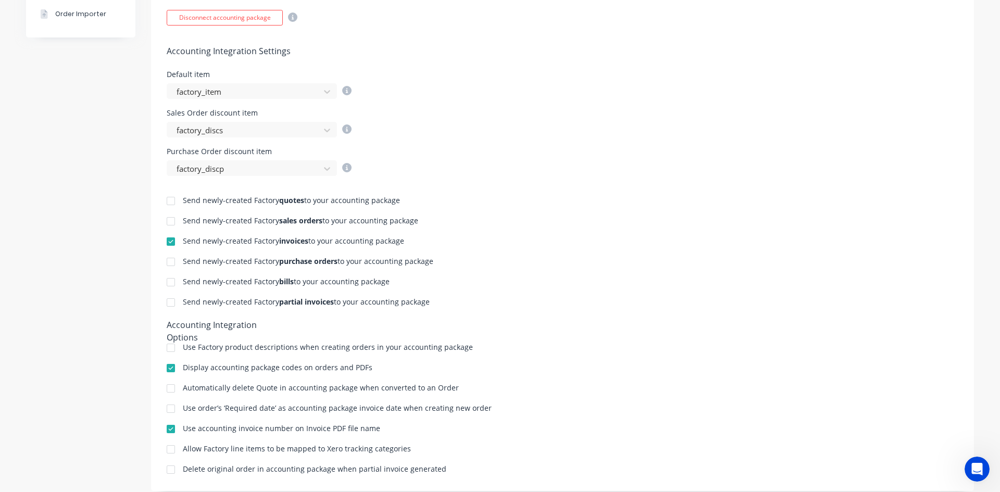
scroll to position [365, 0]
click at [167, 240] on div at bounding box center [170, 240] width 21 height 21
click at [533, 251] on div "Send newly-created Factory quotes to your accounting package Send newly-created…" at bounding box center [562, 324] width 823 height 299
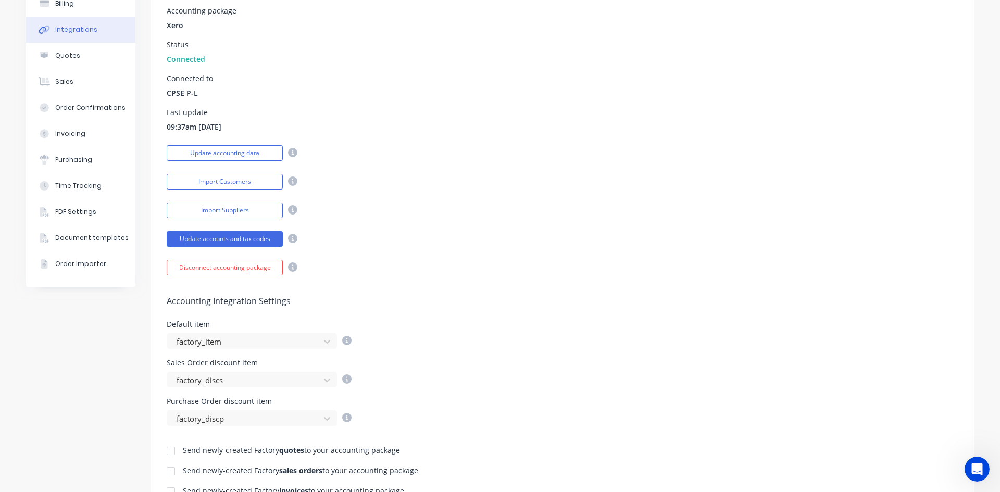
scroll to position [0, 0]
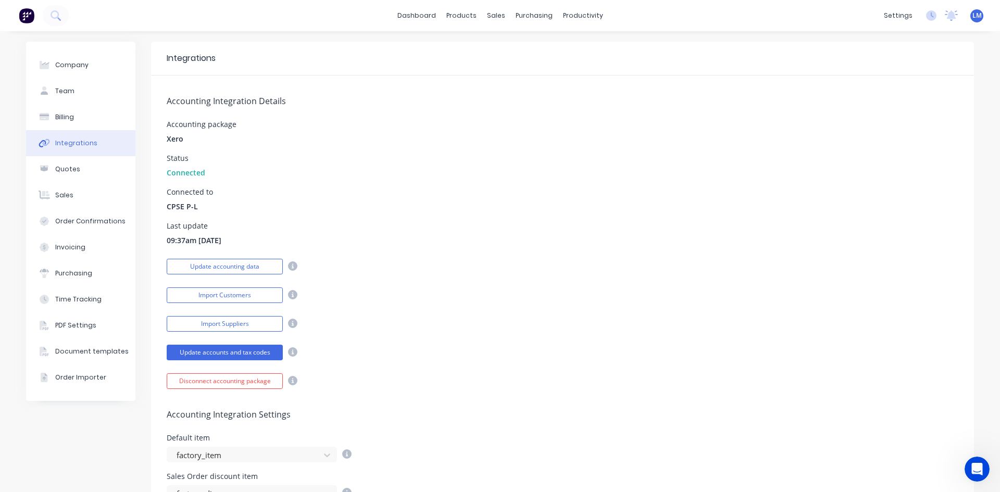
click at [624, 297] on div "Import Customers" at bounding box center [563, 294] width 792 height 18
click at [418, 12] on link "dashboard" at bounding box center [416, 16] width 49 height 16
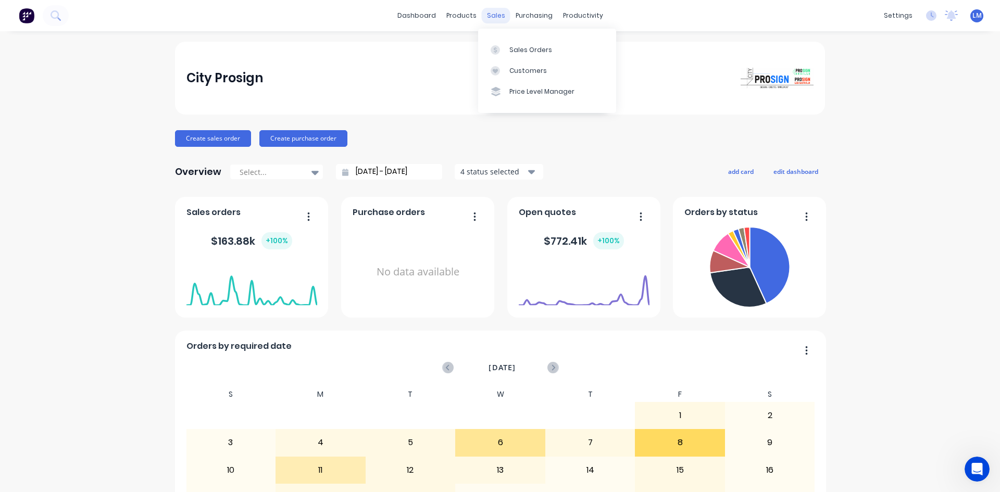
click at [487, 18] on div "sales" at bounding box center [496, 16] width 29 height 16
click at [525, 52] on div "Sales Orders" at bounding box center [530, 49] width 43 height 9
